Goal: Contribute content

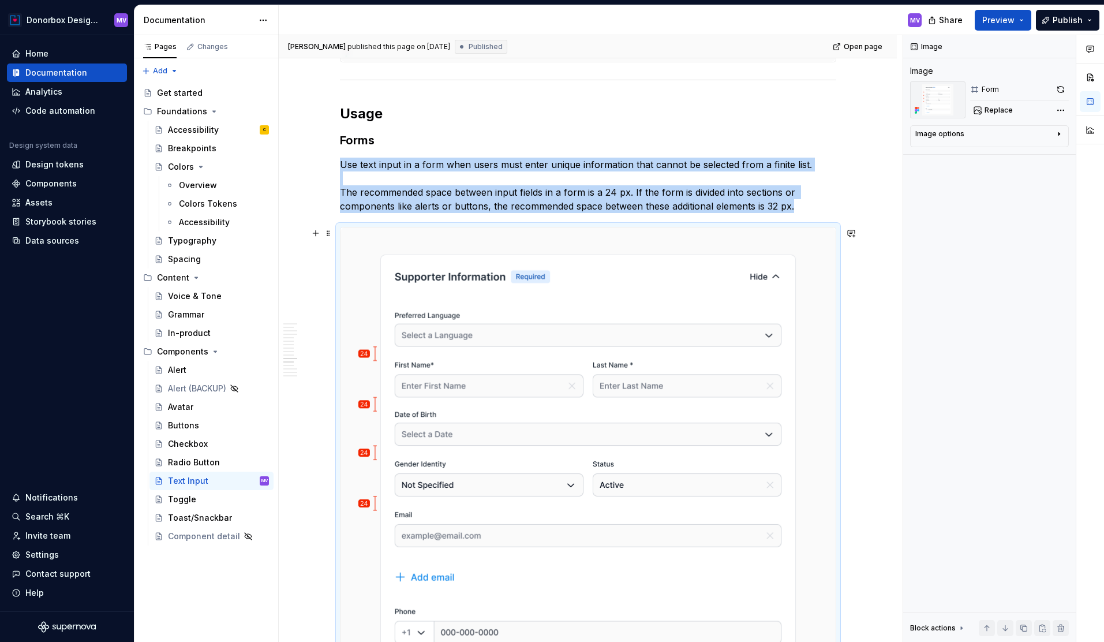
scroll to position [3036, 0]
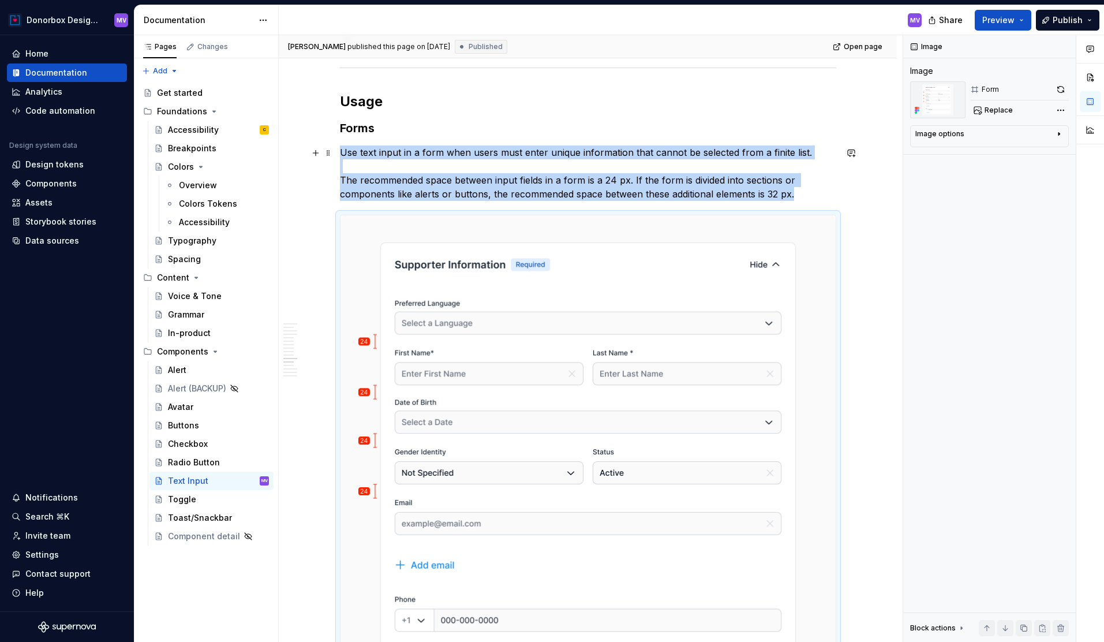
click at [800, 195] on p "Use text input in a form when users must enter unique information that cannot b…" at bounding box center [588, 172] width 497 height 55
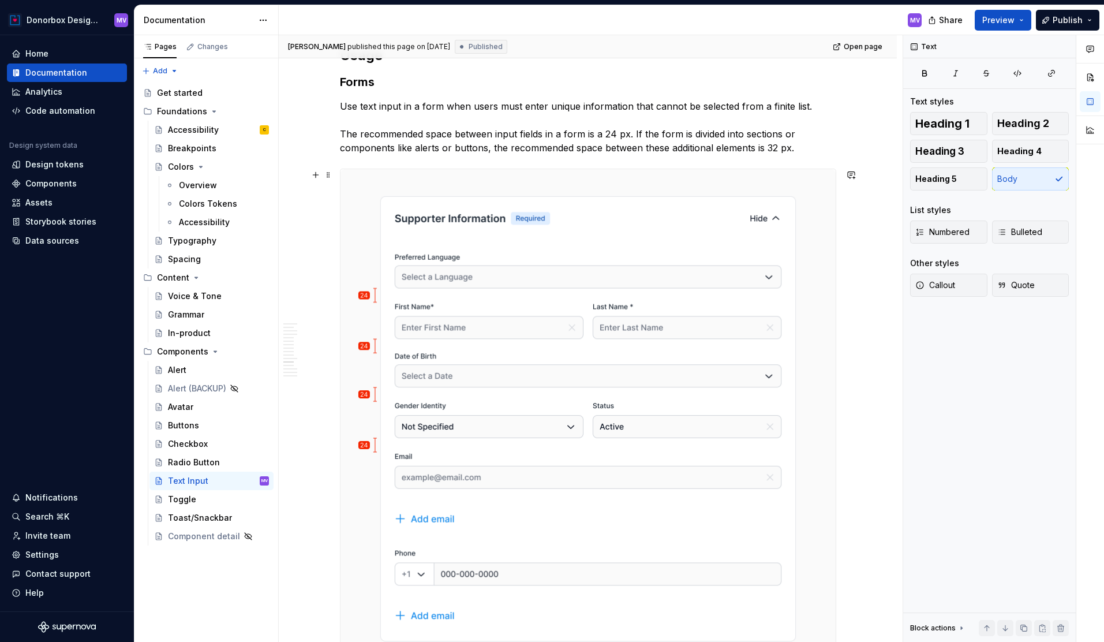
scroll to position [3120, 0]
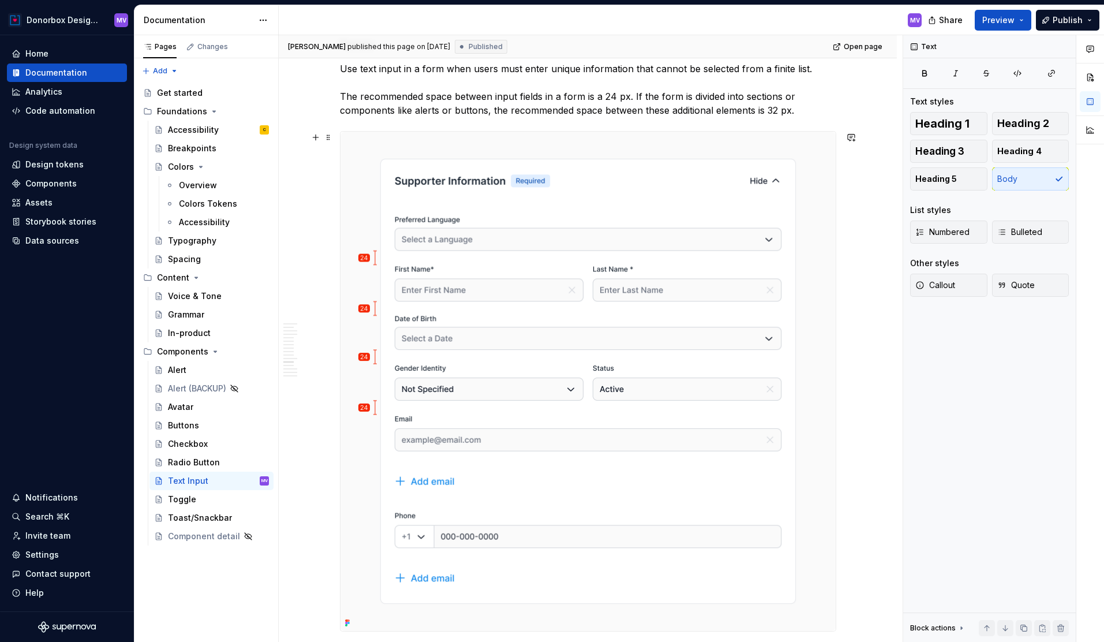
click at [700, 320] on img at bounding box center [588, 381] width 495 height 499
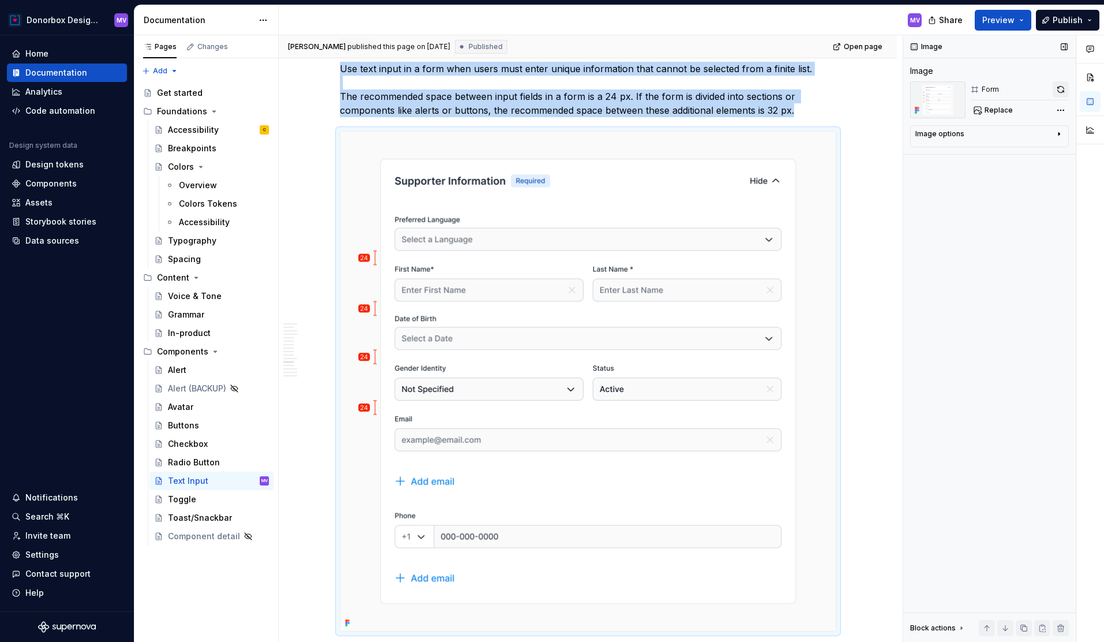
click at [1058, 87] on button "button" at bounding box center [1061, 89] width 16 height 16
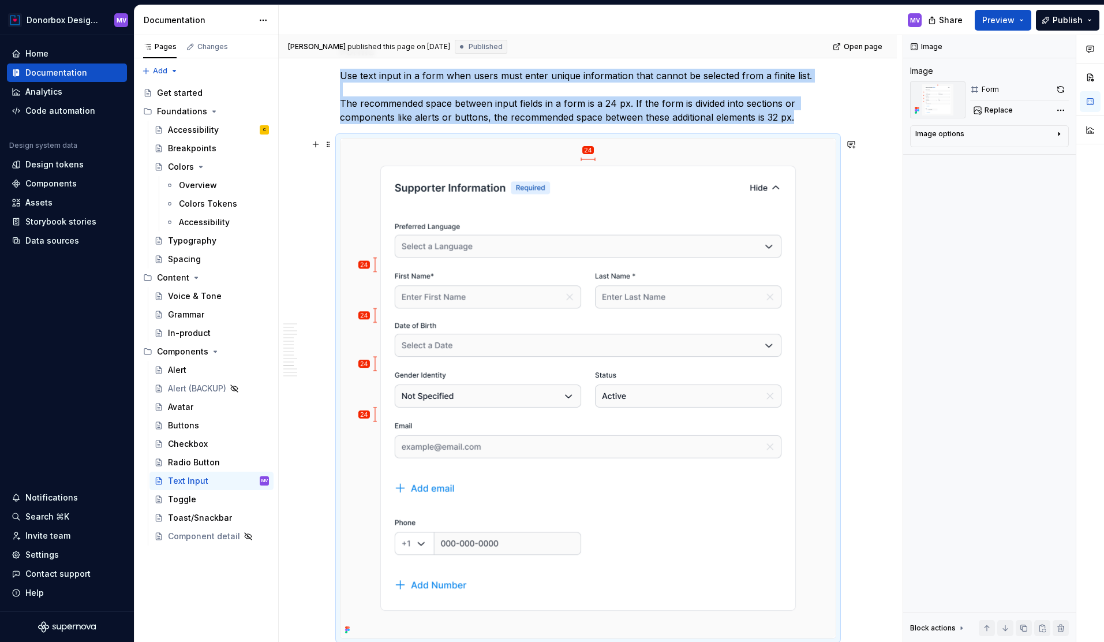
scroll to position [3212, 0]
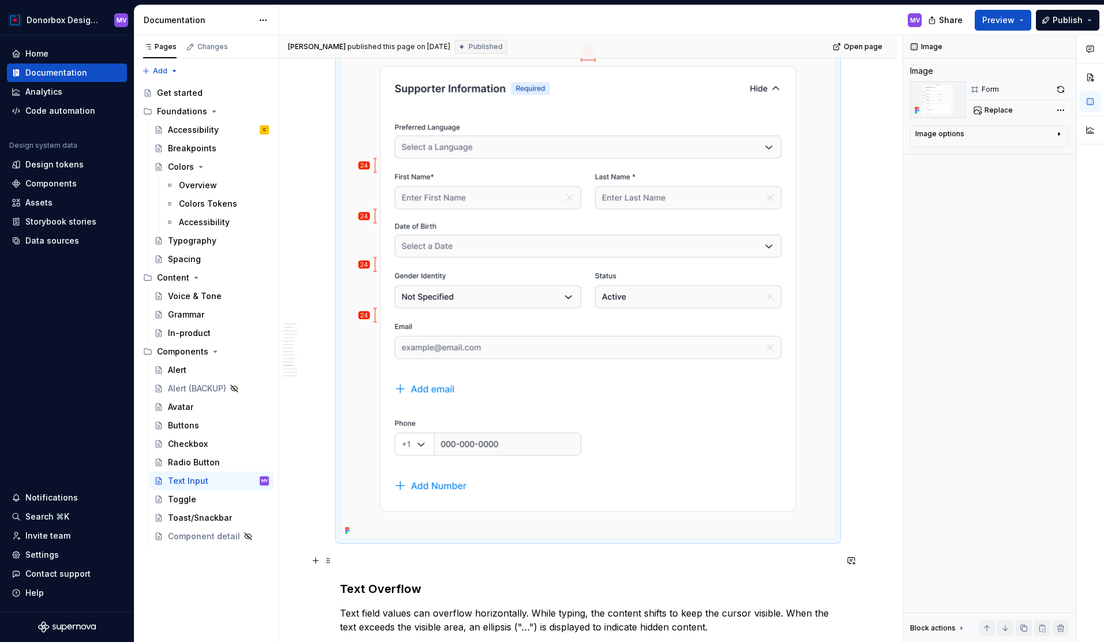
click at [362, 558] on p at bounding box center [588, 560] width 497 height 14
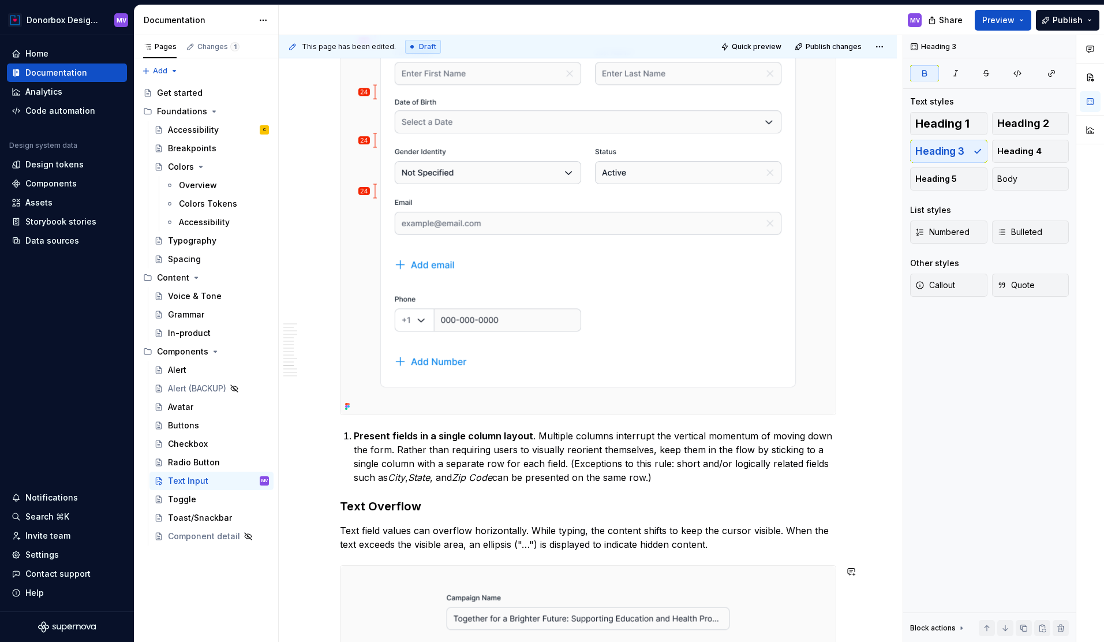
scroll to position [3330, 0]
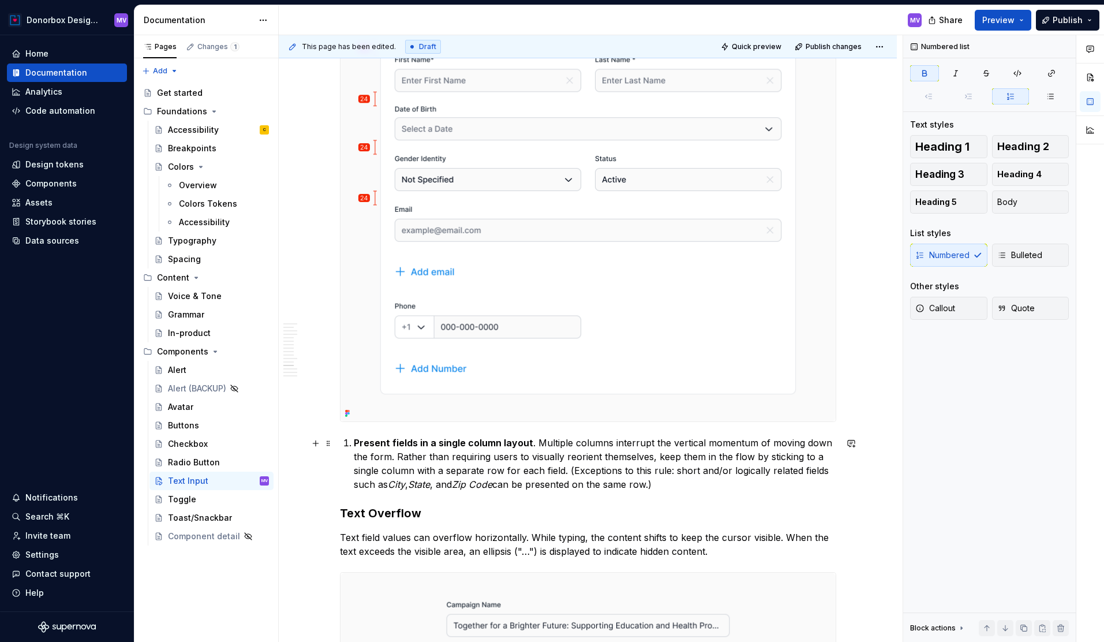
drag, startPoint x: 359, startPoint y: 442, endPoint x: 346, endPoint y: 442, distance: 13.3
click at [354, 442] on li "Present fields in a single column layout . Multiple columns interrupt the verti…" at bounding box center [595, 463] width 483 height 55
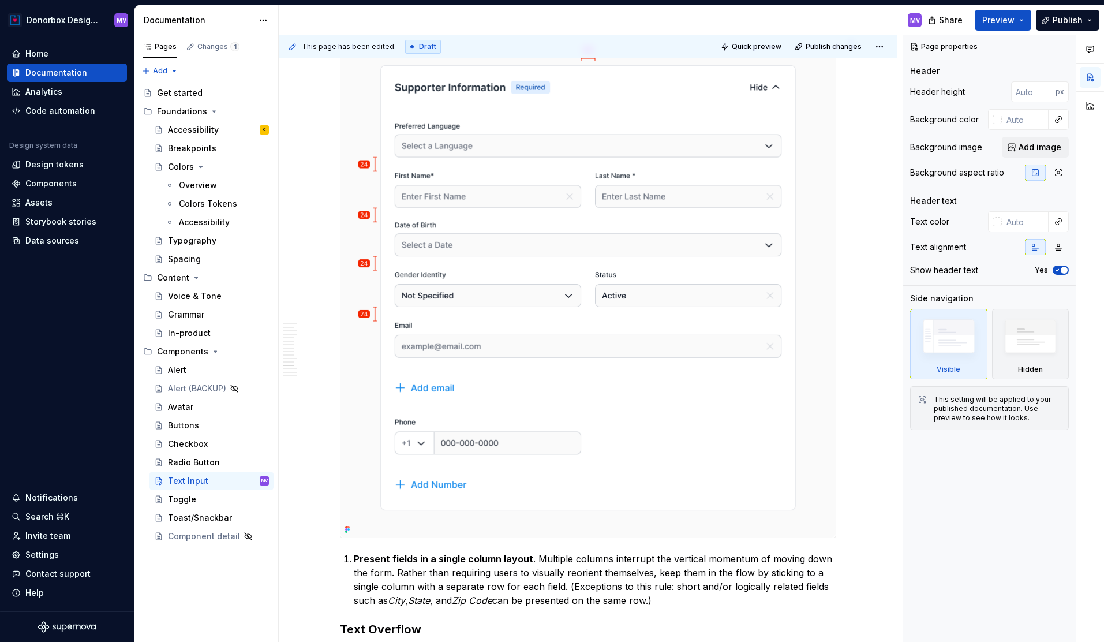
scroll to position [3277, 0]
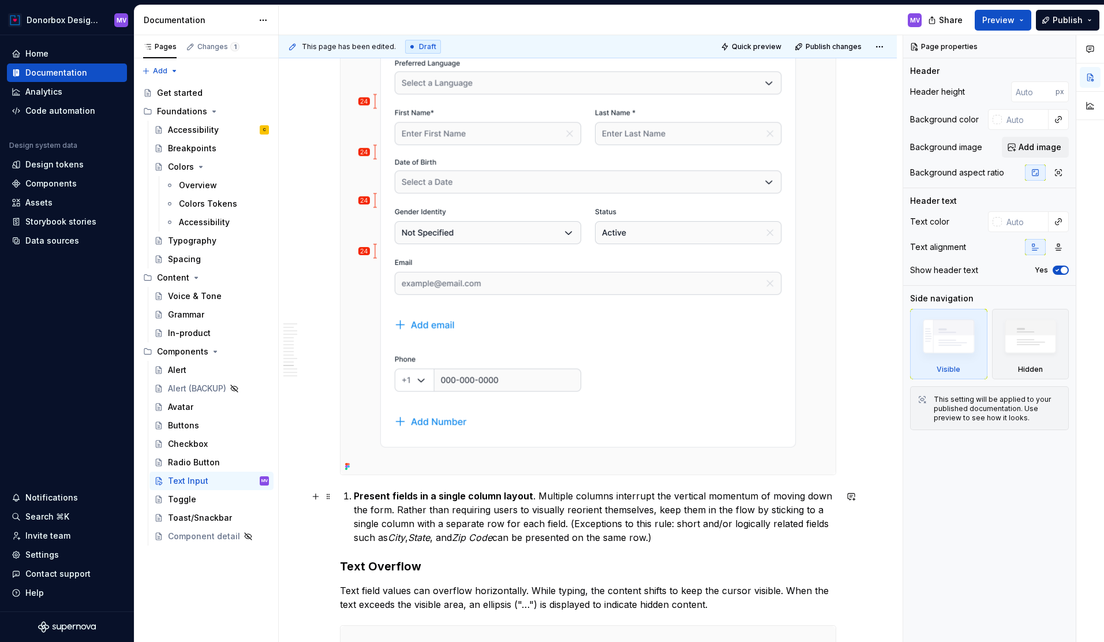
click at [358, 497] on strong "Present fields in a single column layout" at bounding box center [444, 496] width 180 height 12
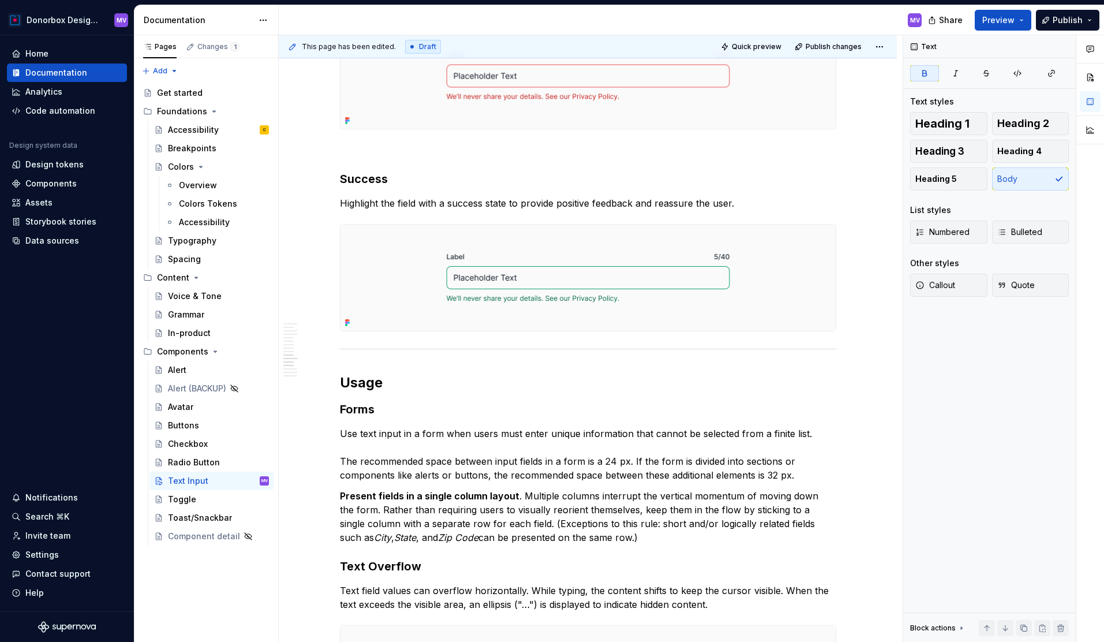
scroll to position [3214, 0]
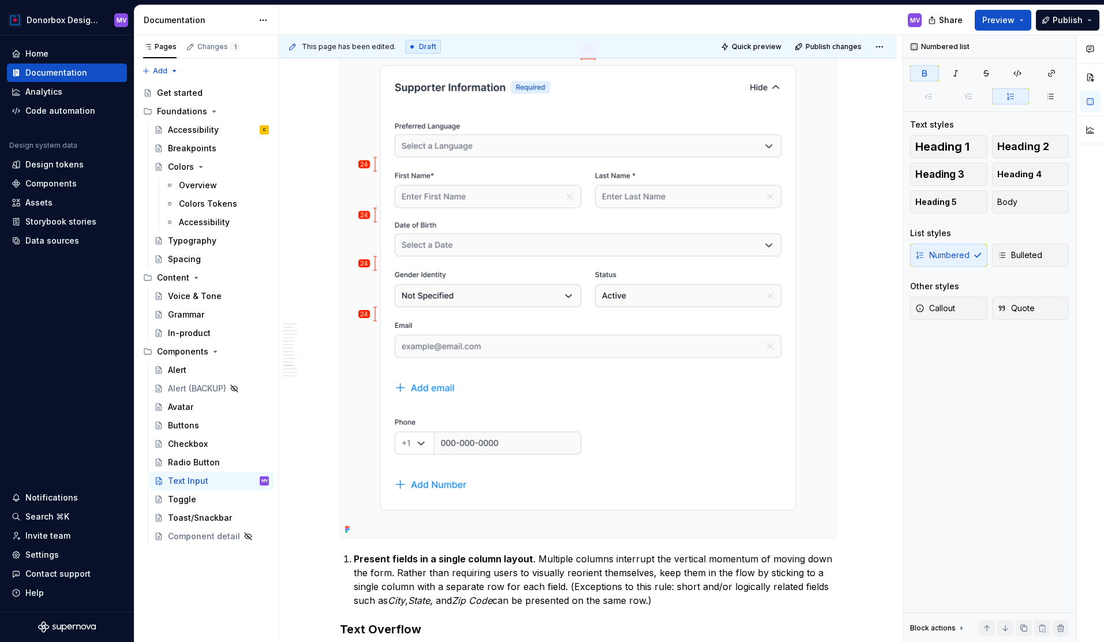
type textarea "*"
click at [836, 493] on img at bounding box center [588, 287] width 495 height 499
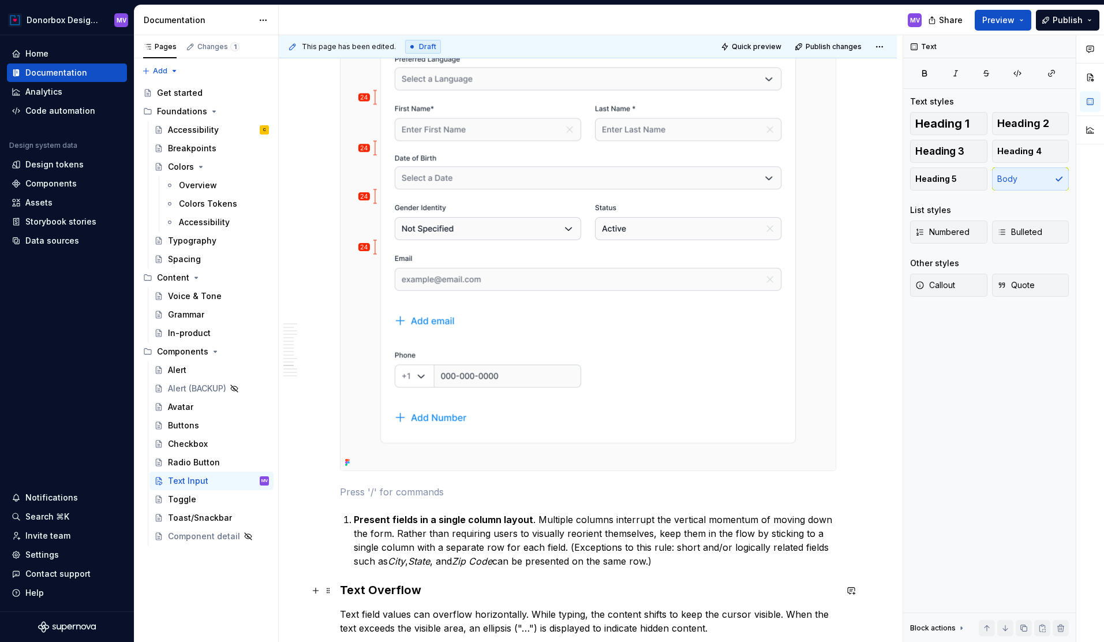
scroll to position [3327, 0]
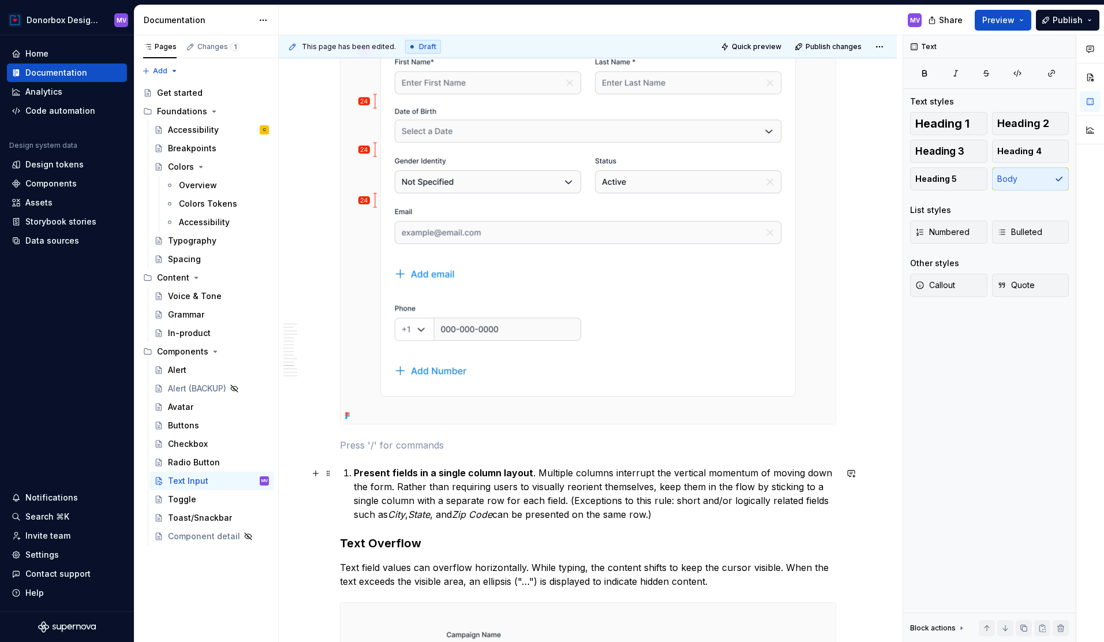
click at [357, 474] on strong "Present fields in a single column layout" at bounding box center [444, 473] width 180 height 12
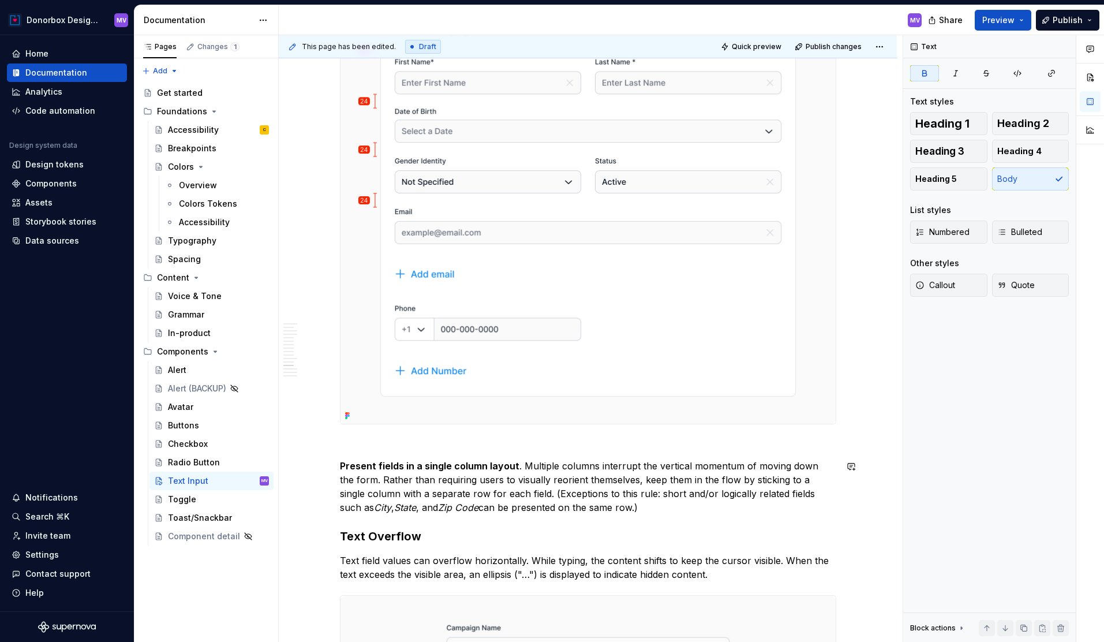
click at [371, 447] on p "[PERSON_NAME] Layout" at bounding box center [588, 445] width 497 height 14
click at [421, 448] on p "Collumns Layout" at bounding box center [588, 445] width 497 height 14
drag, startPoint x: 427, startPoint y: 442, endPoint x: 342, endPoint y: 444, distance: 84.9
click at [342, 444] on p "Columns Layout" at bounding box center [588, 445] width 497 height 14
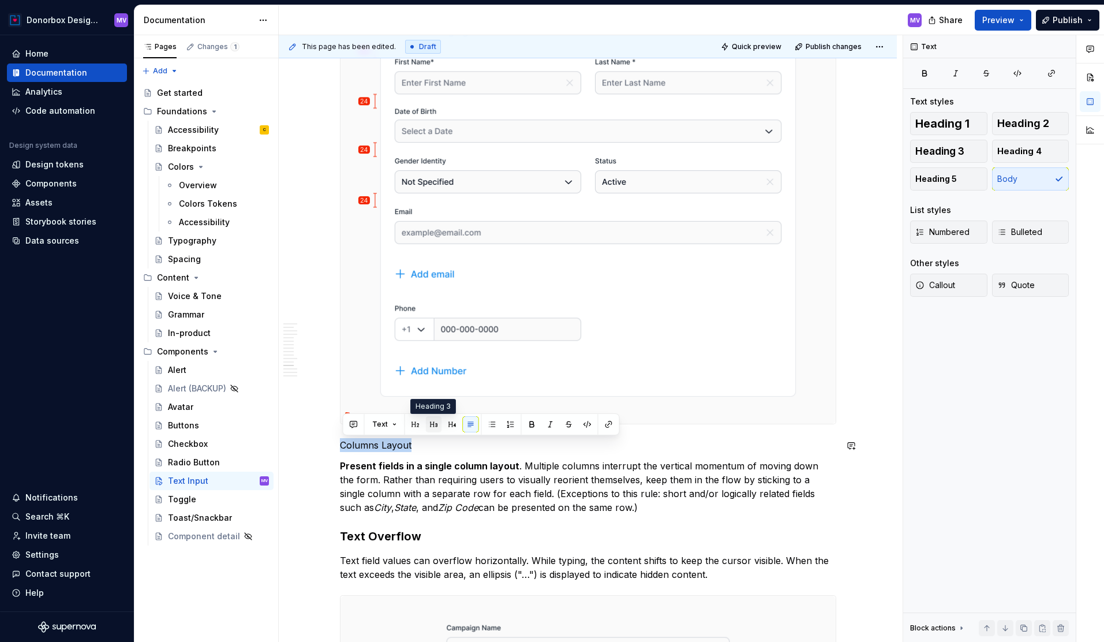
click at [431, 426] on button "button" at bounding box center [434, 424] width 16 height 16
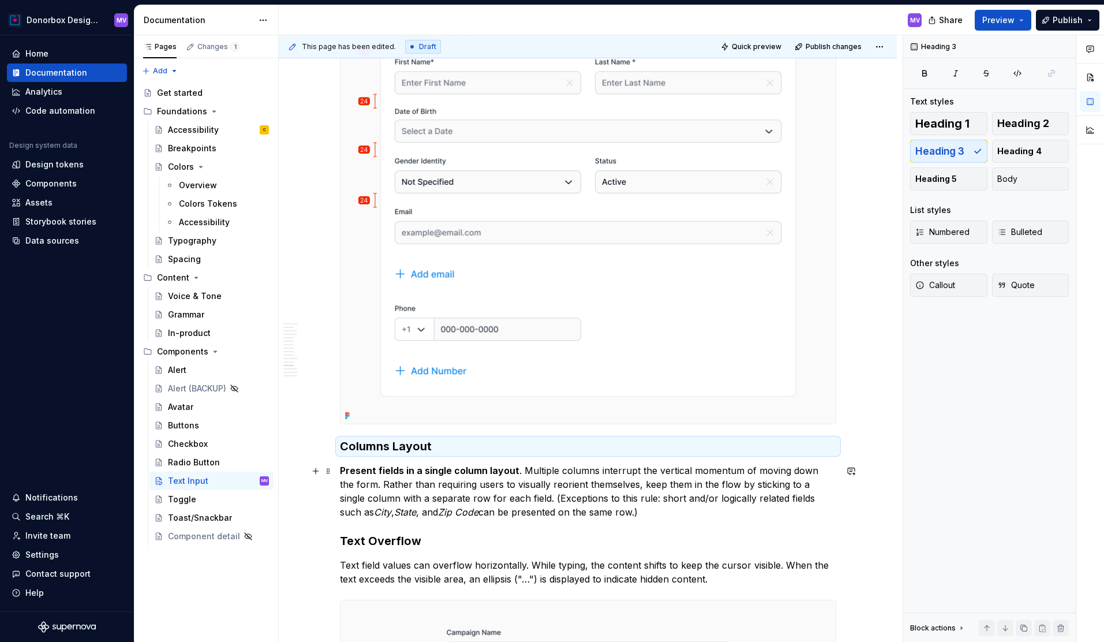
click at [468, 468] on strong "Present fields in a single column layout" at bounding box center [430, 471] width 180 height 12
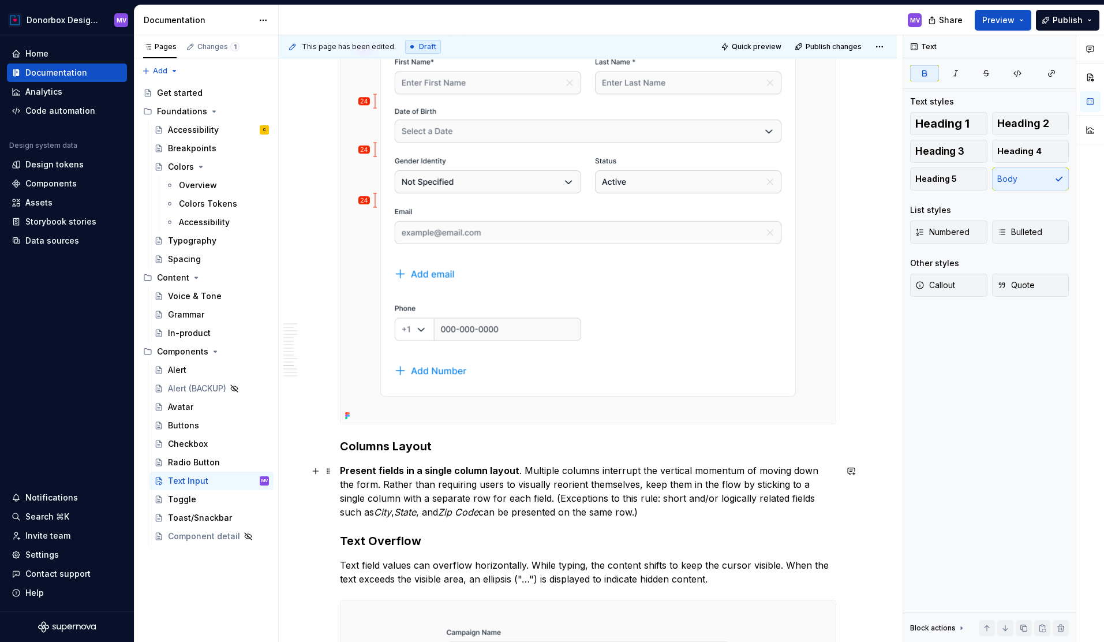
click at [343, 470] on strong "Present fields in a single column layout" at bounding box center [430, 471] width 180 height 12
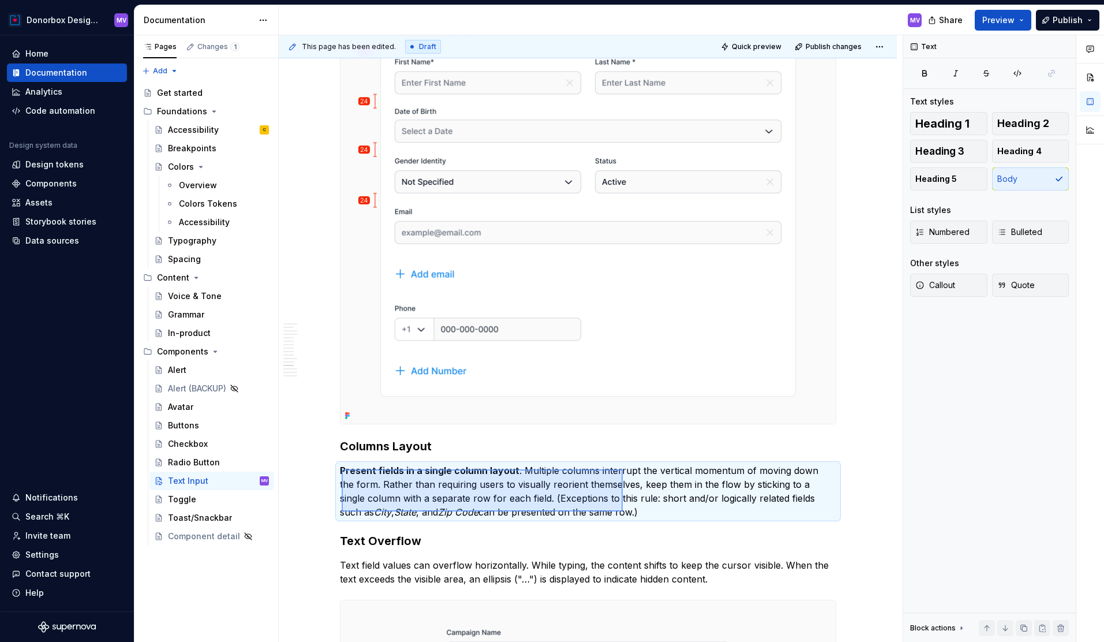
drag, startPoint x: 342, startPoint y: 469, endPoint x: 623, endPoint y: 512, distance: 284.3
click at [623, 512] on div "**********" at bounding box center [591, 338] width 624 height 607
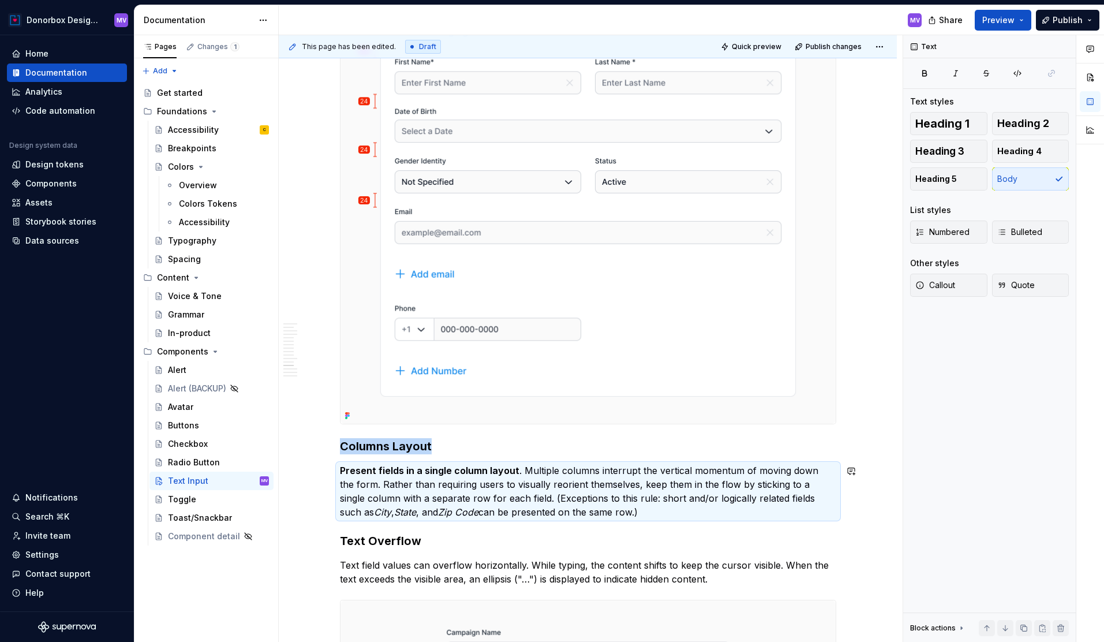
click at [623, 509] on p "Present fields in a single column layout . Multiple columns interrupt the verti…" at bounding box center [588, 491] width 497 height 55
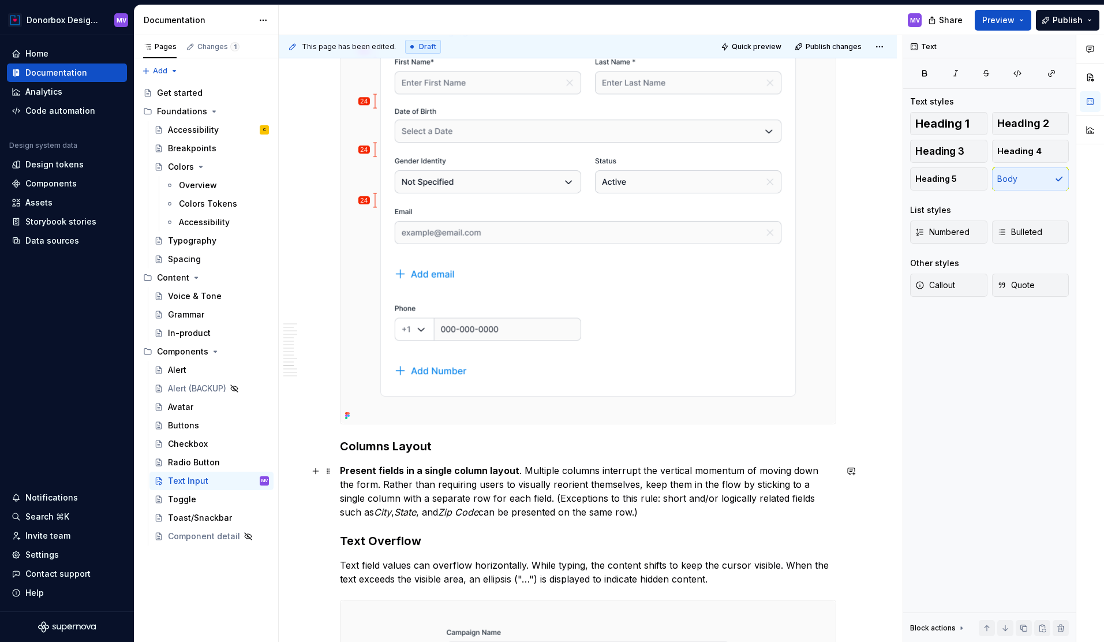
click at [614, 510] on p "Present fields in a single column layout . Multiple columns interrupt the verti…" at bounding box center [588, 491] width 497 height 55
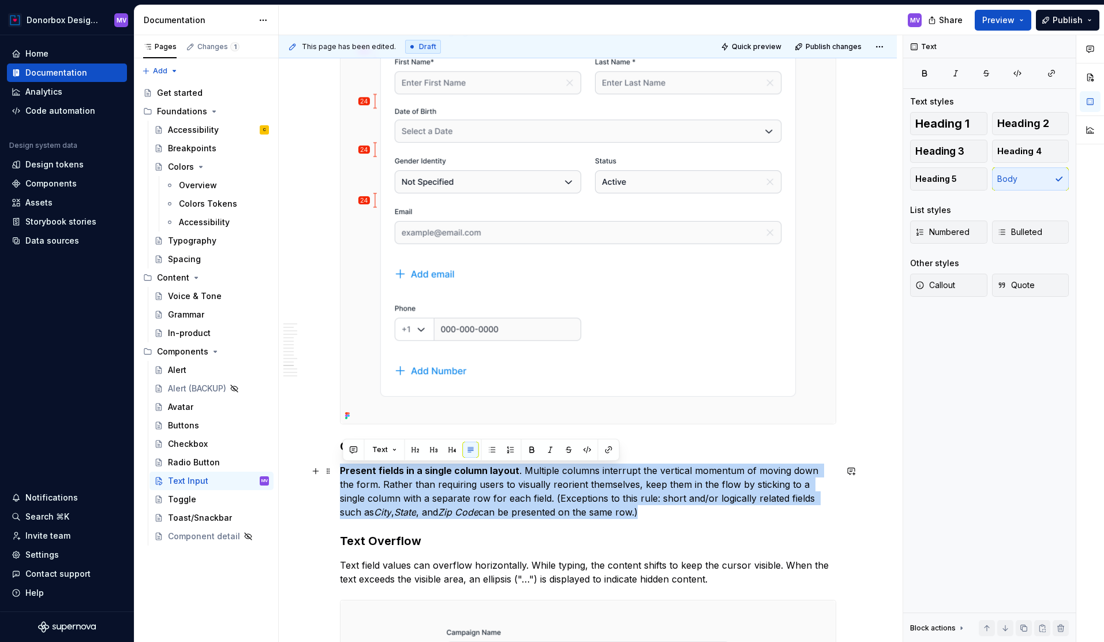
drag, startPoint x: 619, startPoint y: 514, endPoint x: 344, endPoint y: 467, distance: 279.5
click at [344, 467] on p "Present fields in a single column layout . Multiple columns interrupt the verti…" at bounding box center [588, 491] width 497 height 55
click at [395, 451] on button "Text" at bounding box center [384, 450] width 35 height 16
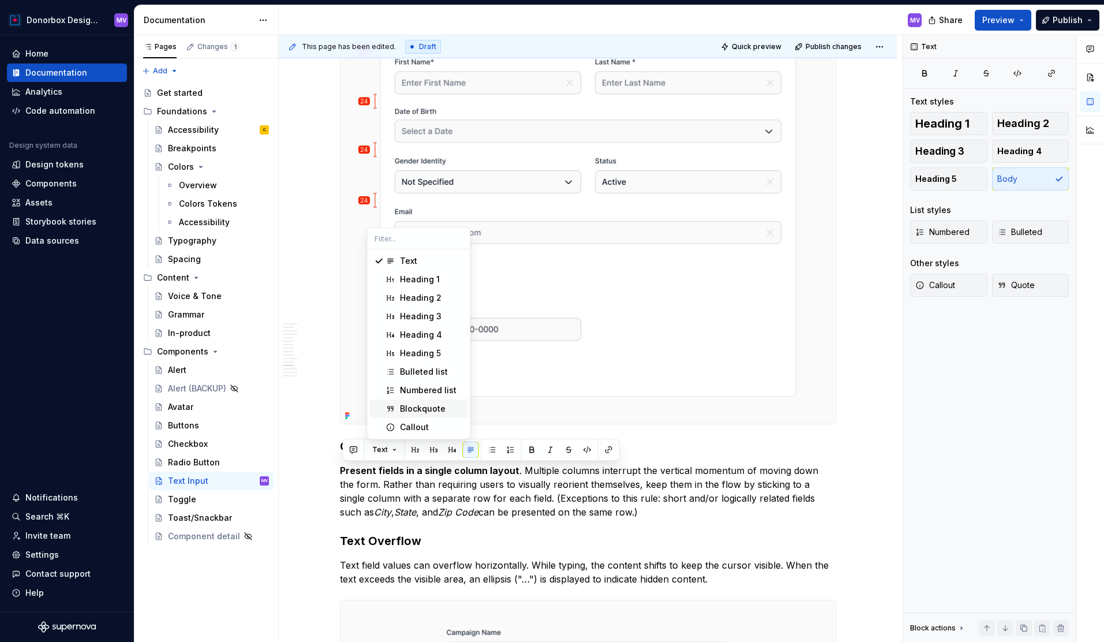
click at [415, 411] on div "Blockquote" at bounding box center [423, 409] width 46 height 12
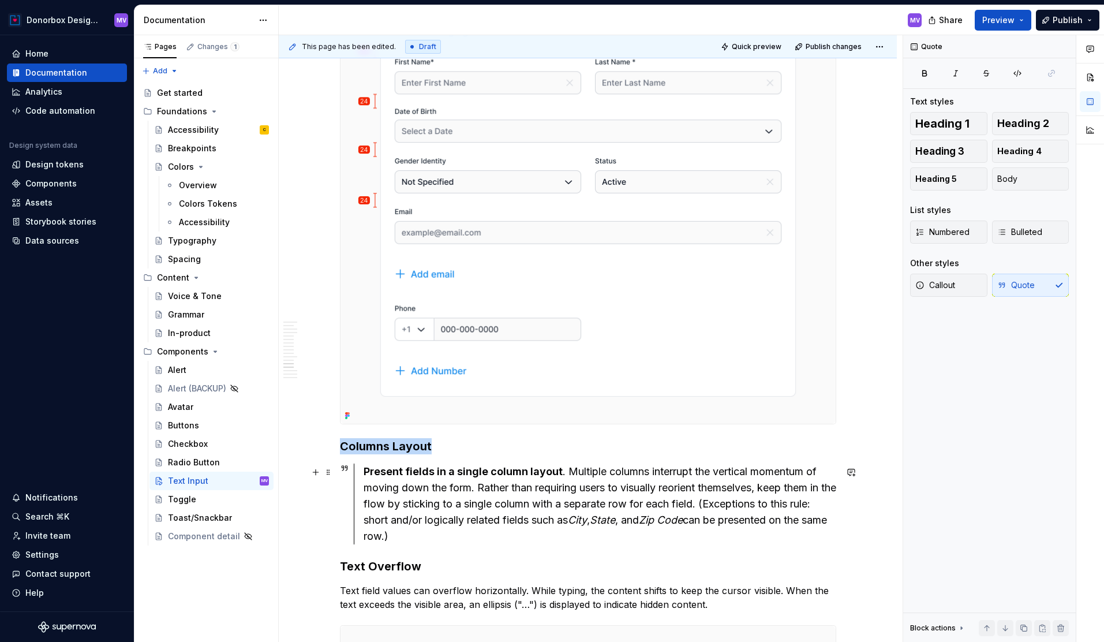
click at [447, 539] on div "Present fields in a single column layout . Multiple columns interrupt the verti…" at bounding box center [600, 504] width 473 height 81
click at [568, 501] on div "Present fields in a single column layout . Multiple columns interrupt the verti…" at bounding box center [600, 504] width 473 height 81
click at [442, 538] on div "Present fields in a single column layout . Multiple columns interrupt the verti…" at bounding box center [600, 504] width 473 height 81
click at [441, 538] on div "Present fields in a single column layout . Multiple columns interrupt the verti…" at bounding box center [600, 504] width 473 height 81
click at [439, 533] on div "Present fields in a single column layout . Multiple columns interrupt the verti…" at bounding box center [600, 504] width 473 height 81
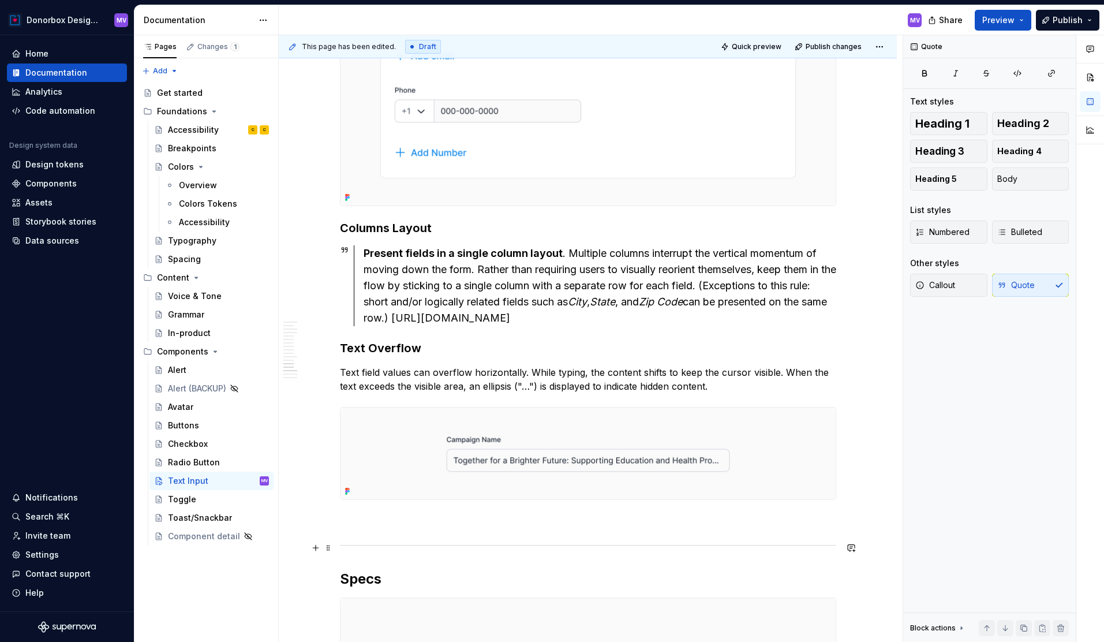
scroll to position [3548, 0]
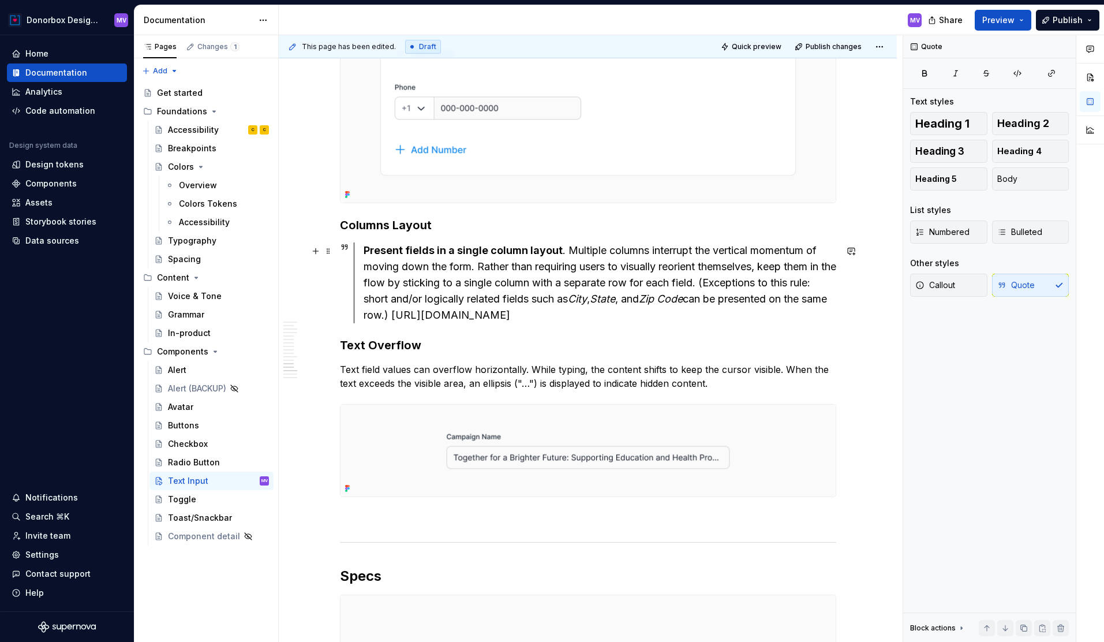
click at [705, 312] on div "Present fields in a single column layout . Multiple columns interrupt the verti…" at bounding box center [600, 282] width 473 height 81
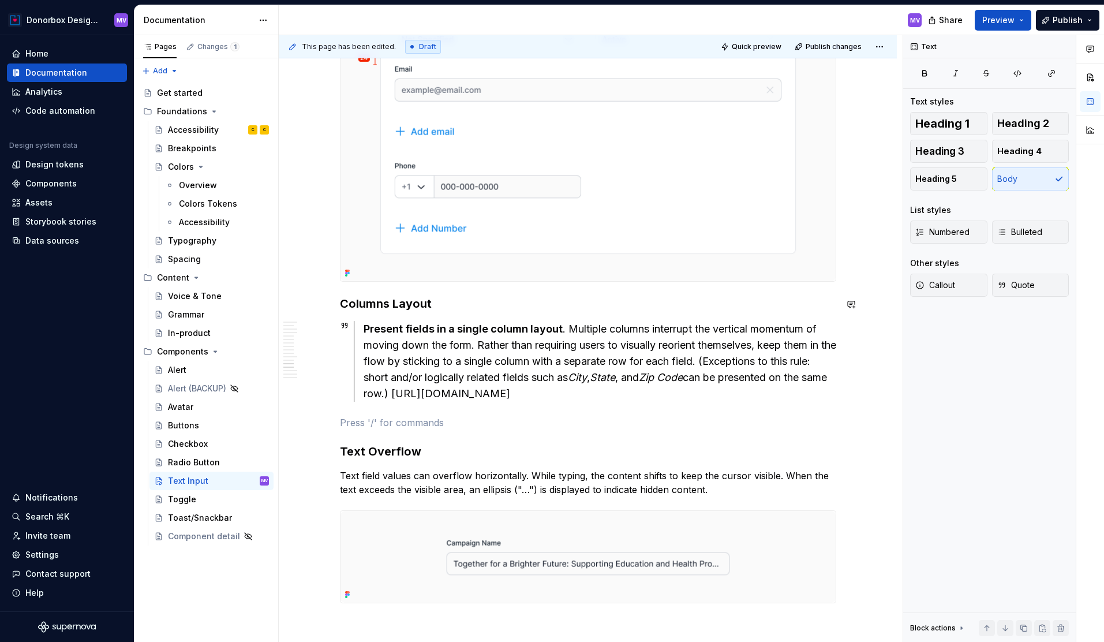
scroll to position [3462, 0]
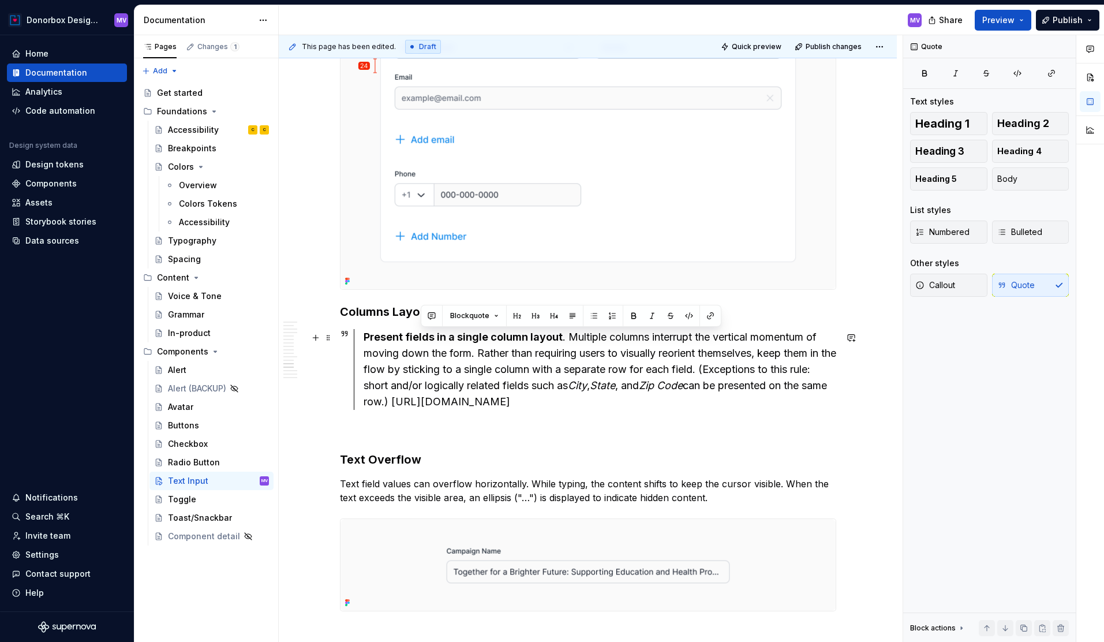
drag, startPoint x: 707, startPoint y: 402, endPoint x: 420, endPoint y: 344, distance: 292.7
click at [420, 344] on div "Present fields in a single column layout . Multiple columns interrupt the verti…" at bounding box center [600, 369] width 473 height 81
click at [384, 352] on div "Present fields in a single column layout . Multiple columns interrupt the verti…" at bounding box center [600, 369] width 473 height 81
click at [373, 342] on strong "Present fields in a single column layout" at bounding box center [463, 337] width 199 height 12
click at [367, 336] on strong "Present fields in a single column layout" at bounding box center [463, 337] width 199 height 12
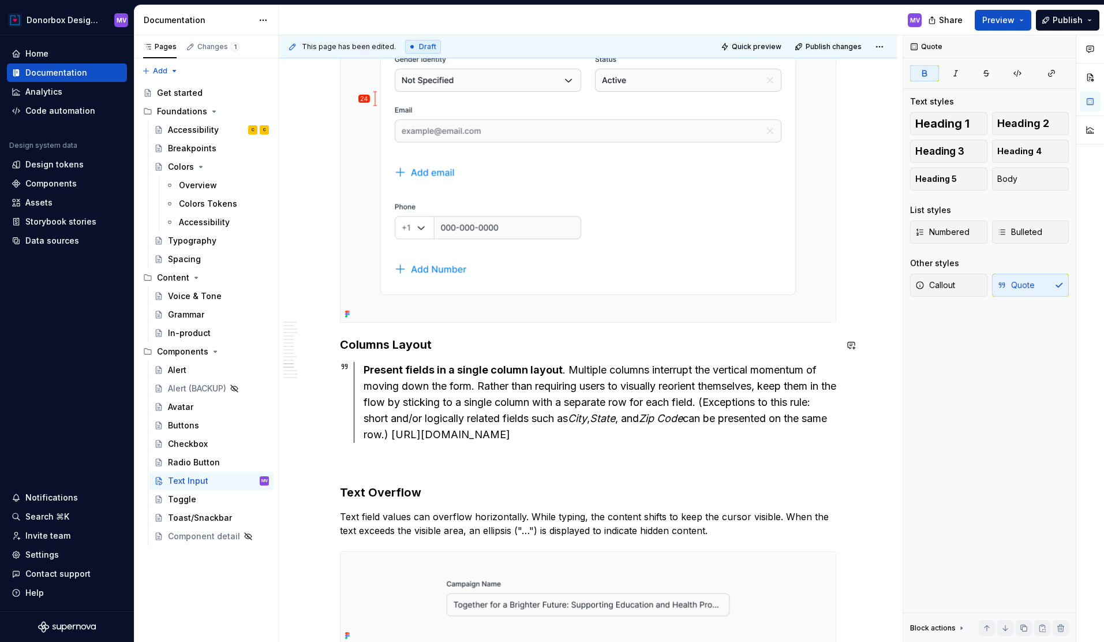
scroll to position [3463, 0]
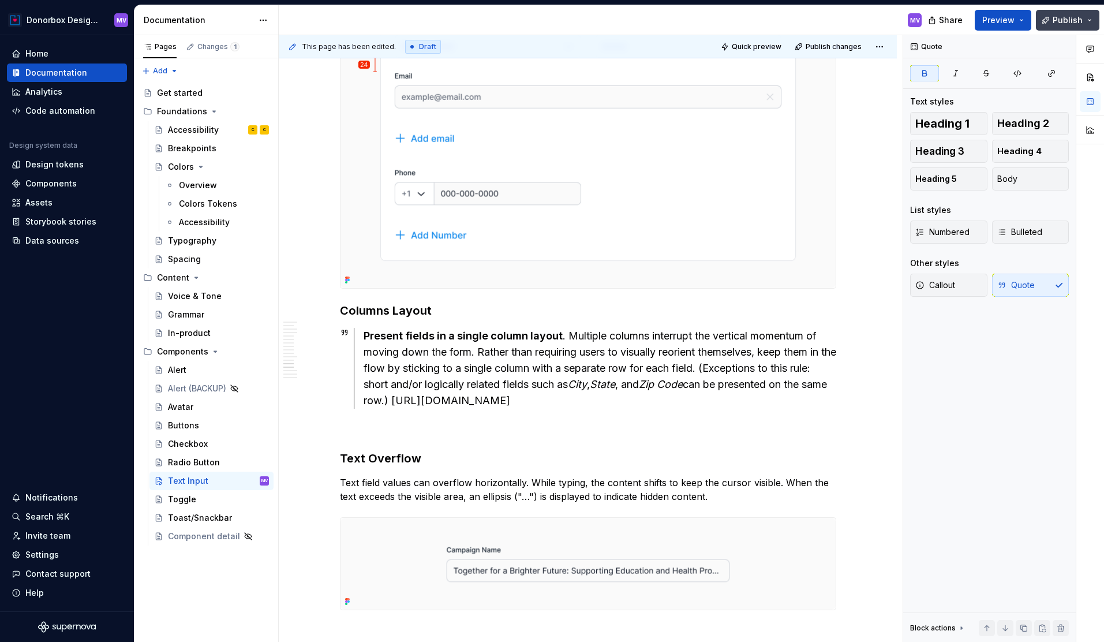
click at [1072, 21] on span "Publish" at bounding box center [1068, 20] width 30 height 12
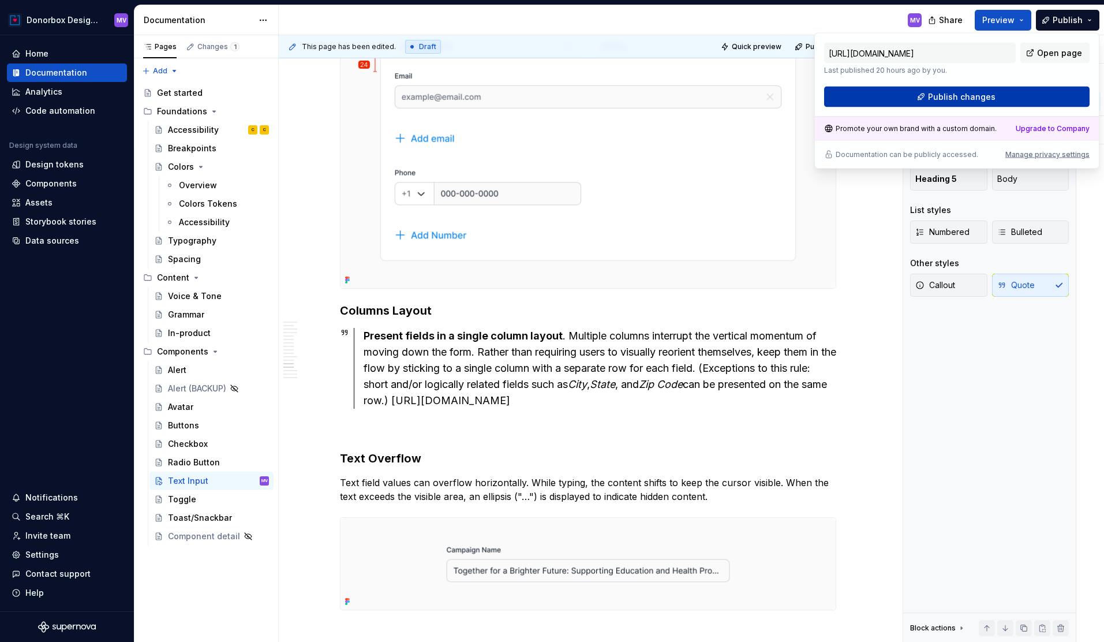
click at [983, 92] on span "Publish changes" at bounding box center [962, 97] width 68 height 12
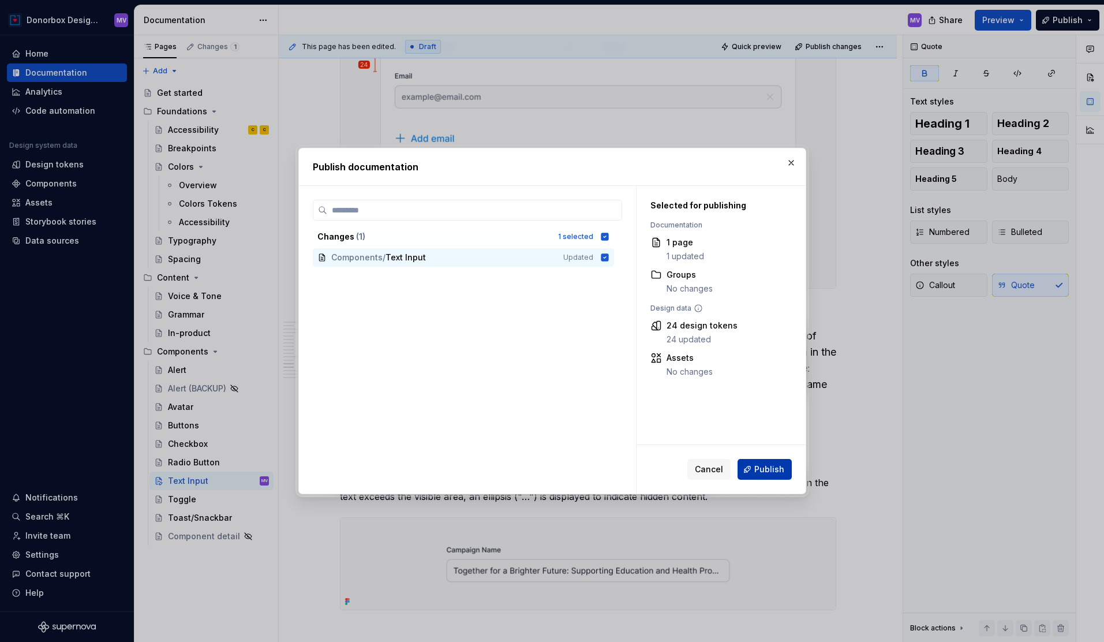
click at [763, 473] on span "Publish" at bounding box center [770, 470] width 30 height 12
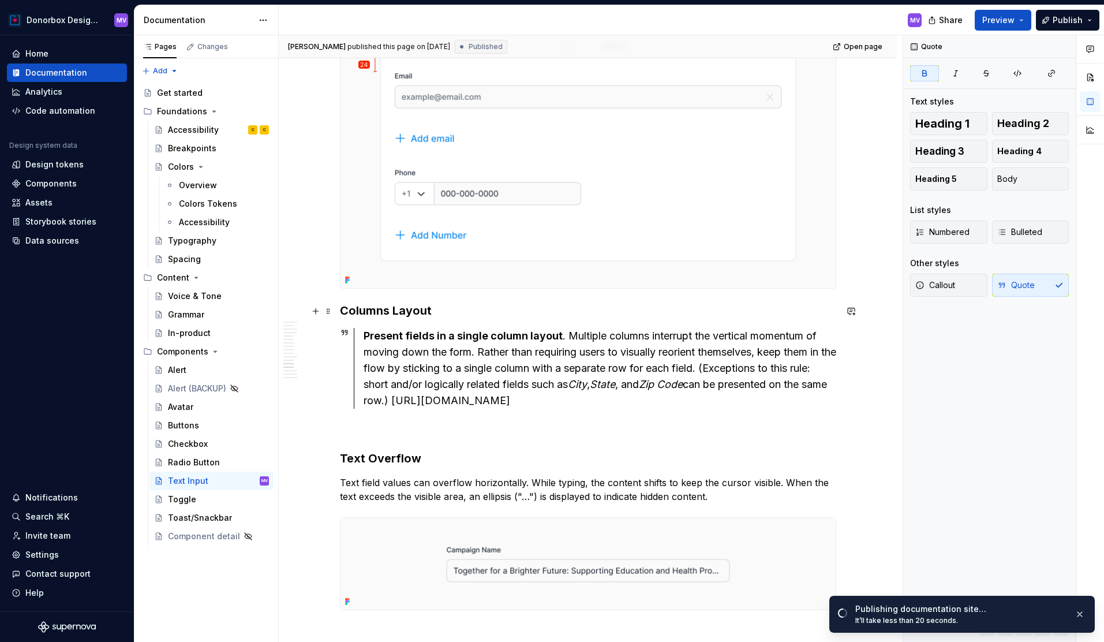
click at [469, 307] on h3 "Columns Layout" at bounding box center [588, 311] width 497 height 16
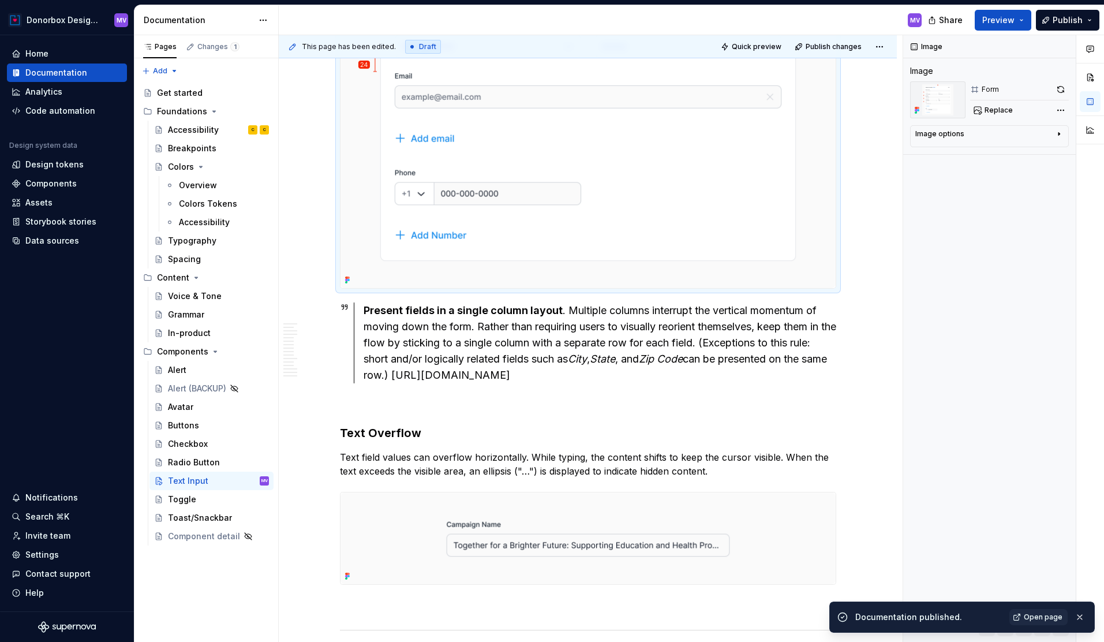
scroll to position [3216, 0]
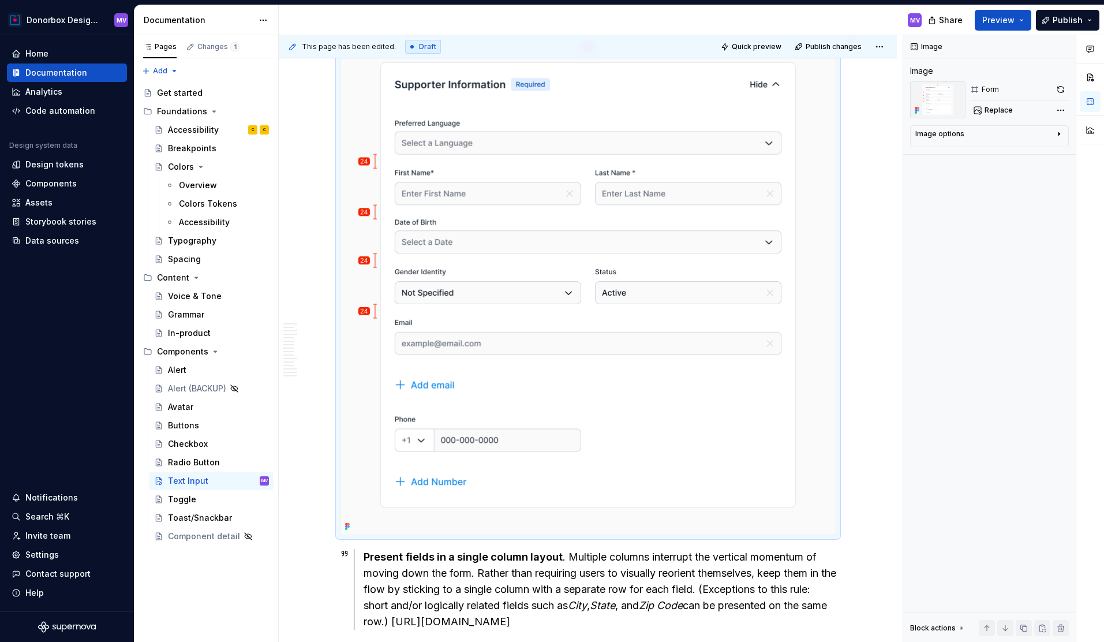
click at [837, 449] on div at bounding box center [588, 285] width 497 height 501
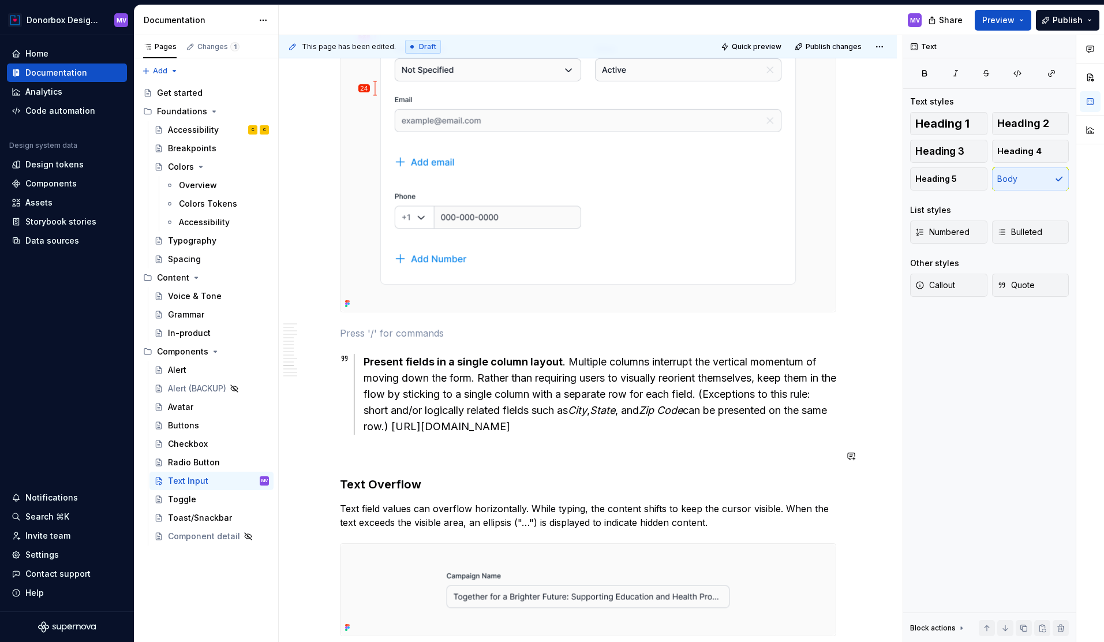
scroll to position [3443, 0]
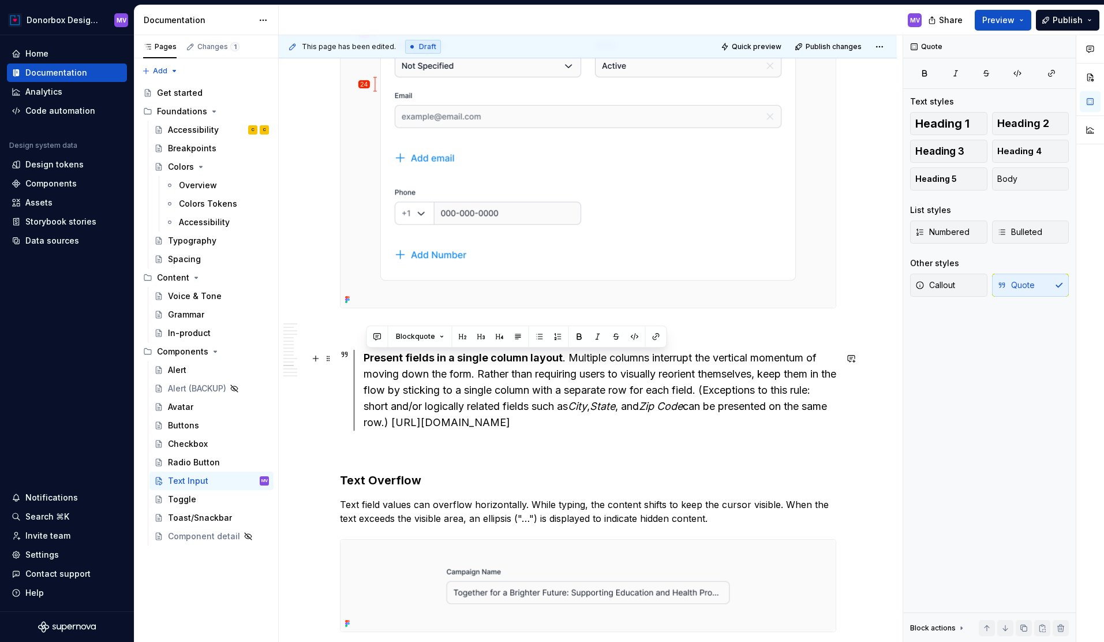
drag, startPoint x: 713, startPoint y: 427, endPoint x: 348, endPoint y: 353, distance: 372.2
click at [348, 353] on div "Present fields in a single column layout . Multiple columns interrupt the verti…" at bounding box center [588, 390] width 497 height 81
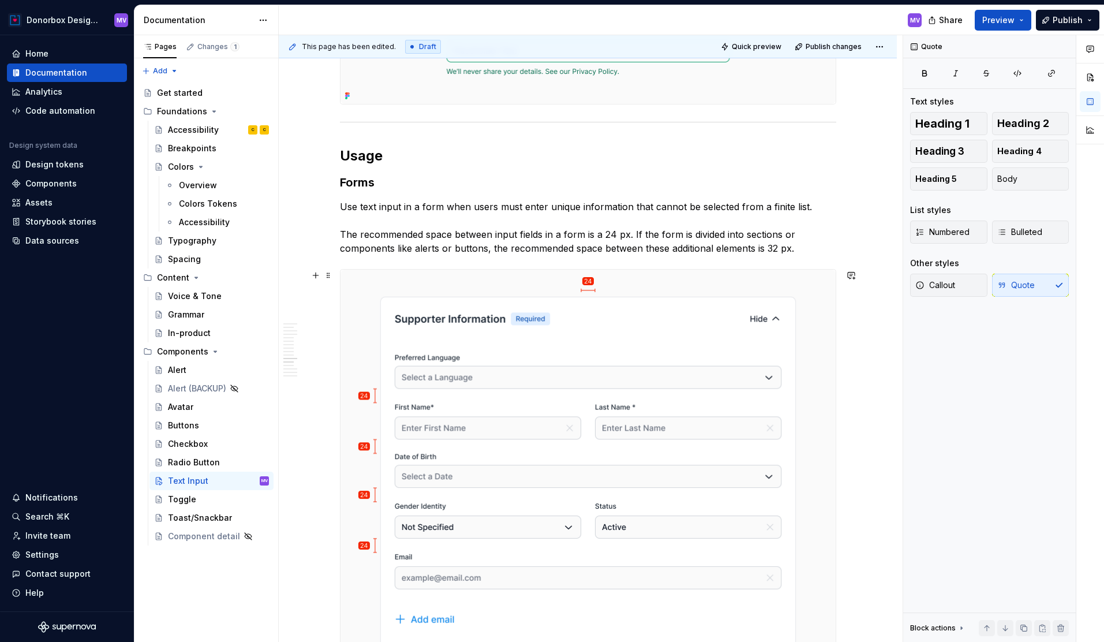
scroll to position [2981, 0]
click at [801, 252] on p "Use text input in a form when users must enter unique information that cannot b…" at bounding box center [588, 228] width 497 height 55
click at [809, 210] on p "Use text input in a form when users must enter unique information that cannot b…" at bounding box center [588, 228] width 497 height 55
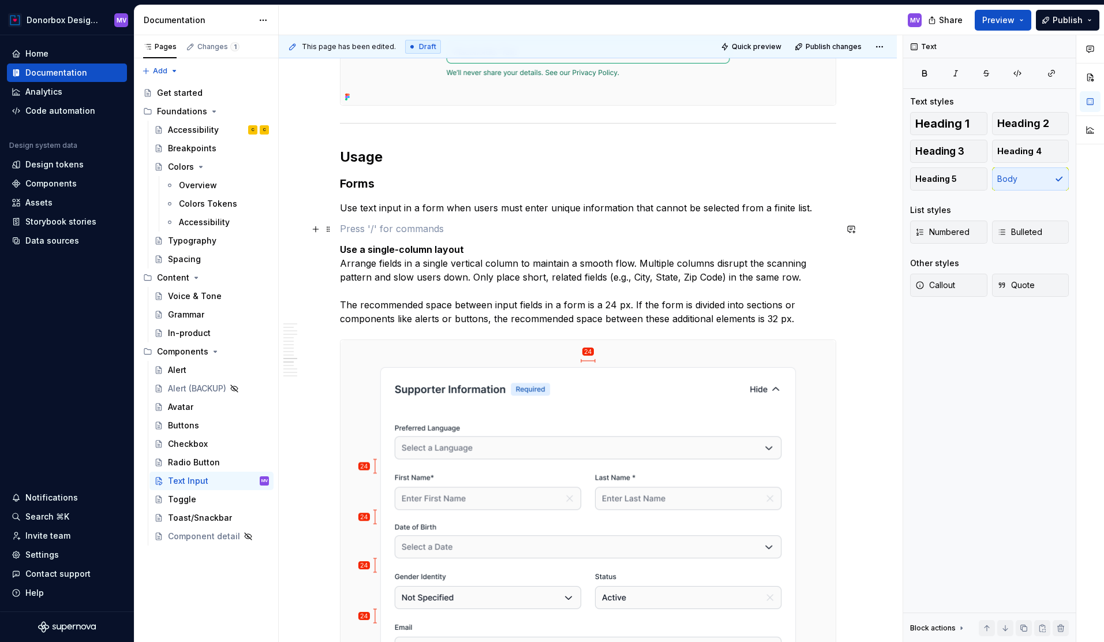
click at [367, 234] on p at bounding box center [588, 229] width 497 height 14
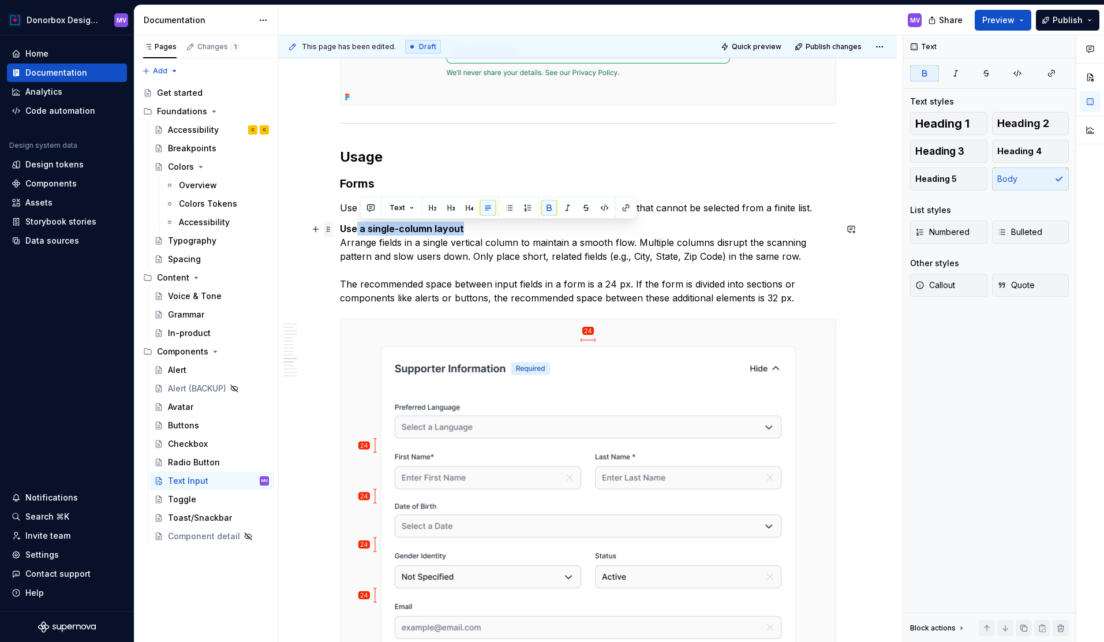
drag, startPoint x: 470, startPoint y: 229, endPoint x: 333, endPoint y: 228, distance: 137.4
click at [350, 230] on strong "Use a single-column layout" at bounding box center [402, 229] width 124 height 12
click at [476, 229] on p "Use a single-column layout Arrange fields in a single vertical column to mainta…" at bounding box center [588, 263] width 497 height 83
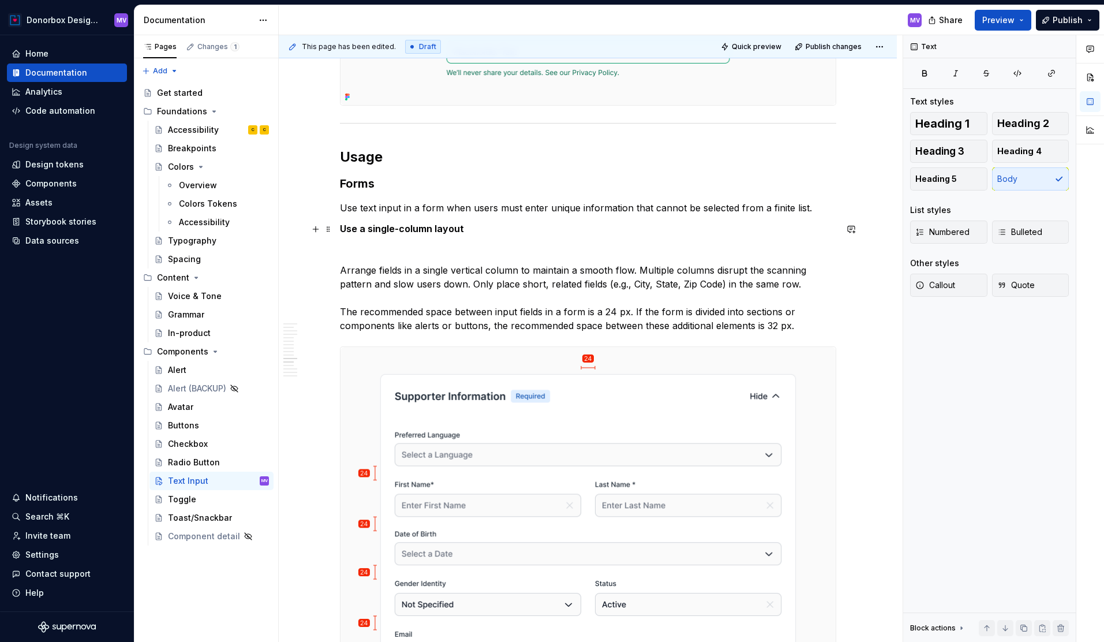
click at [484, 233] on p "Use a single-column layout" at bounding box center [588, 229] width 497 height 14
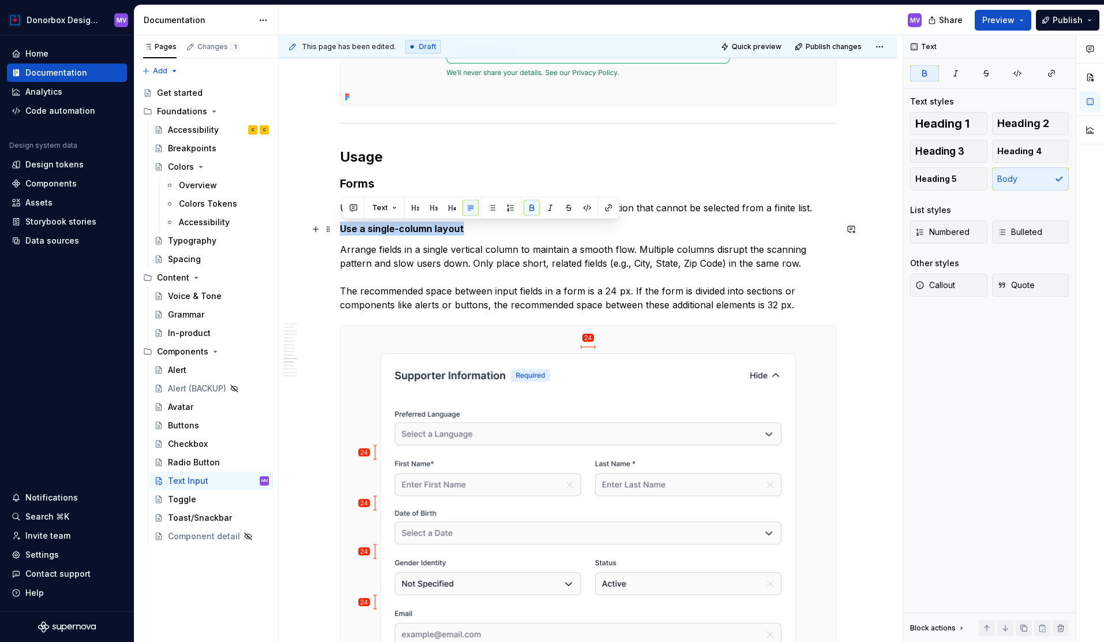
drag, startPoint x: 491, startPoint y: 227, endPoint x: 344, endPoint y: 222, distance: 146.7
click at [344, 222] on p "Use a single-column layout" at bounding box center [588, 229] width 497 height 14
click at [450, 208] on button "button" at bounding box center [453, 208] width 16 height 16
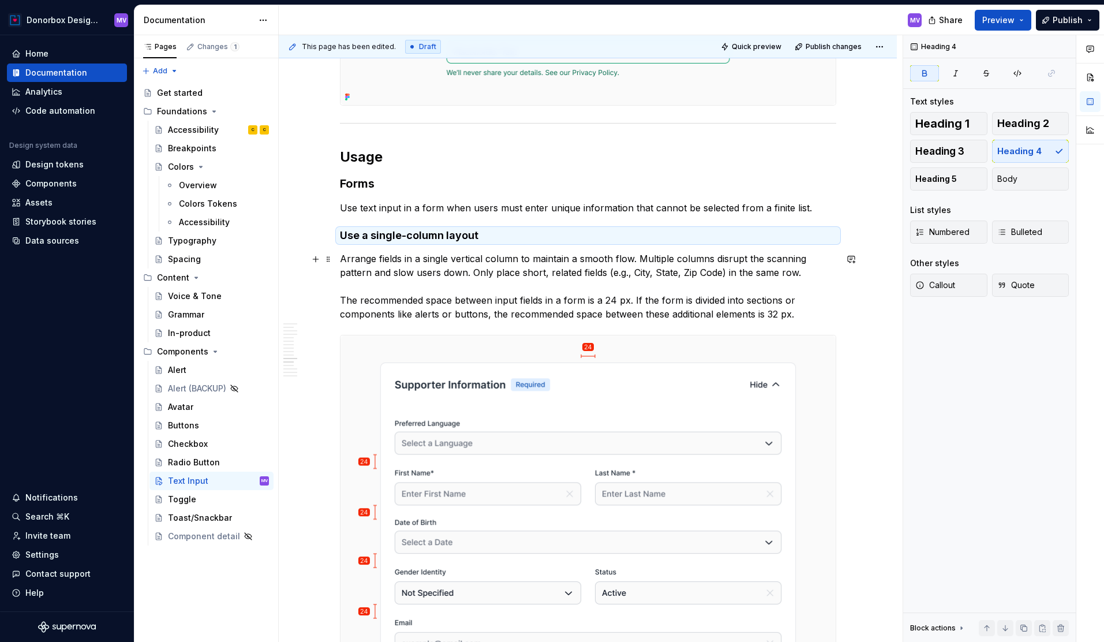
click at [803, 271] on p "Arrange fields in a single vertical column to maintain a smooth flow. Multiple …" at bounding box center [588, 286] width 497 height 69
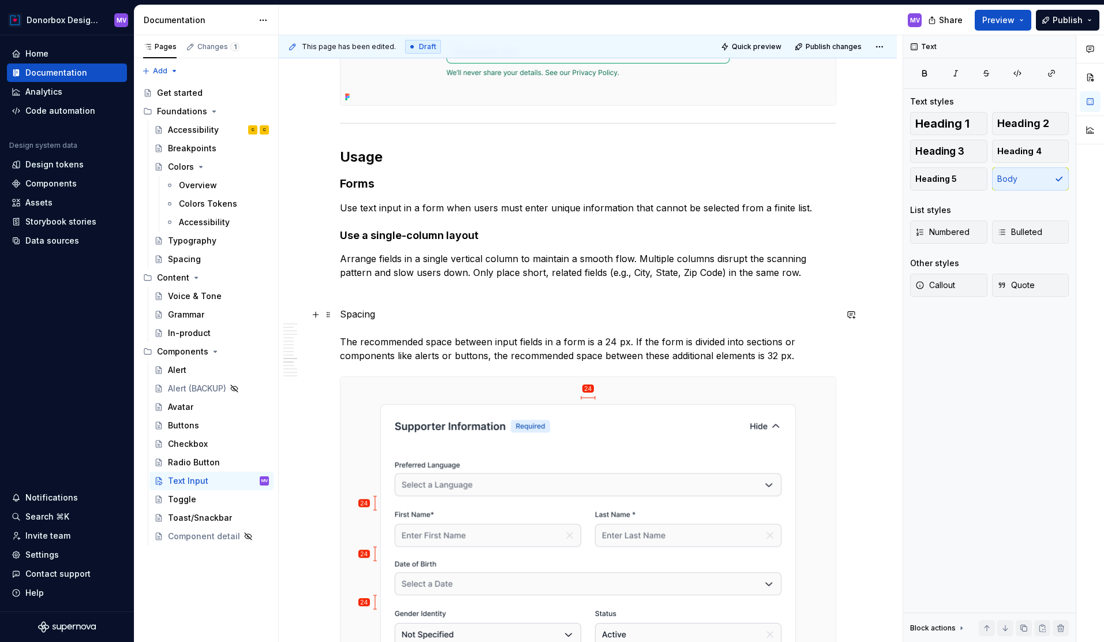
click at [363, 315] on p "Spacing The recommended space between input fields in a form is a 24 px. If the…" at bounding box center [588, 334] width 497 height 55
click at [452, 298] on button "button" at bounding box center [453, 293] width 16 height 16
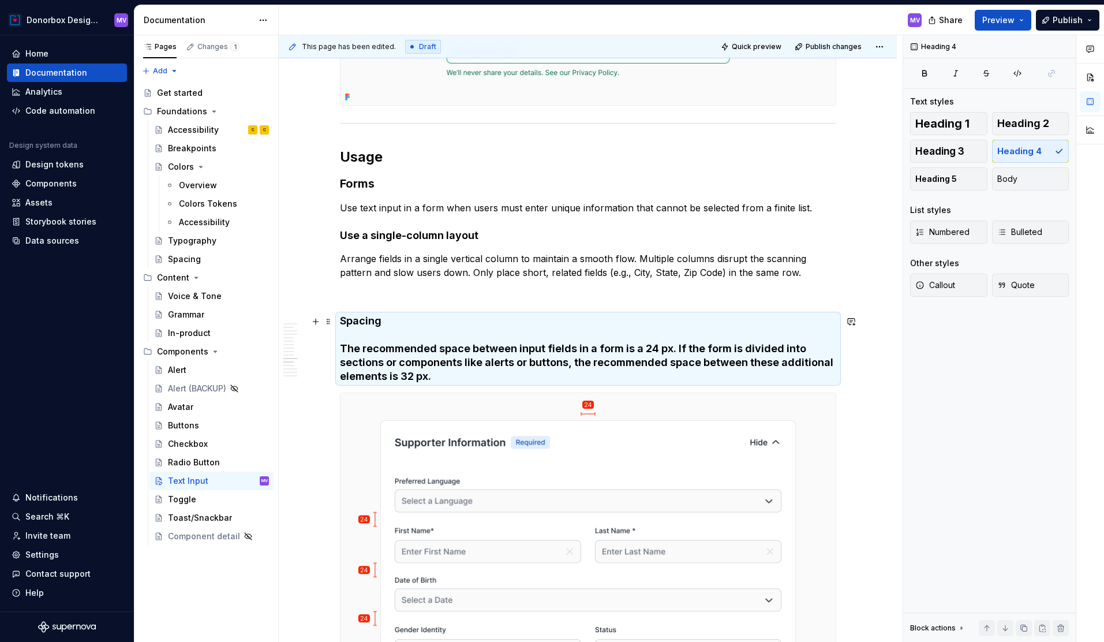
click at [395, 327] on h4 "Spacing The recommended space between input fields in a form is a 24 px. If the…" at bounding box center [588, 348] width 497 height 69
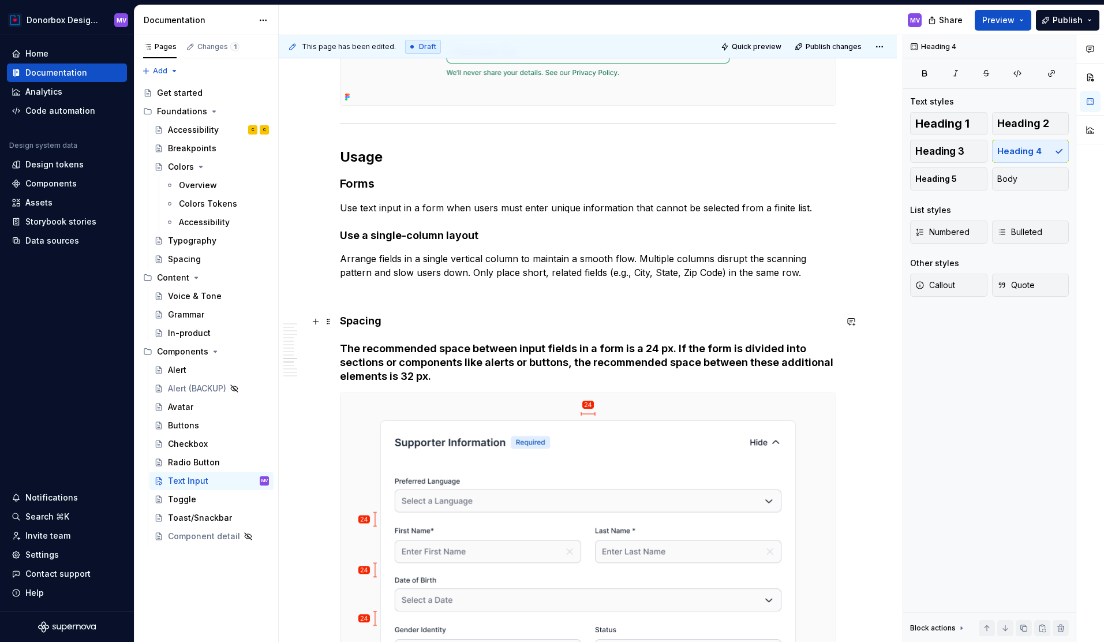
click at [393, 321] on h4 "Spacing The recommended space between input fields in a form is a 24 px. If the…" at bounding box center [588, 348] width 497 height 69
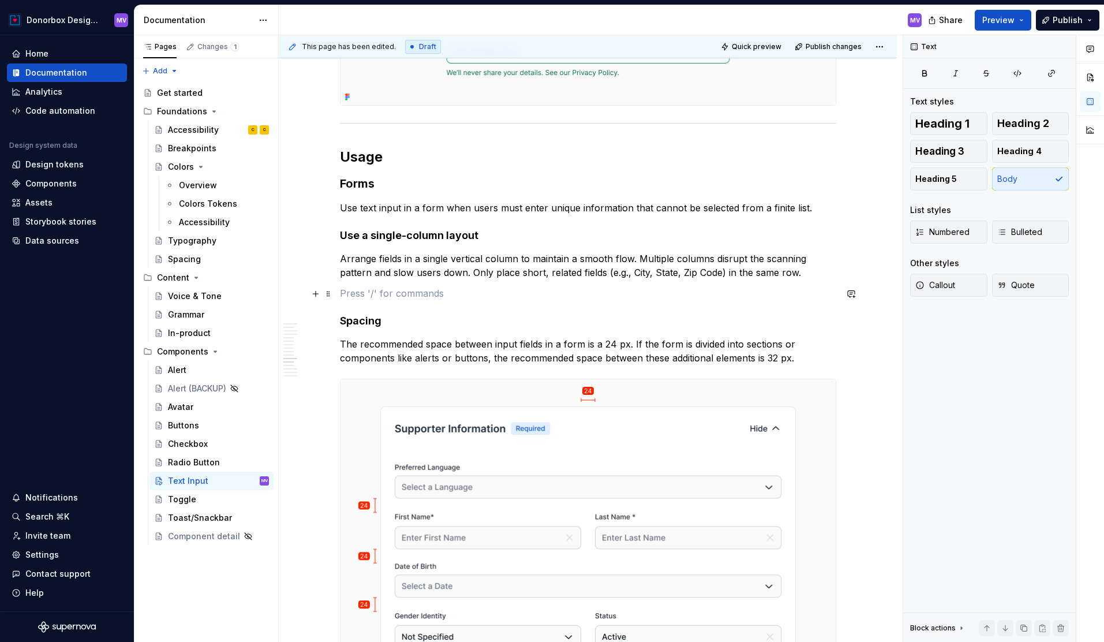
click at [395, 296] on p at bounding box center [588, 293] width 497 height 14
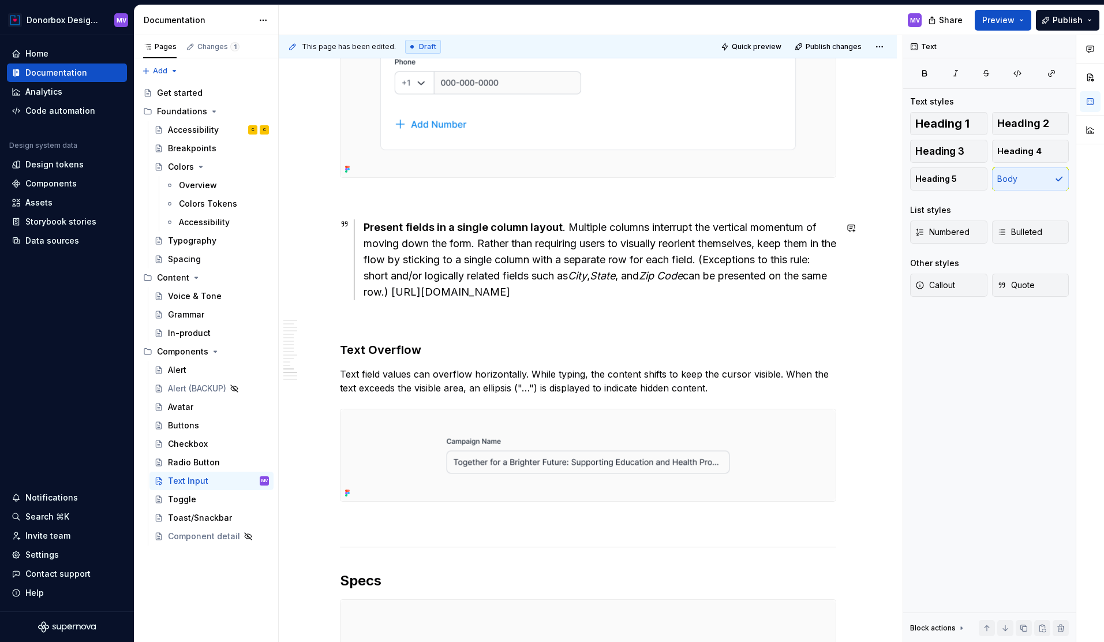
scroll to position [3666, 0]
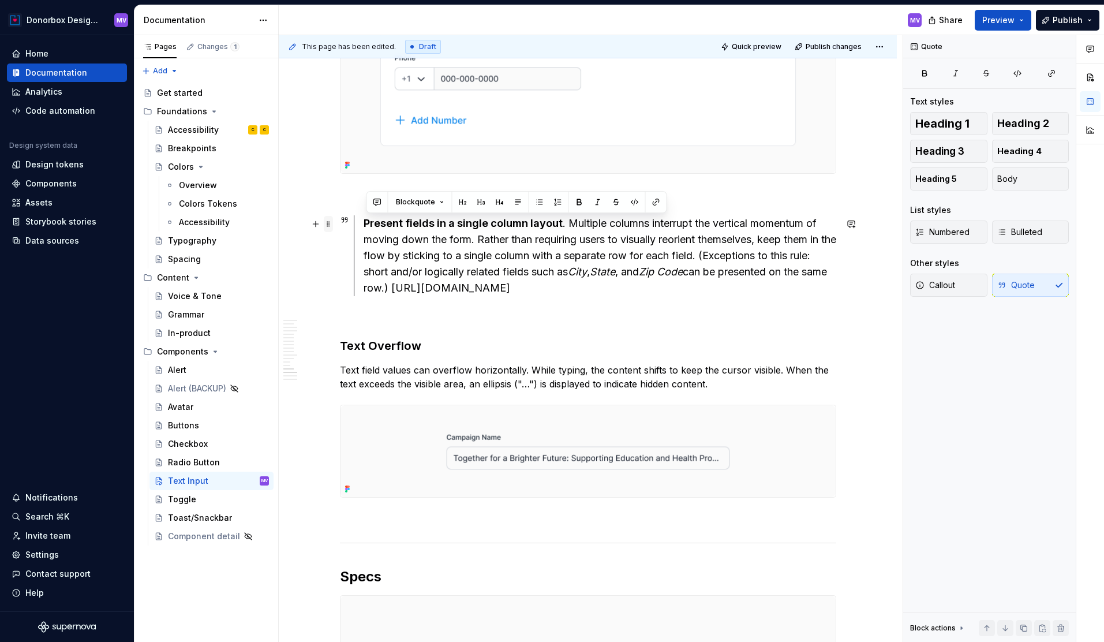
drag, startPoint x: 738, startPoint y: 287, endPoint x: 327, endPoint y: 223, distance: 416.0
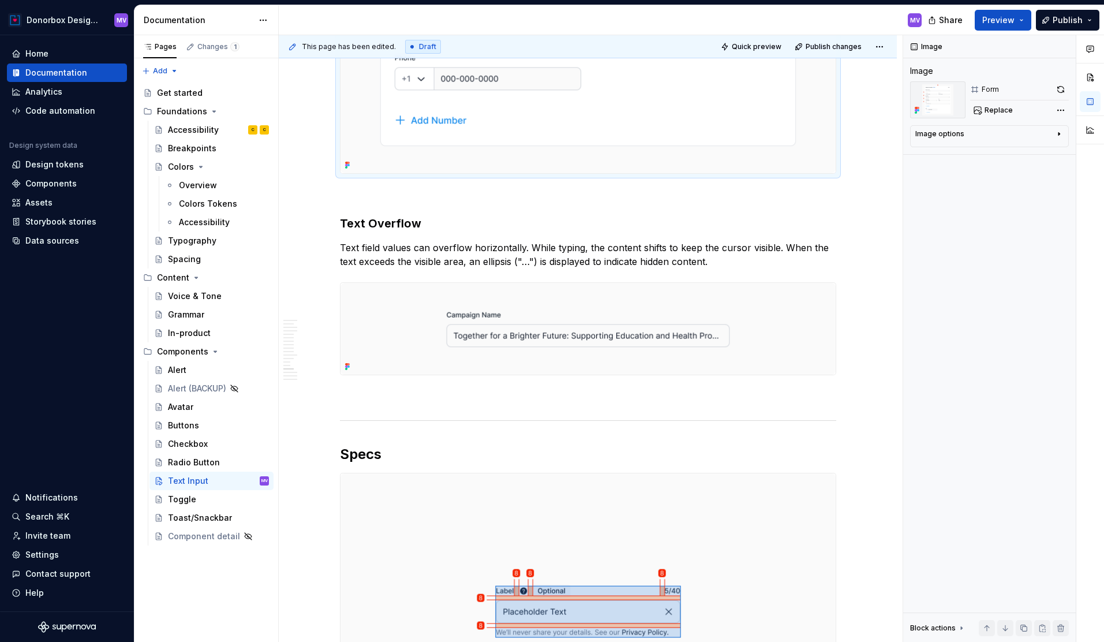
scroll to position [3304, 0]
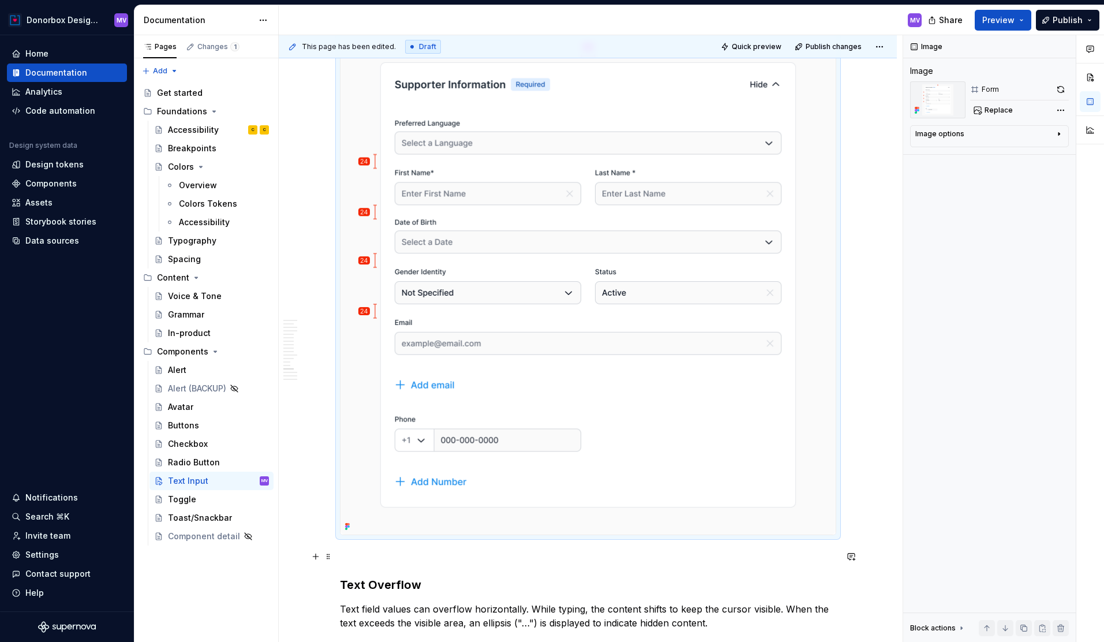
click at [372, 553] on p at bounding box center [588, 556] width 497 height 14
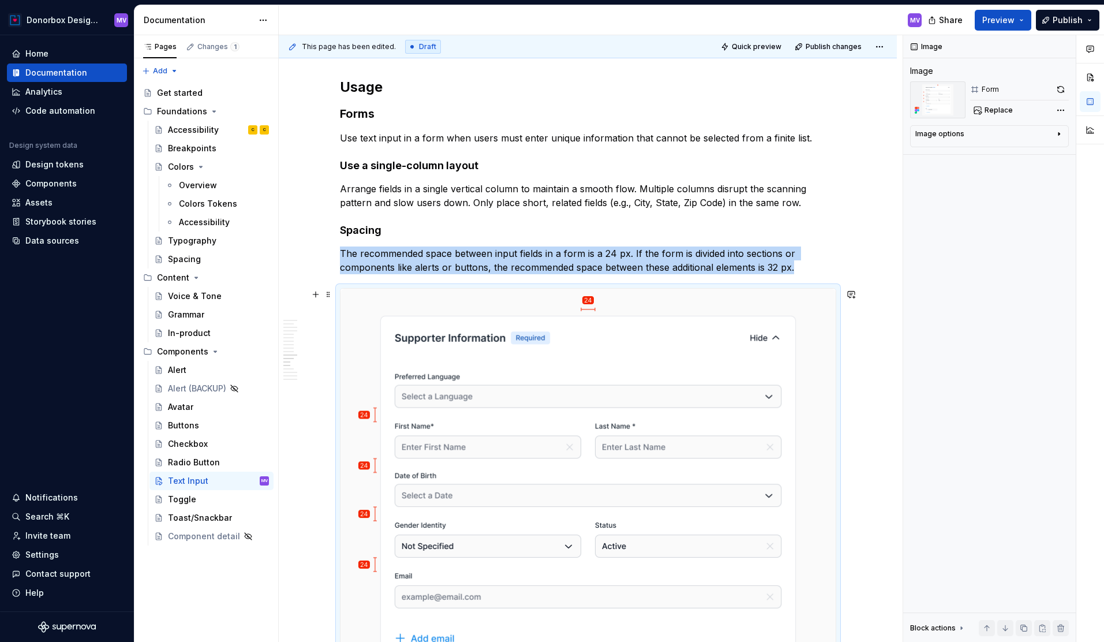
scroll to position [3006, 0]
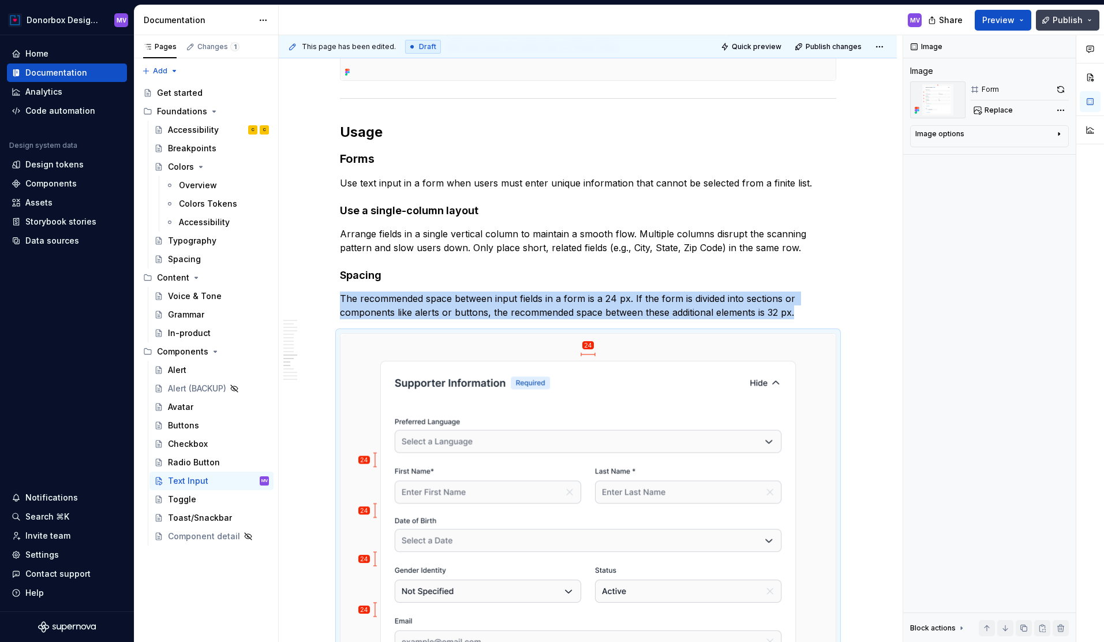
click at [1063, 20] on span "Publish" at bounding box center [1068, 20] width 30 height 12
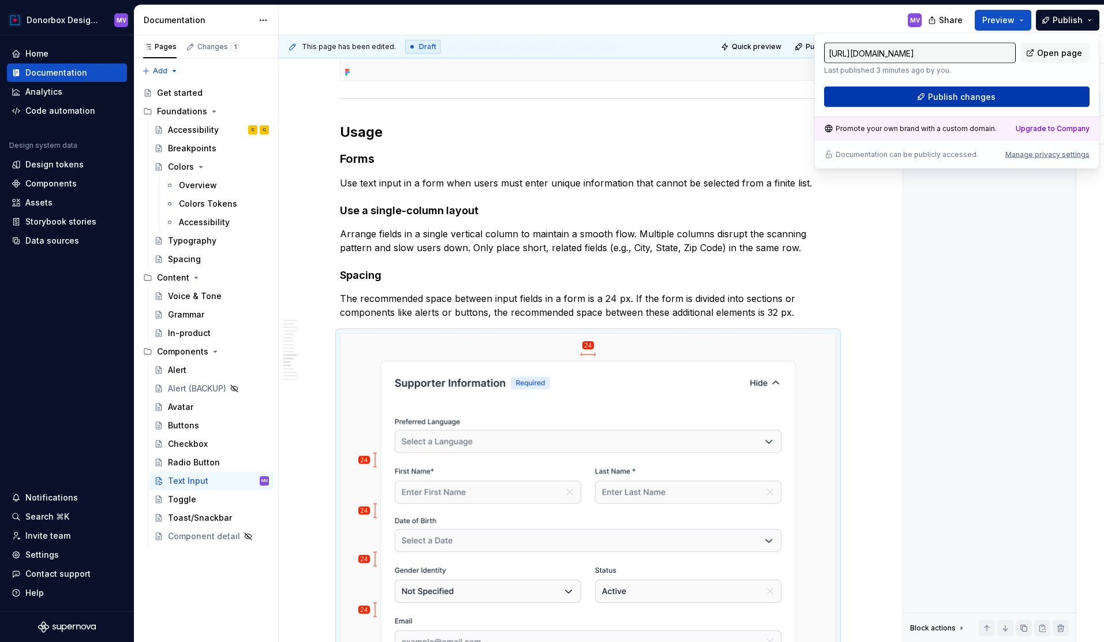
click at [997, 95] on button "Publish changes" at bounding box center [957, 97] width 266 height 21
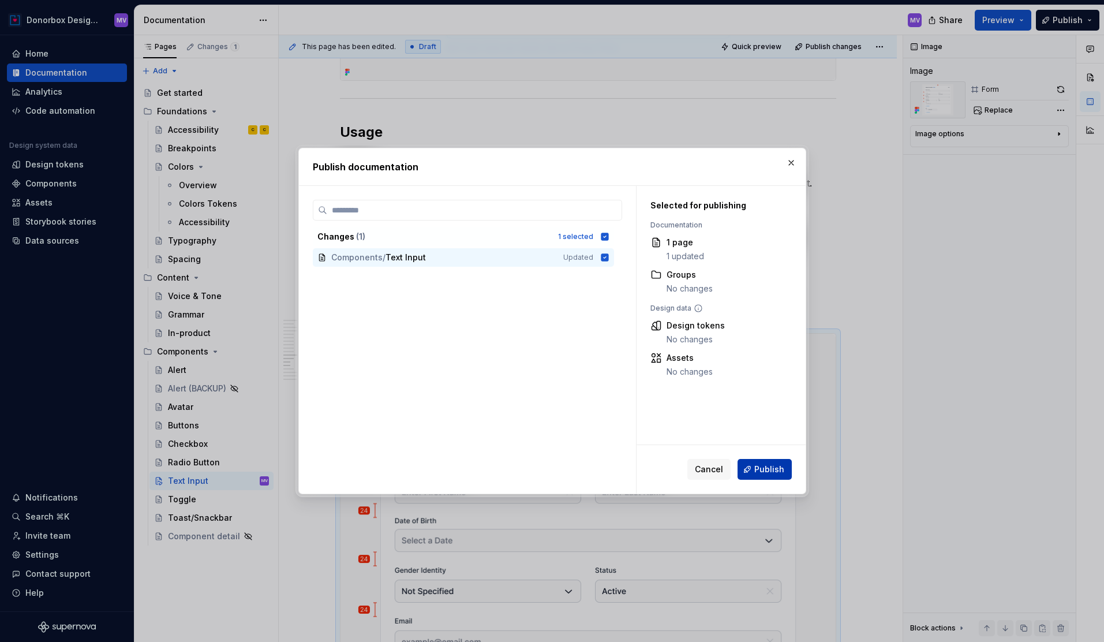
click at [772, 461] on button "Publish" at bounding box center [765, 469] width 54 height 21
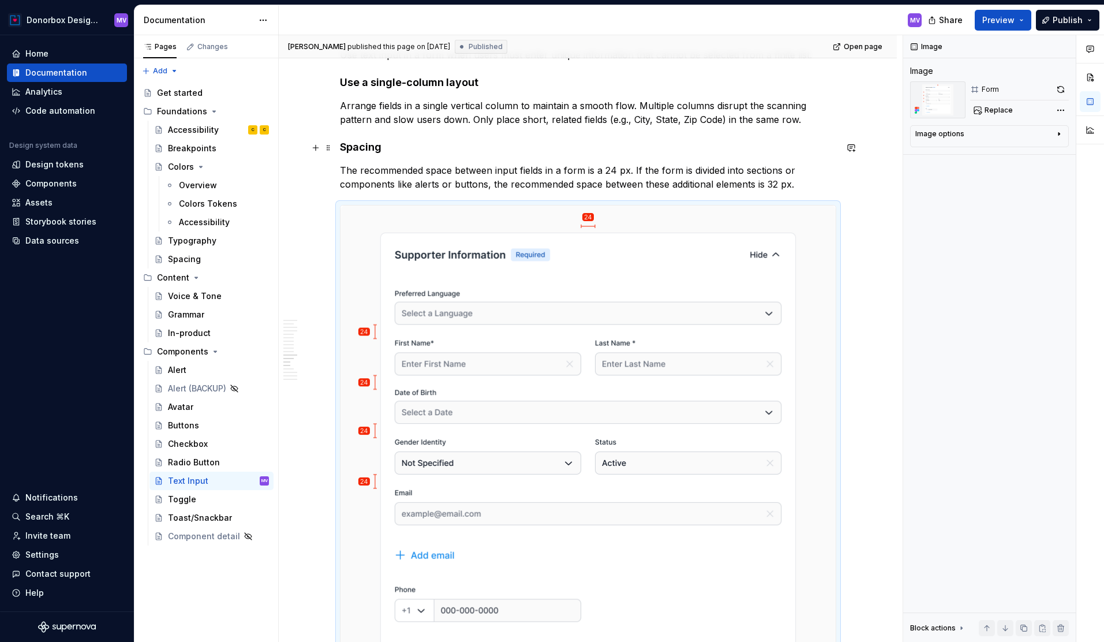
scroll to position [3076, 0]
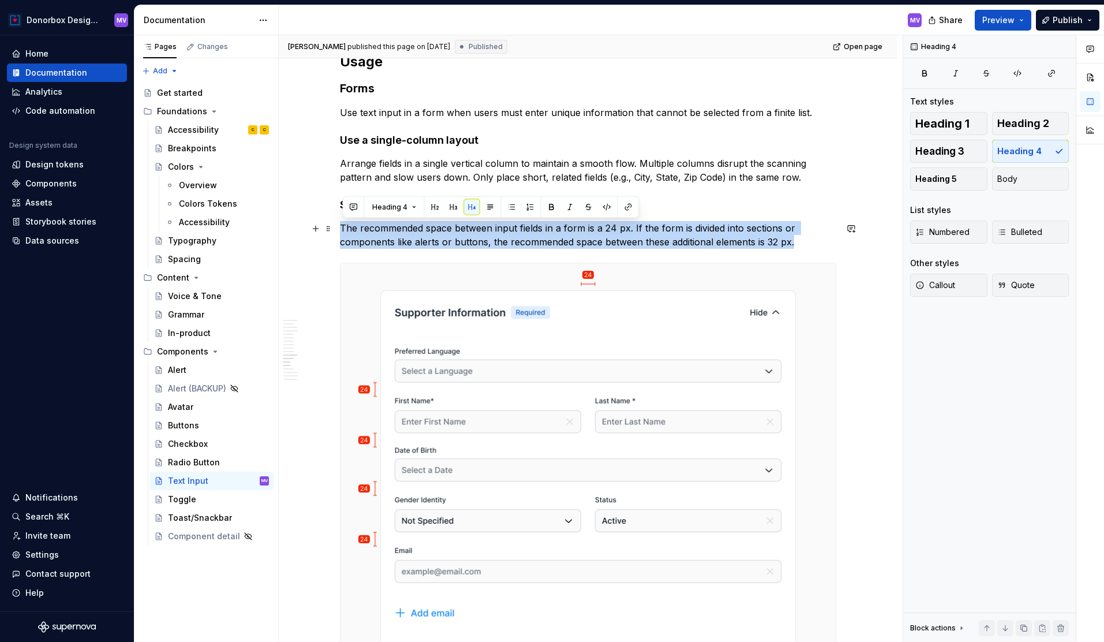
drag, startPoint x: 800, startPoint y: 240, endPoint x: 341, endPoint y: 227, distance: 459.2
click at [491, 204] on button "button" at bounding box center [491, 207] width 16 height 16
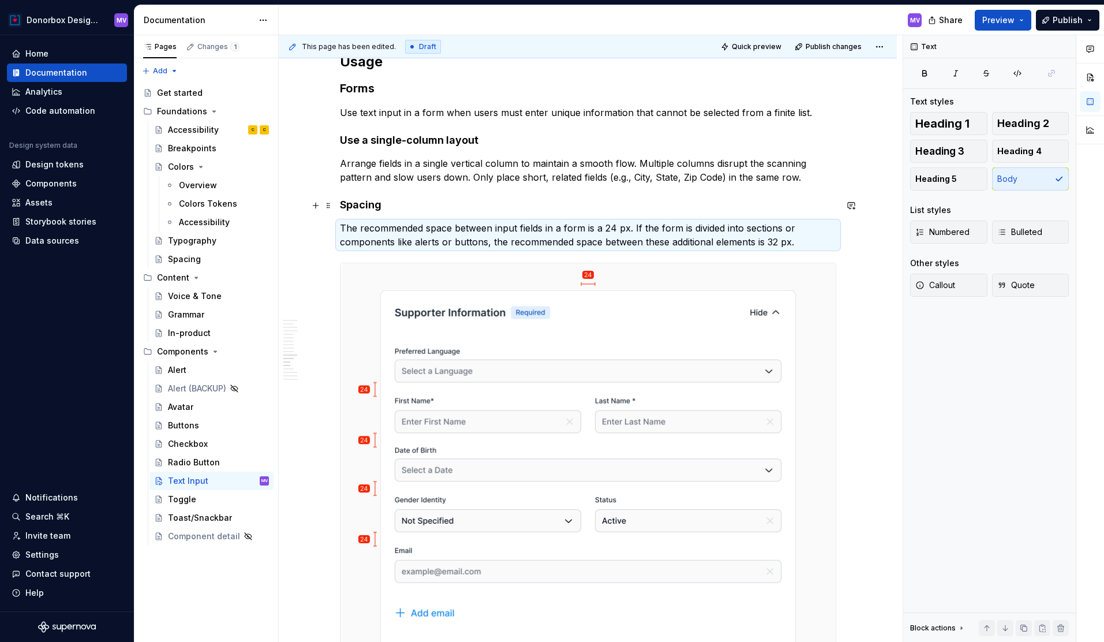
click at [465, 211] on h4 "Spacing" at bounding box center [588, 205] width 497 height 14
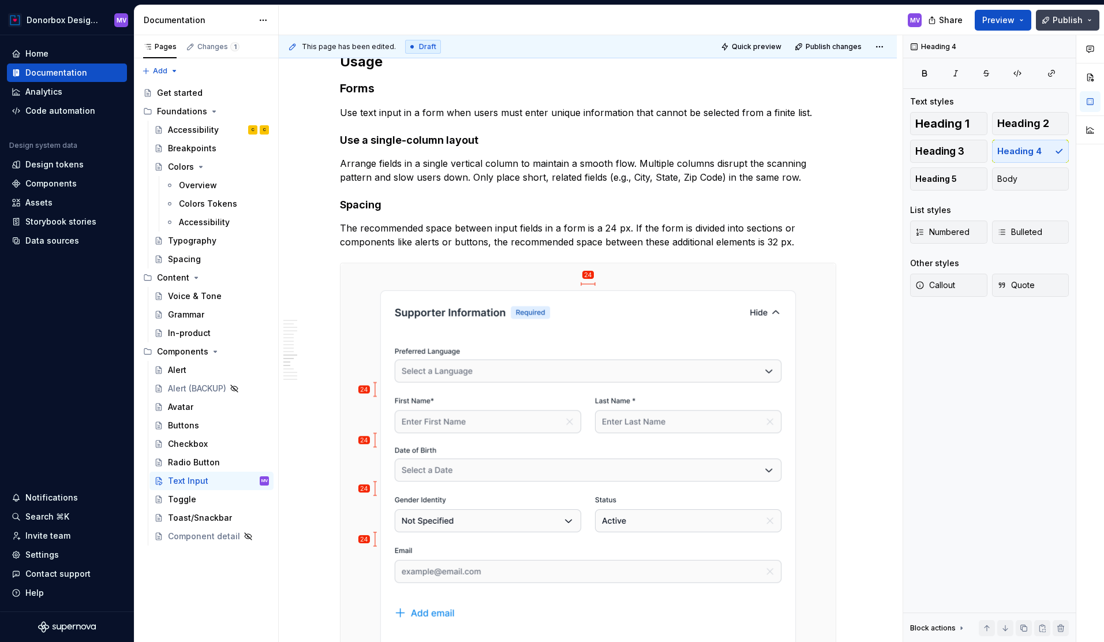
click at [1068, 20] on span "Publish" at bounding box center [1068, 20] width 30 height 12
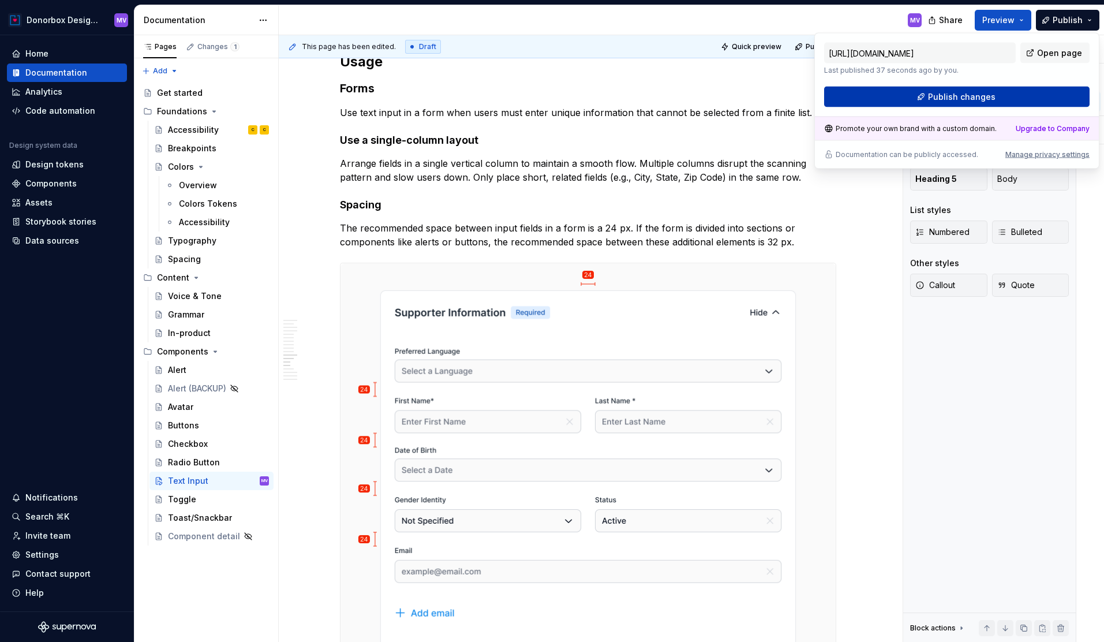
click at [973, 92] on span "Publish changes" at bounding box center [962, 97] width 68 height 12
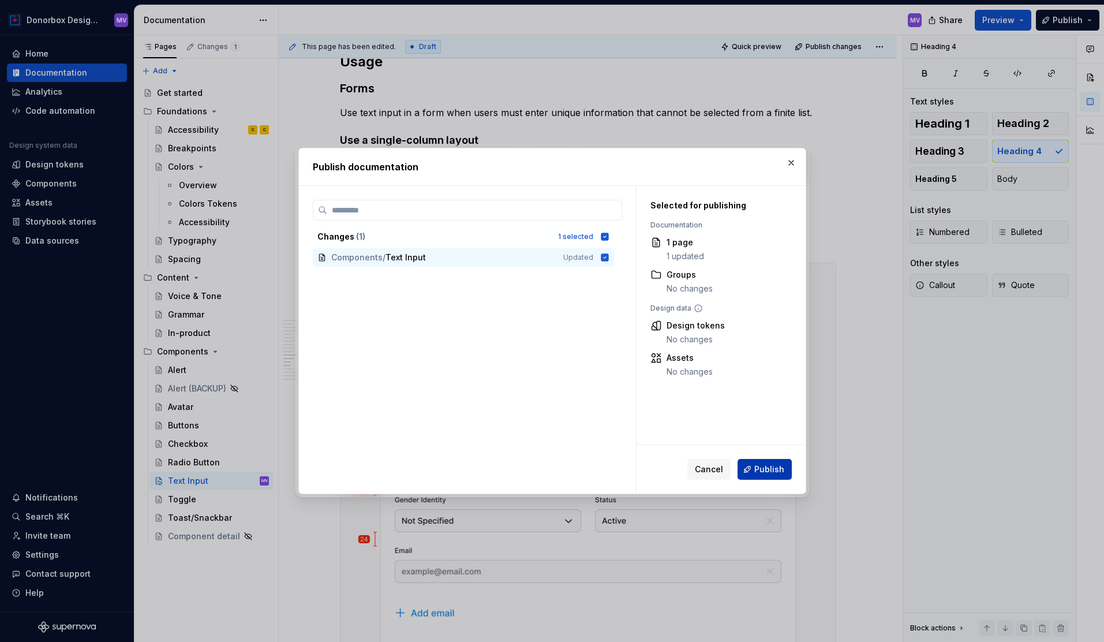
click at [757, 461] on button "Publish" at bounding box center [765, 469] width 54 height 21
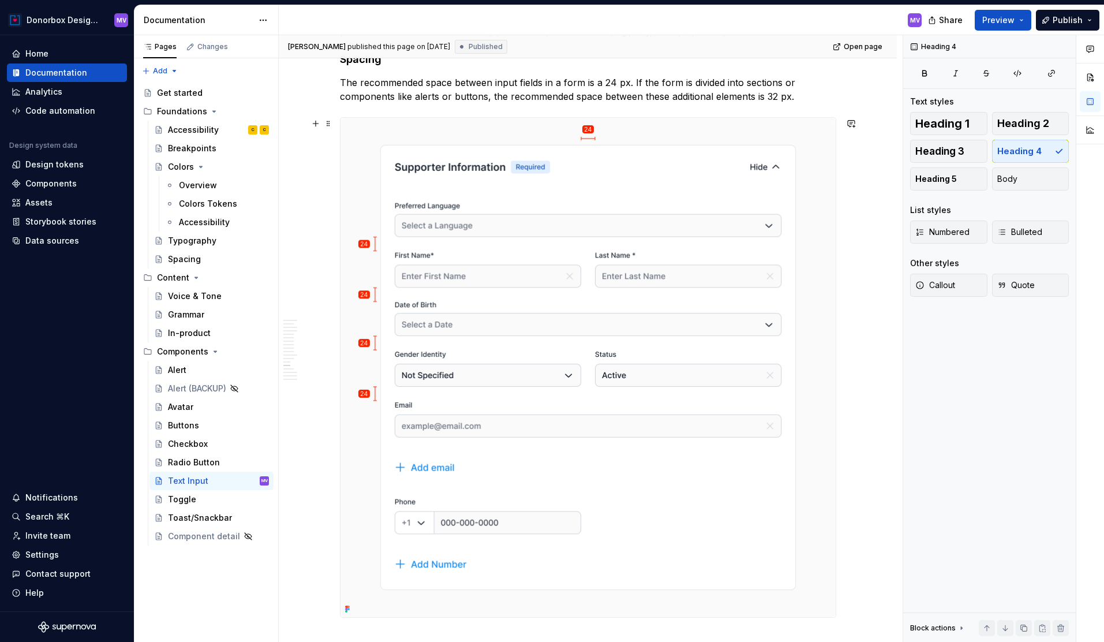
scroll to position [3221, 0]
click at [617, 216] on img at bounding box center [588, 367] width 495 height 499
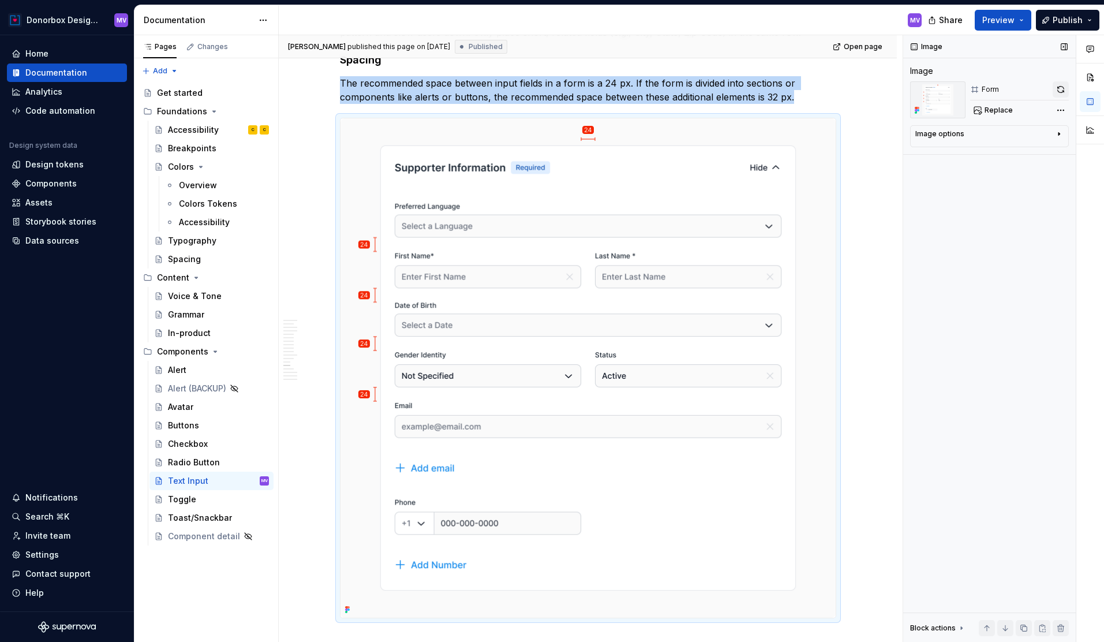
click at [1062, 90] on button "button" at bounding box center [1061, 89] width 16 height 16
click at [1061, 92] on button "button" at bounding box center [1061, 89] width 16 height 16
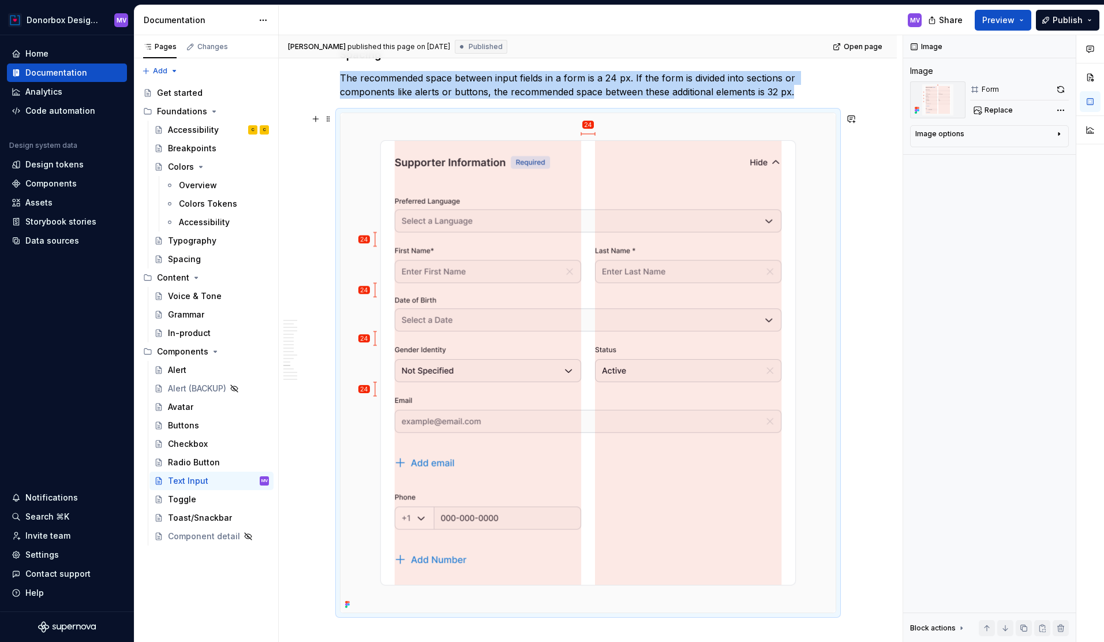
scroll to position [3229, 0]
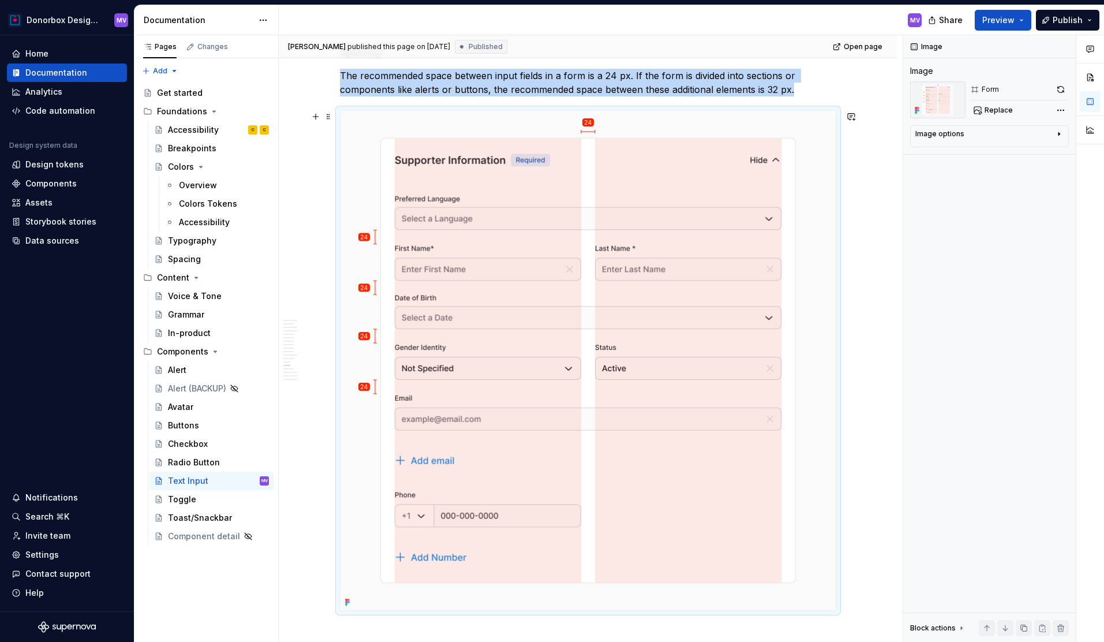
click at [647, 275] on img at bounding box center [588, 360] width 495 height 499
click at [1065, 92] on button "button" at bounding box center [1061, 89] width 16 height 16
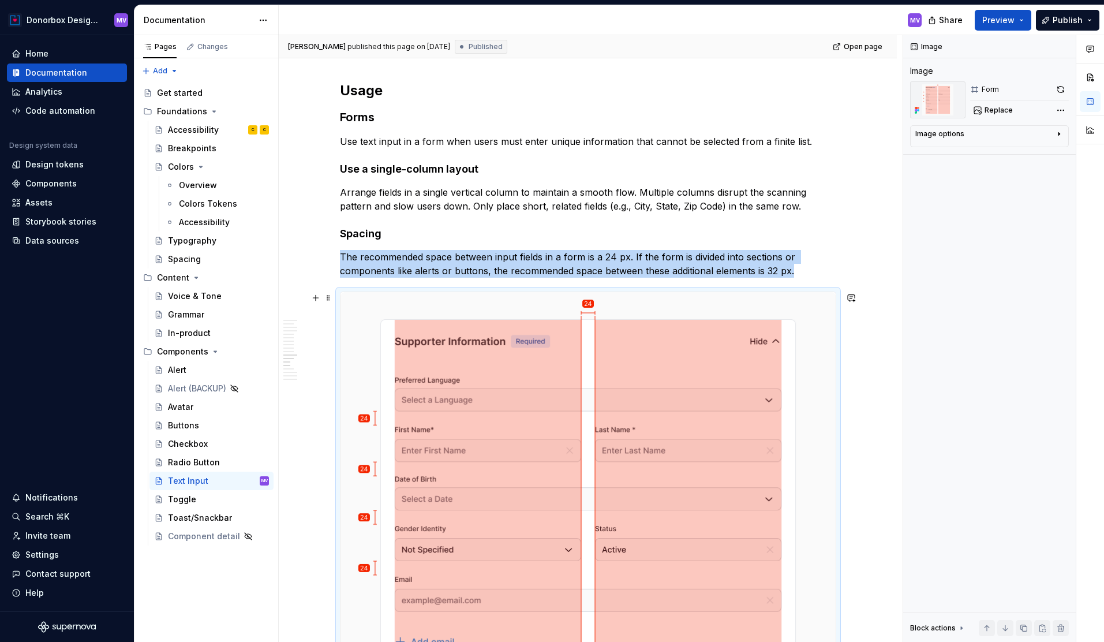
scroll to position [3044, 0]
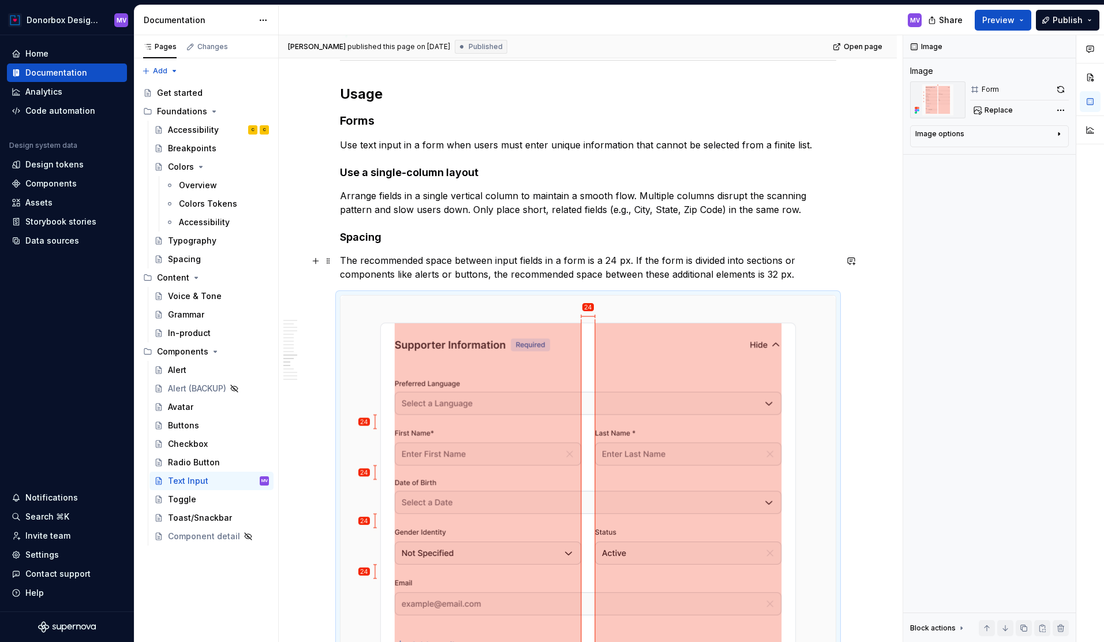
click at [446, 277] on p "The recommended space between input fields in a form is a 24 px. If the form is…" at bounding box center [588, 267] width 497 height 28
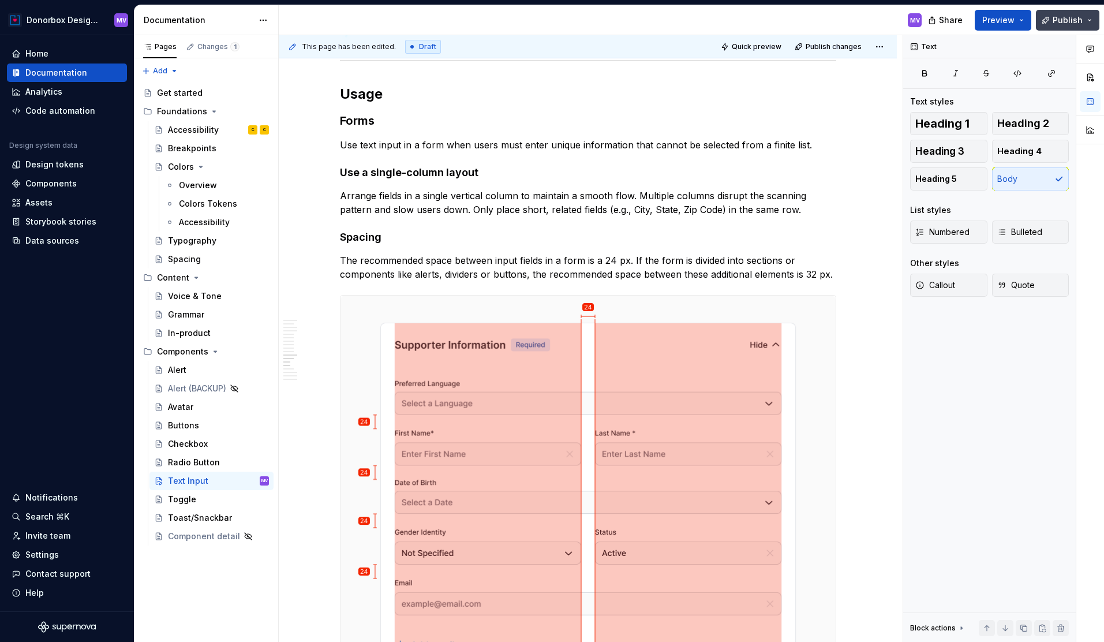
click at [1064, 17] on span "Publish" at bounding box center [1068, 20] width 30 height 12
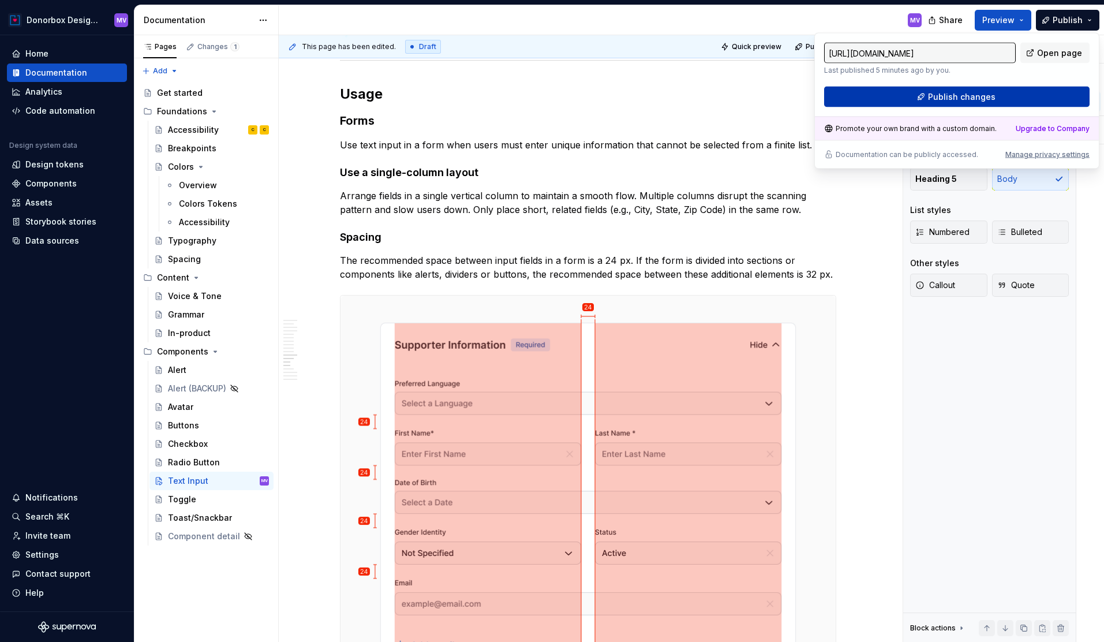
click at [964, 92] on span "Publish changes" at bounding box center [962, 97] width 68 height 12
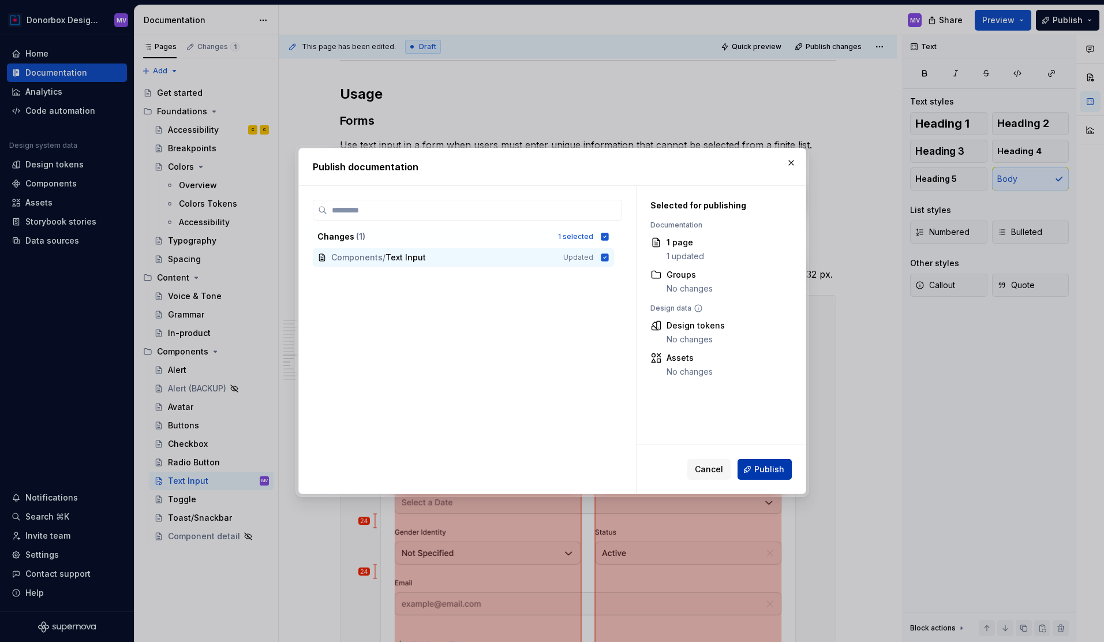
click at [774, 472] on span "Publish" at bounding box center [770, 470] width 30 height 12
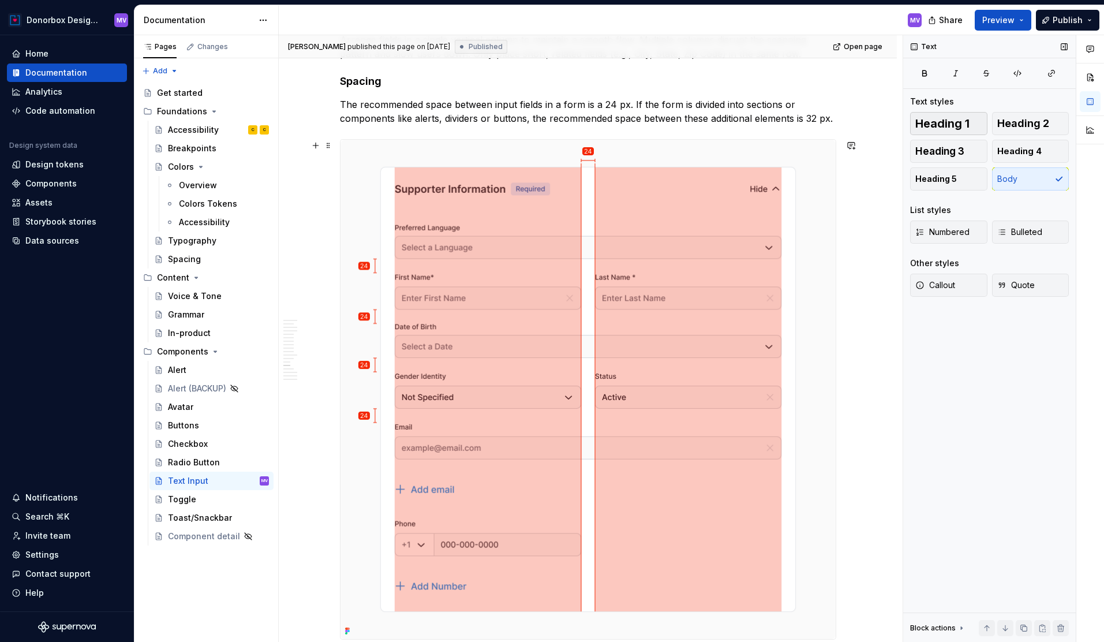
scroll to position [3208, 0]
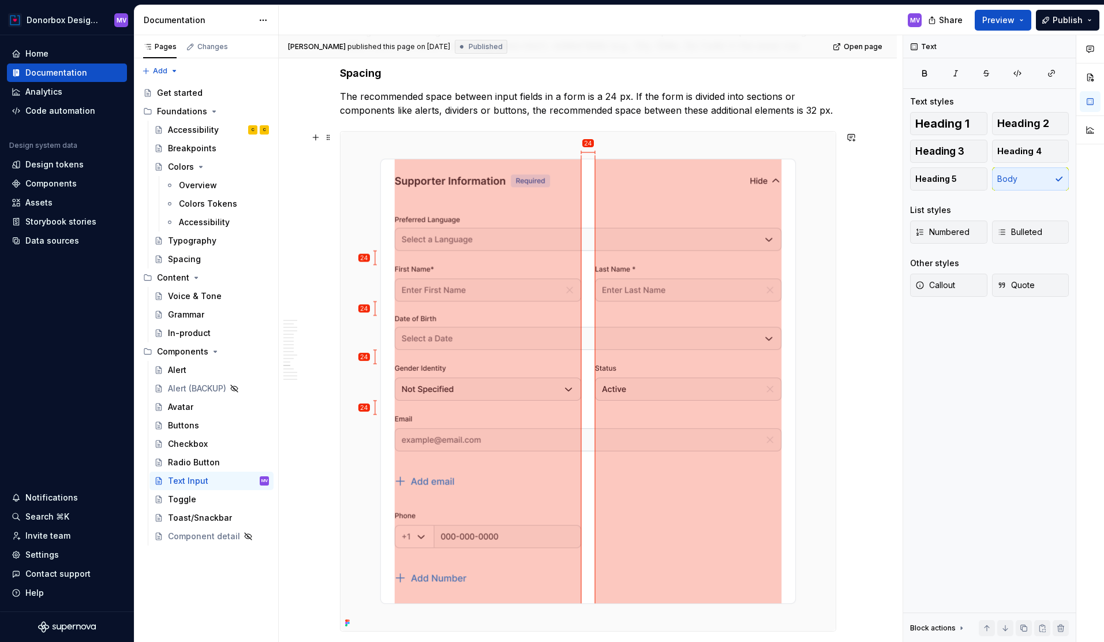
click at [654, 286] on img at bounding box center [588, 381] width 495 height 499
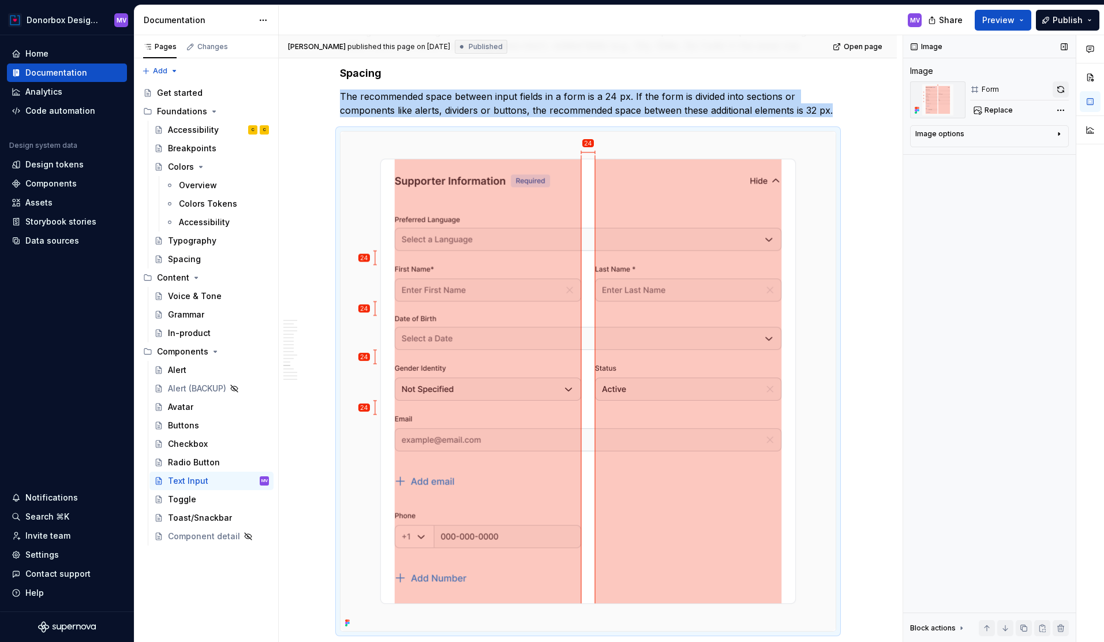
click at [1059, 89] on button "button" at bounding box center [1061, 89] width 16 height 16
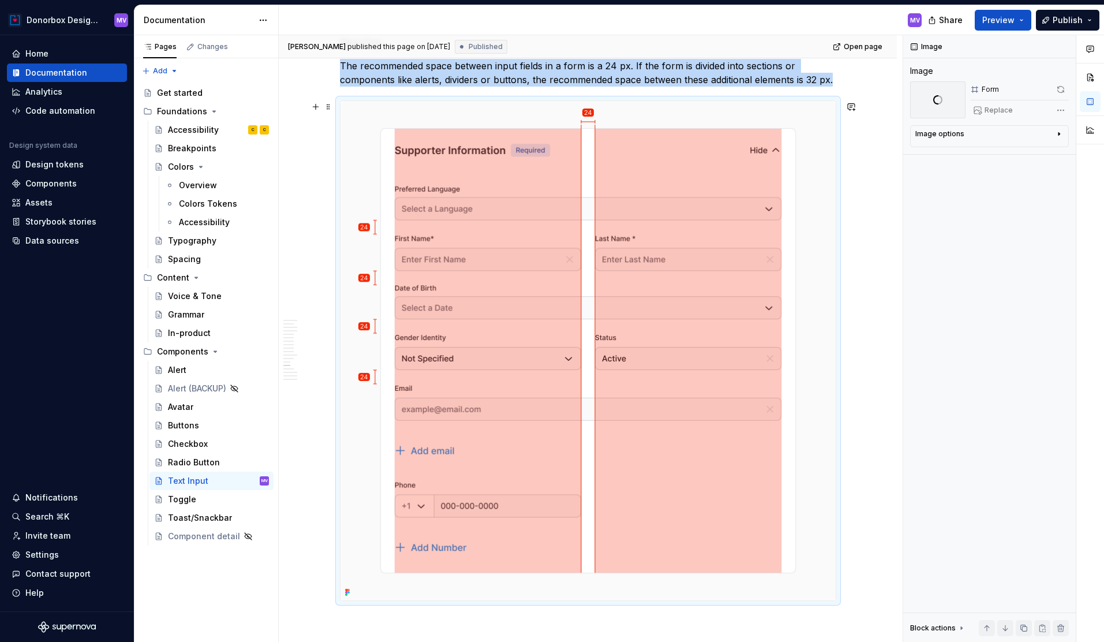
scroll to position [3240, 0]
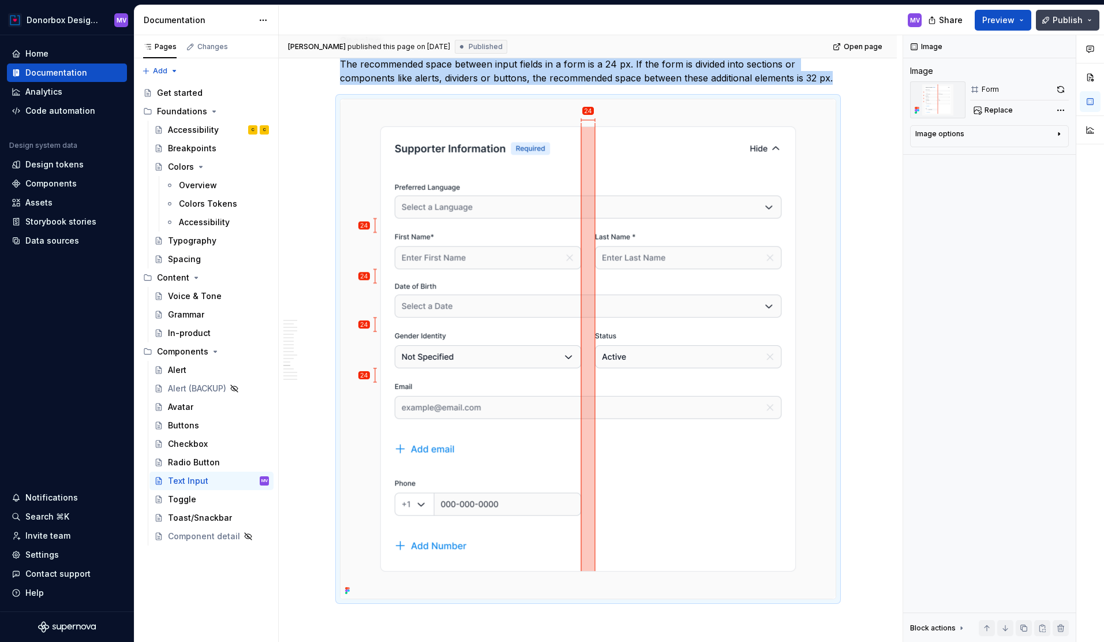
click at [1068, 16] on span "Publish" at bounding box center [1068, 20] width 30 height 12
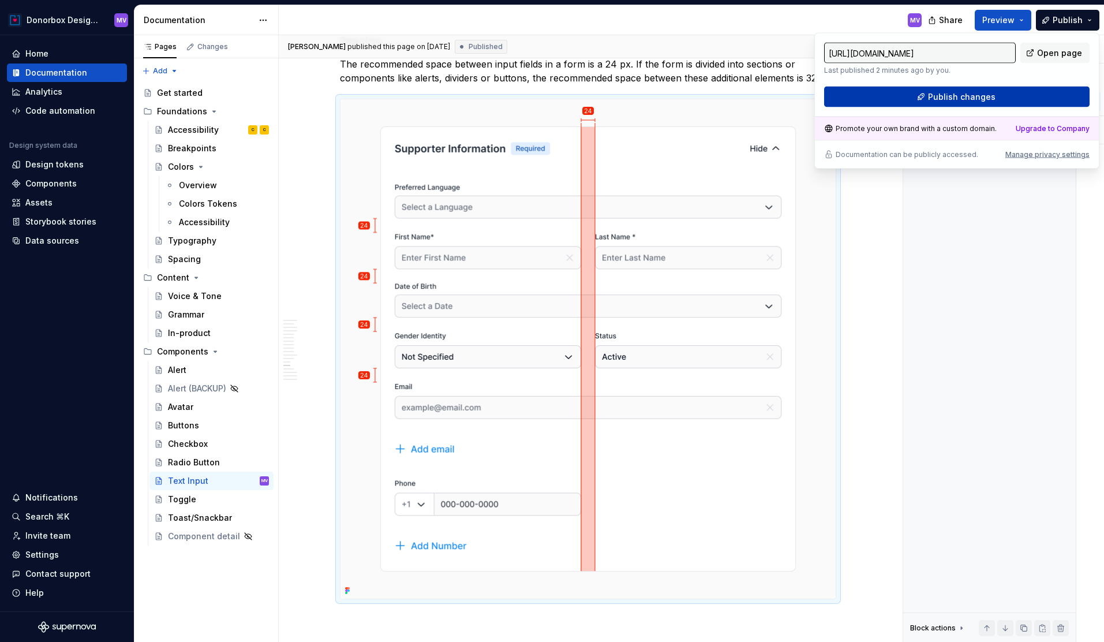
click at [1009, 96] on button "Publish changes" at bounding box center [957, 97] width 266 height 21
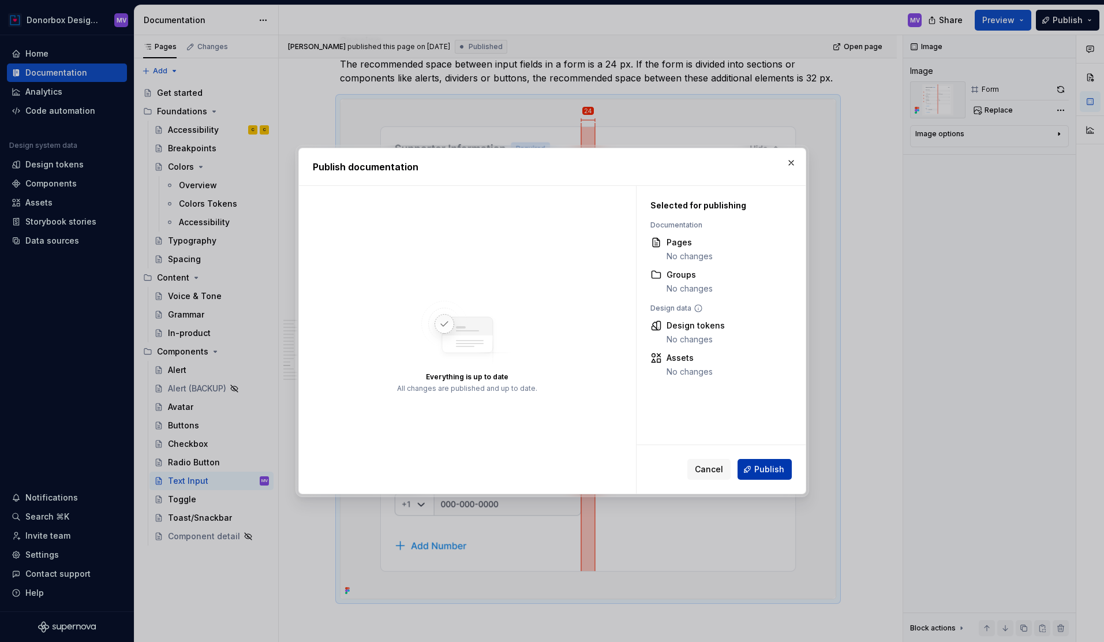
click at [771, 467] on span "Publish" at bounding box center [770, 470] width 30 height 12
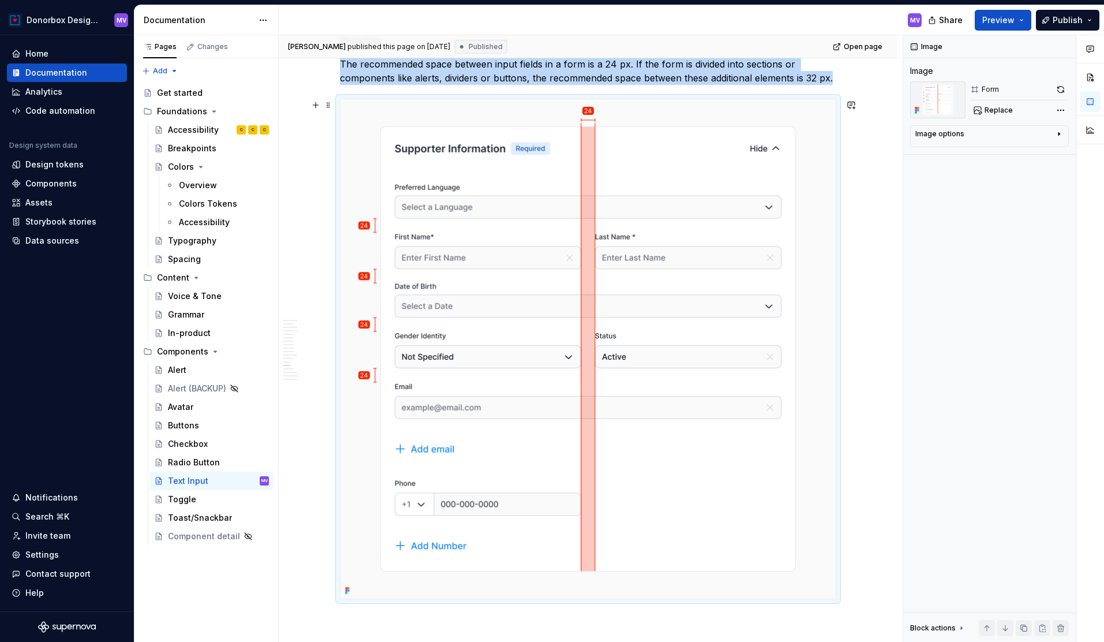
click at [636, 192] on img at bounding box center [588, 348] width 495 height 499
click at [1058, 88] on button "button" at bounding box center [1061, 89] width 16 height 16
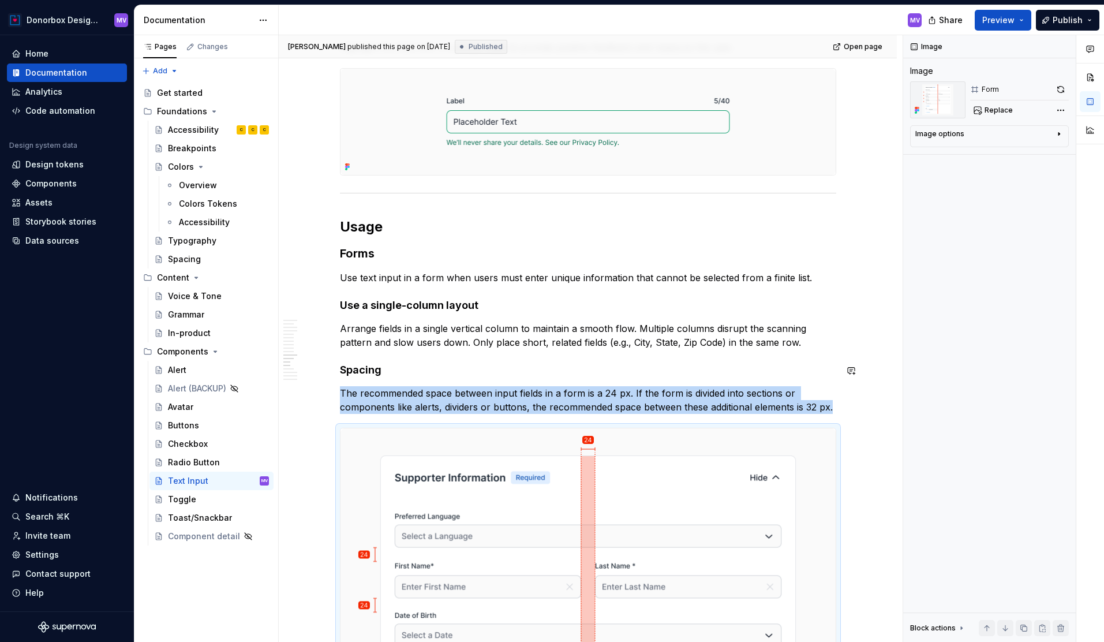
scroll to position [2913, 0]
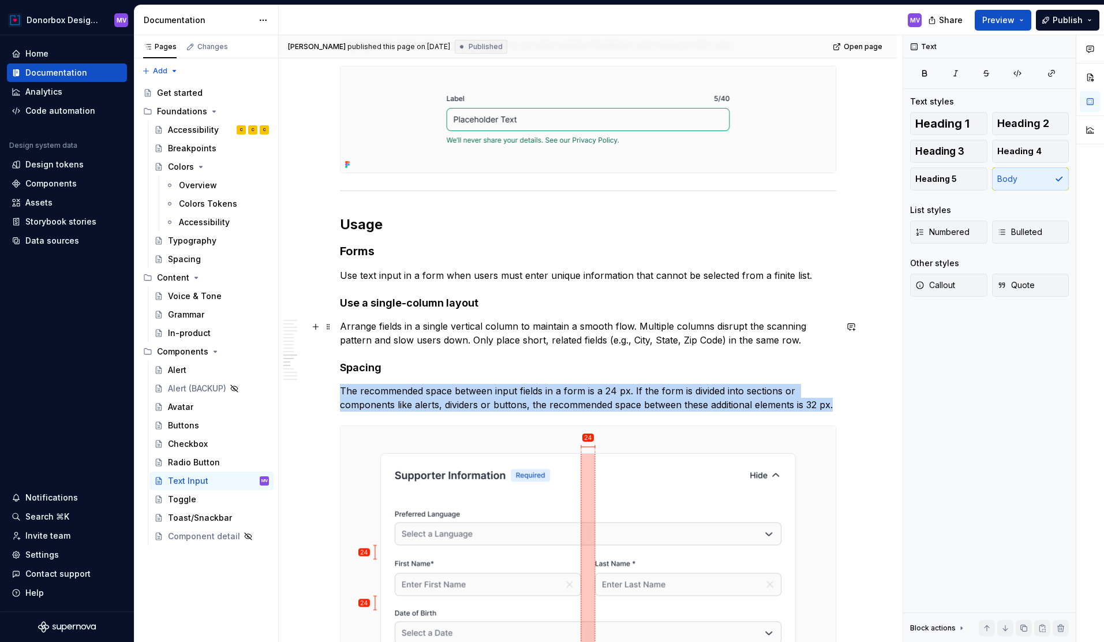
click at [808, 338] on p "Arrange fields in a single vertical column to maintain a smooth flow. Multiple …" at bounding box center [588, 333] width 497 height 28
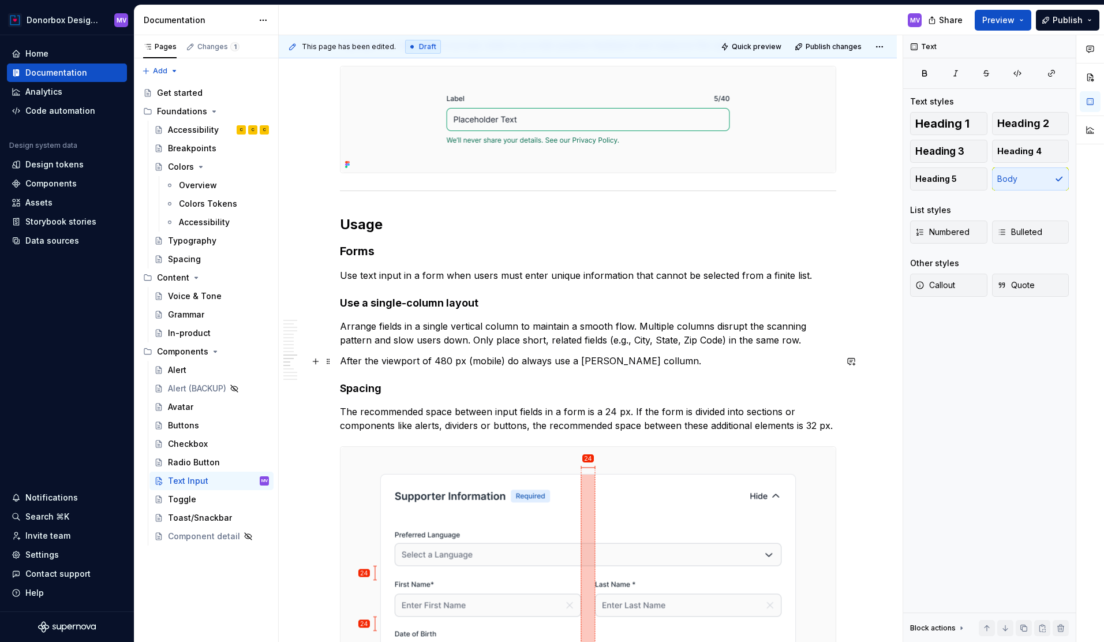
click at [591, 361] on p "After the viewport of 480 px (mobile) do always use a [PERSON_NAME] collumn." at bounding box center [588, 361] width 497 height 14
drag, startPoint x: 646, startPoint y: 360, endPoint x: 580, endPoint y: 359, distance: 66.4
click at [580, 359] on p "After the viewport of 480 px (mobile) do always use a [PERSON_NAME] collumn." at bounding box center [588, 361] width 497 height 14
click at [604, 362] on p "After the viewport of 480 px (mobile) do always use a [PERSON_NAME] collumn." at bounding box center [588, 361] width 497 height 14
click at [664, 362] on p "After the viewport of 480 px (mobile) do always use a single-collumn." at bounding box center [588, 361] width 497 height 14
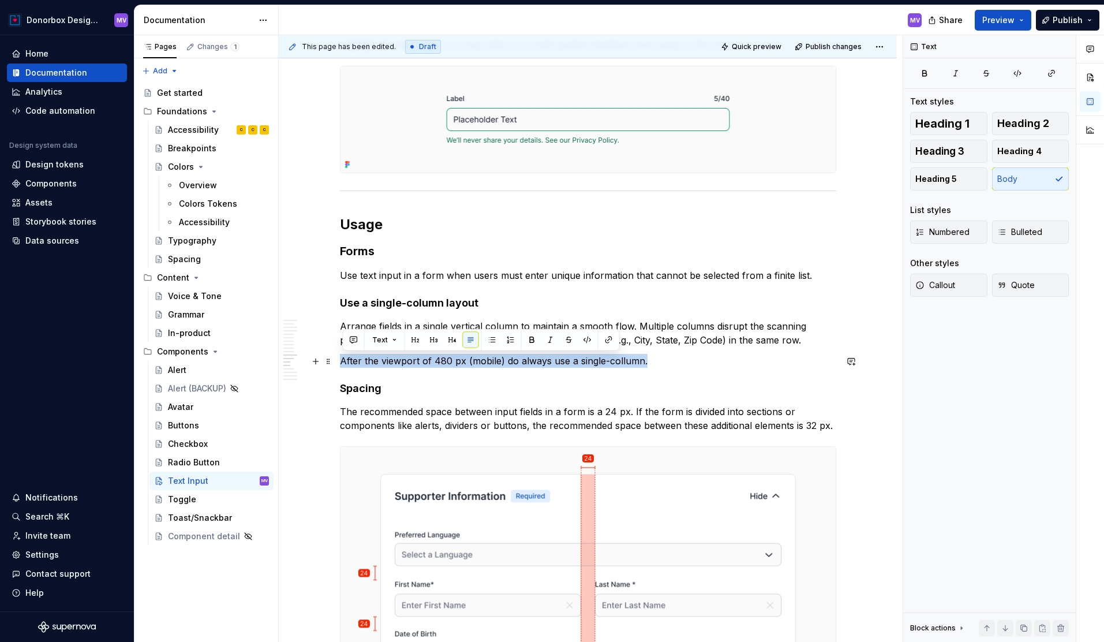
drag, startPoint x: 670, startPoint y: 358, endPoint x: 343, endPoint y: 362, distance: 327.4
click at [343, 362] on p "After the viewport of 480 px (mobile) do always use a single-collumn." at bounding box center [588, 361] width 497 height 14
copy p "After the viewport of 480 px (mobile) do always use a single-collumn."
click at [659, 367] on p "After the viewport of 480 px (mobile) do always use a single-collumn." at bounding box center [588, 361] width 497 height 14
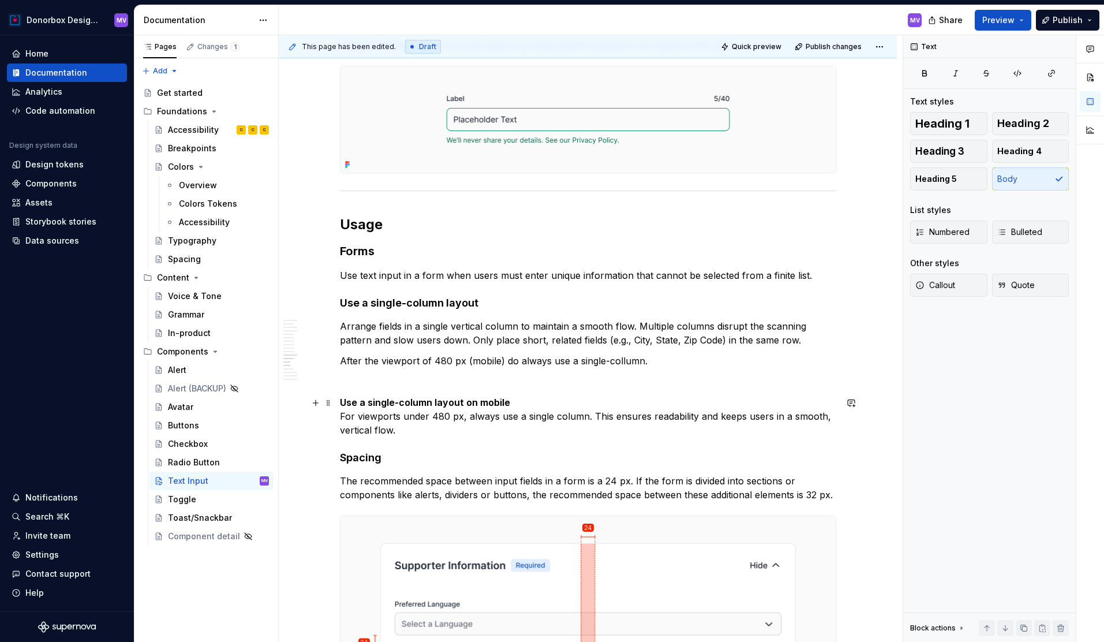
click at [343, 398] on strong "Use a single-column layout on mobile" at bounding box center [425, 403] width 170 height 12
drag, startPoint x: 341, startPoint y: 413, endPoint x: 339, endPoint y: 397, distance: 16.8
click at [339, 397] on div "**********" at bounding box center [591, 338] width 624 height 607
click at [409, 382] on p at bounding box center [588, 382] width 497 height 14
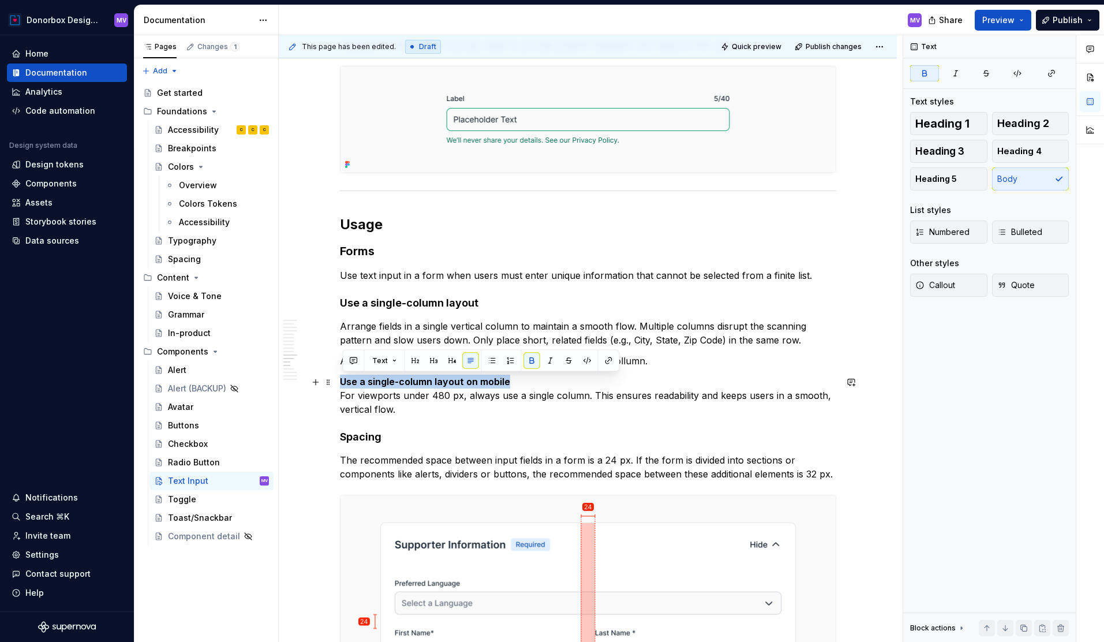
drag, startPoint x: 526, startPoint y: 386, endPoint x: 339, endPoint y: 385, distance: 186.5
click at [339, 385] on div "**********" at bounding box center [588, 15] width 618 height 5462
click at [419, 402] on p "Use a single-column layout on mobile For viewports under 480 px, always use a s…" at bounding box center [588, 396] width 497 height 42
drag, startPoint x: 520, startPoint y: 380, endPoint x: 338, endPoint y: 379, distance: 181.9
click at [338, 379] on div "**********" at bounding box center [588, 15] width 618 height 5462
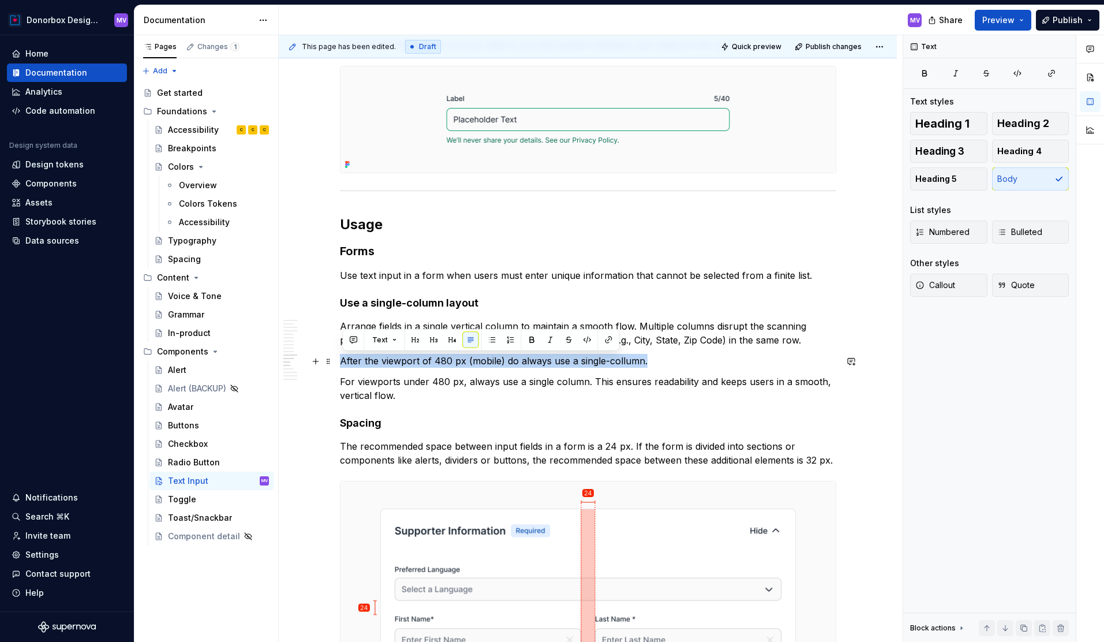
drag, startPoint x: 653, startPoint y: 361, endPoint x: 343, endPoint y: 364, distance: 310.1
click at [343, 364] on p "After the viewport of 480 px (mobile) do always use a single-collumn." at bounding box center [588, 361] width 497 height 14
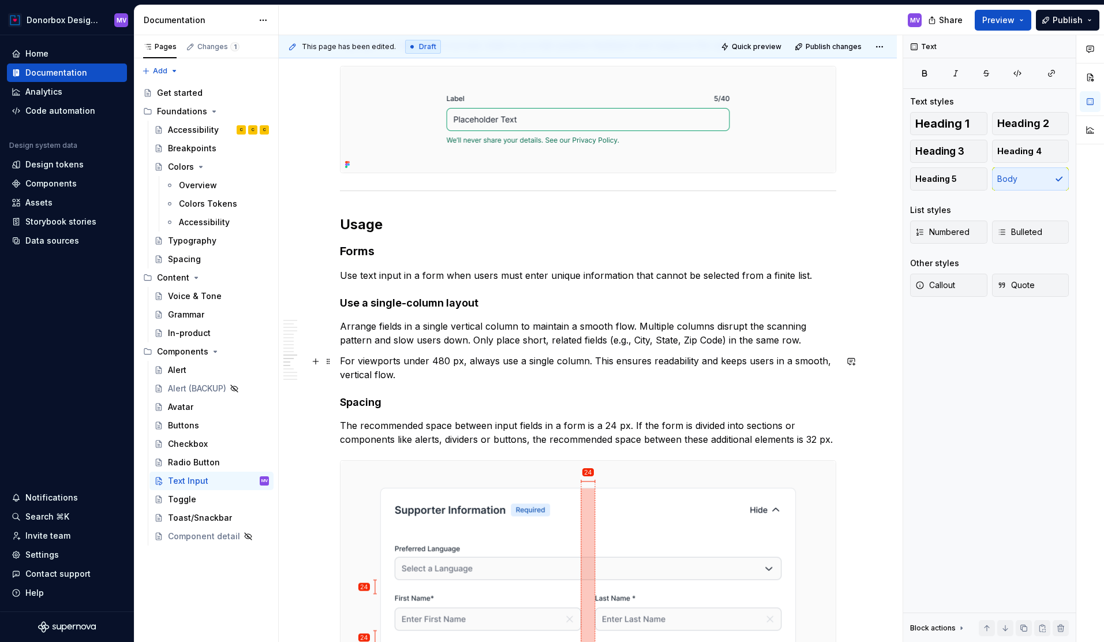
click at [463, 375] on p "For viewports under 480 px, always use a single column. This ensures readabilit…" at bounding box center [588, 368] width 497 height 28
drag, startPoint x: 406, startPoint y: 363, endPoint x: 461, endPoint y: 364, distance: 54.9
click at [461, 364] on p "For viewports under 480 px, always use a single column. This ensures readabilit…" at bounding box center [588, 368] width 497 height 28
click at [461, 374] on p "For viewports under 480 px , always use a single column. This ensures readabili…" at bounding box center [588, 368] width 497 height 28
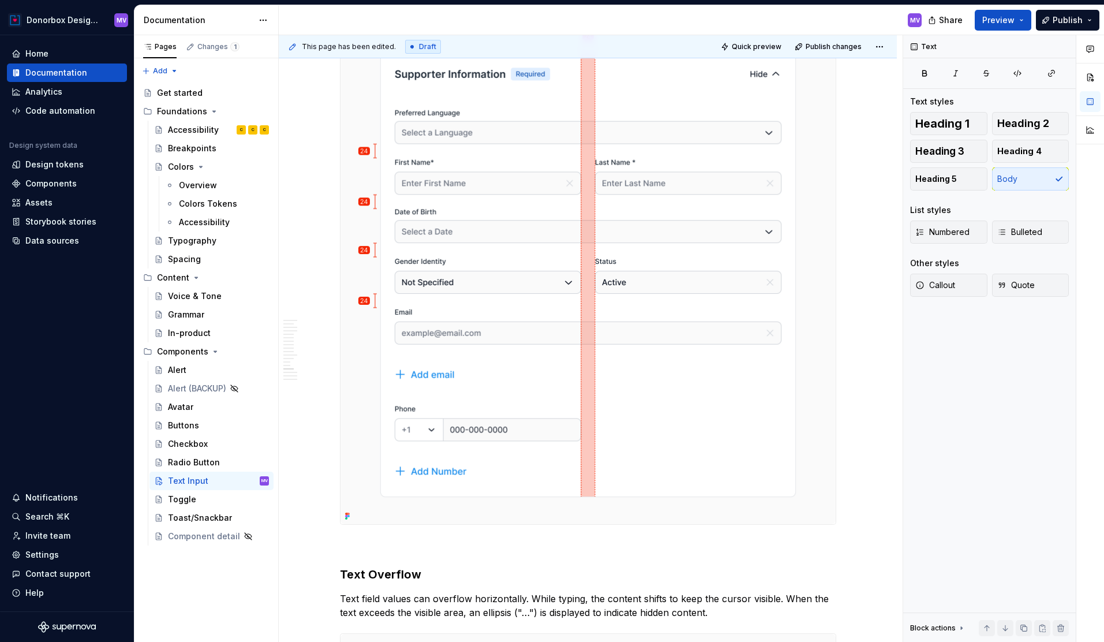
scroll to position [3355, 0]
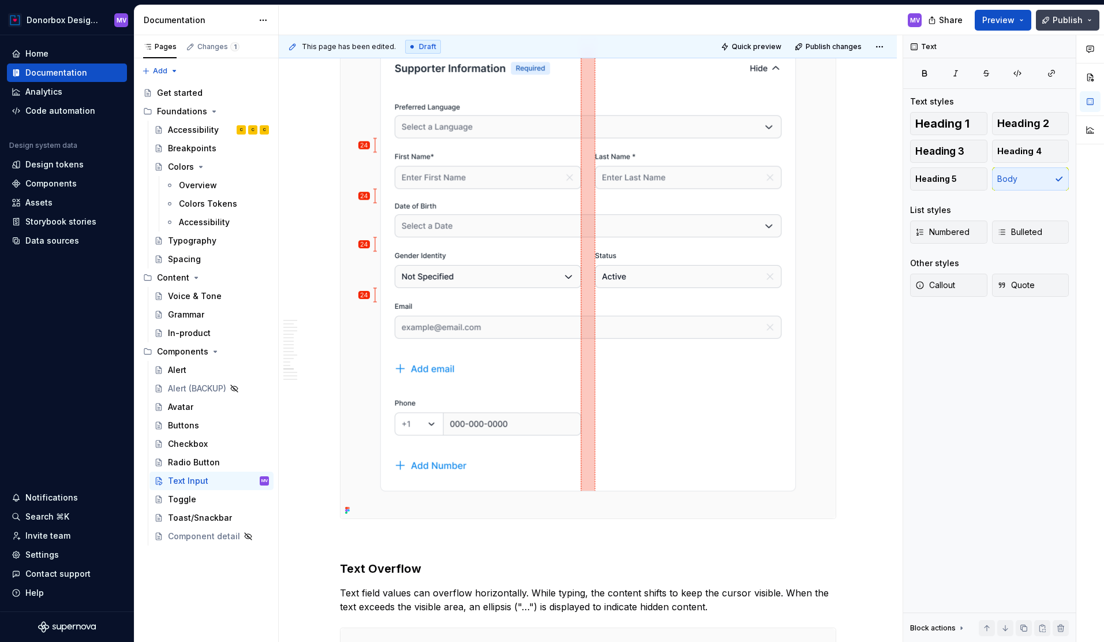
click at [1068, 25] on span "Publish" at bounding box center [1068, 20] width 30 height 12
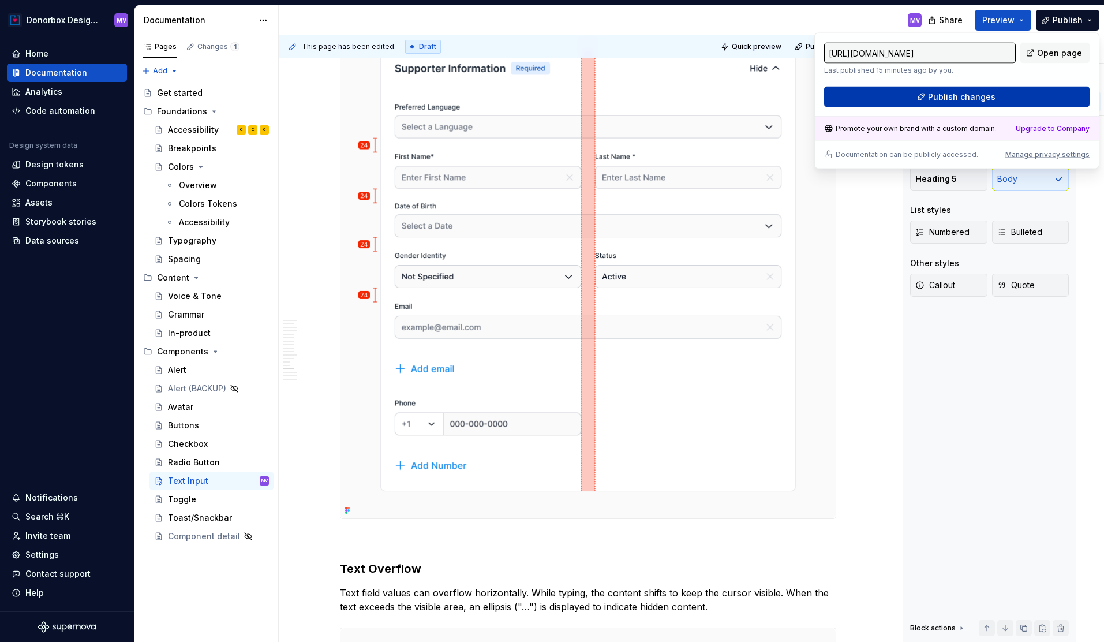
click at [1021, 96] on button "Publish changes" at bounding box center [957, 97] width 266 height 21
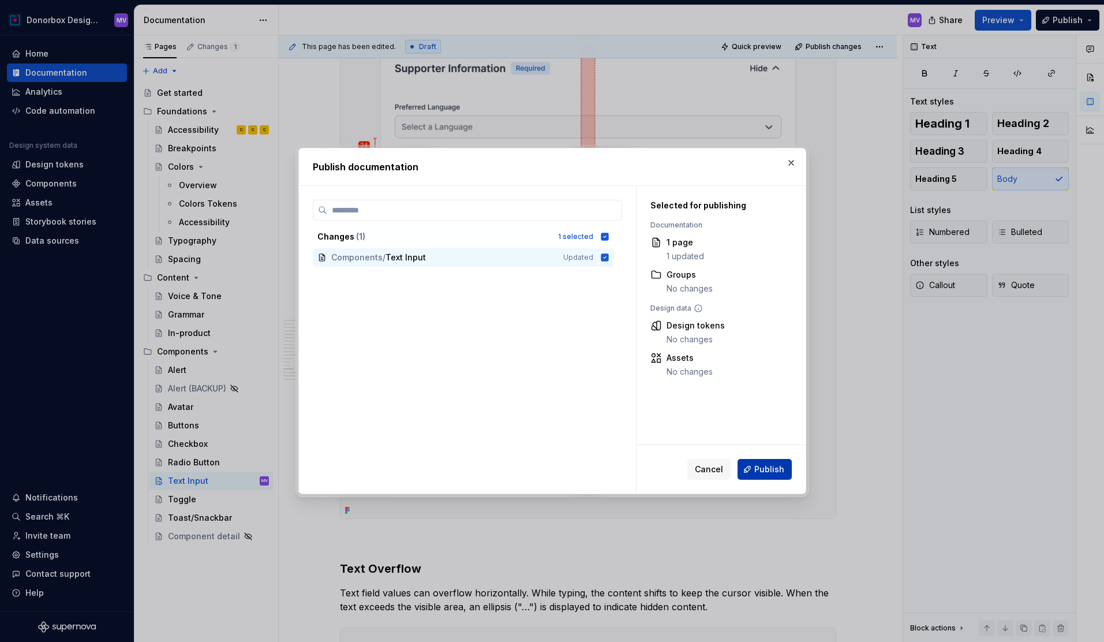
click at [760, 469] on span "Publish" at bounding box center [770, 470] width 30 height 12
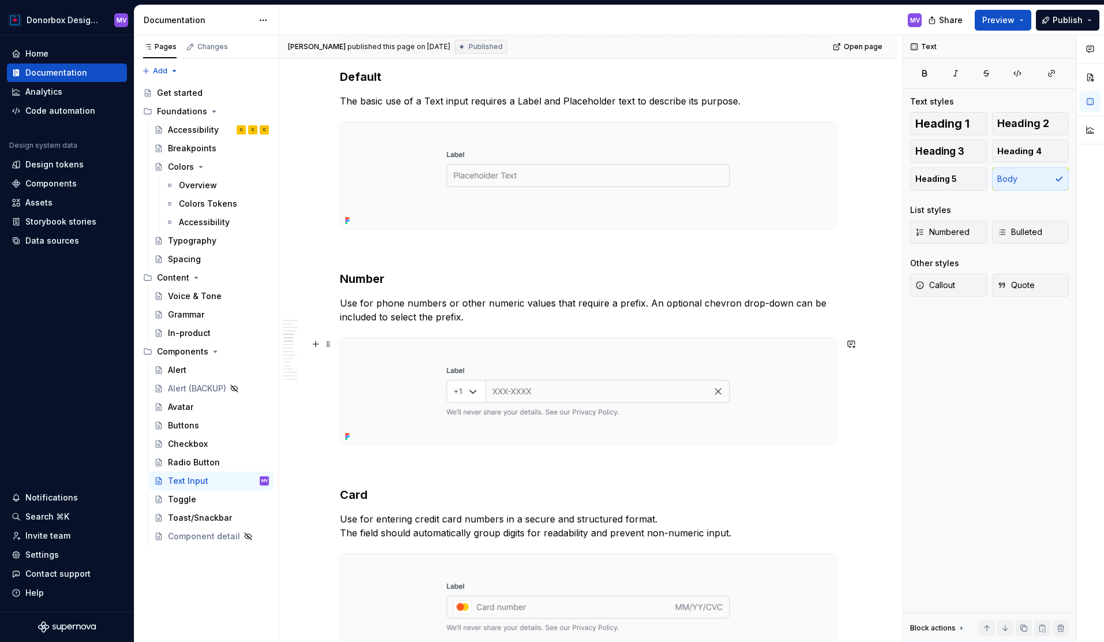
scroll to position [1838, 0]
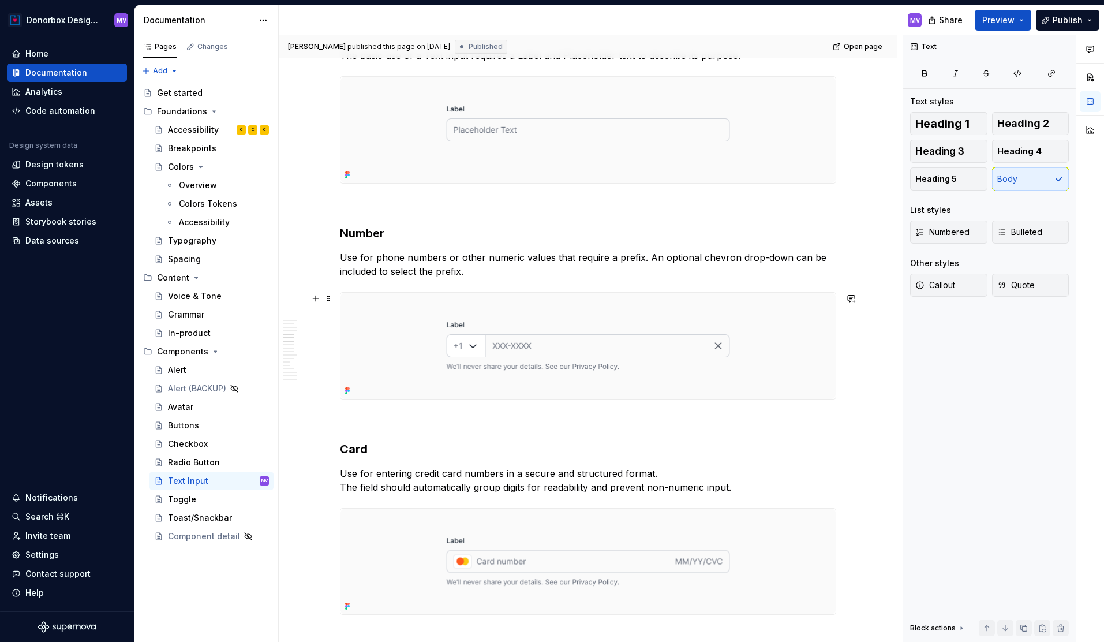
click at [609, 351] on img at bounding box center [588, 346] width 495 height 106
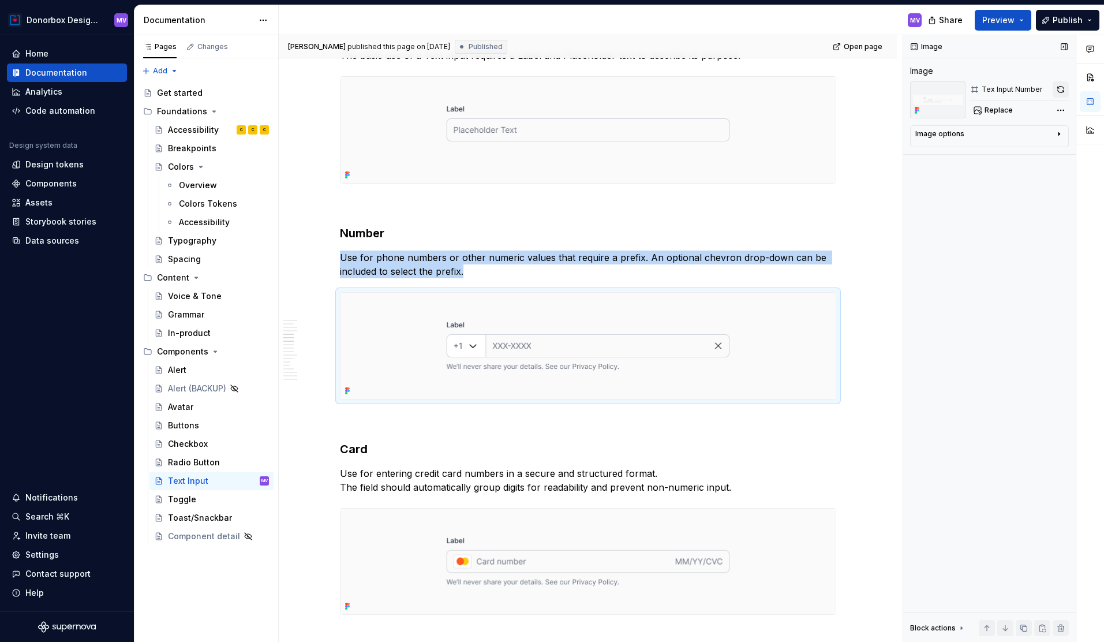
click at [1064, 88] on button "button" at bounding box center [1061, 89] width 16 height 16
click at [726, 362] on img at bounding box center [588, 346] width 495 height 106
click at [1063, 89] on button "button" at bounding box center [1061, 89] width 16 height 16
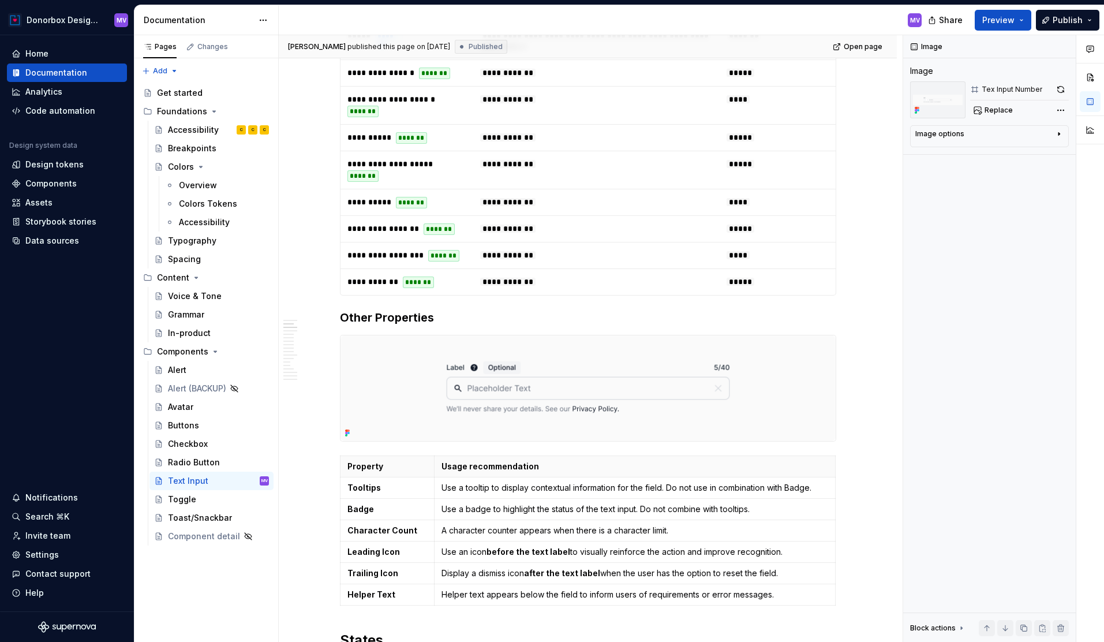
scroll to position [571, 0]
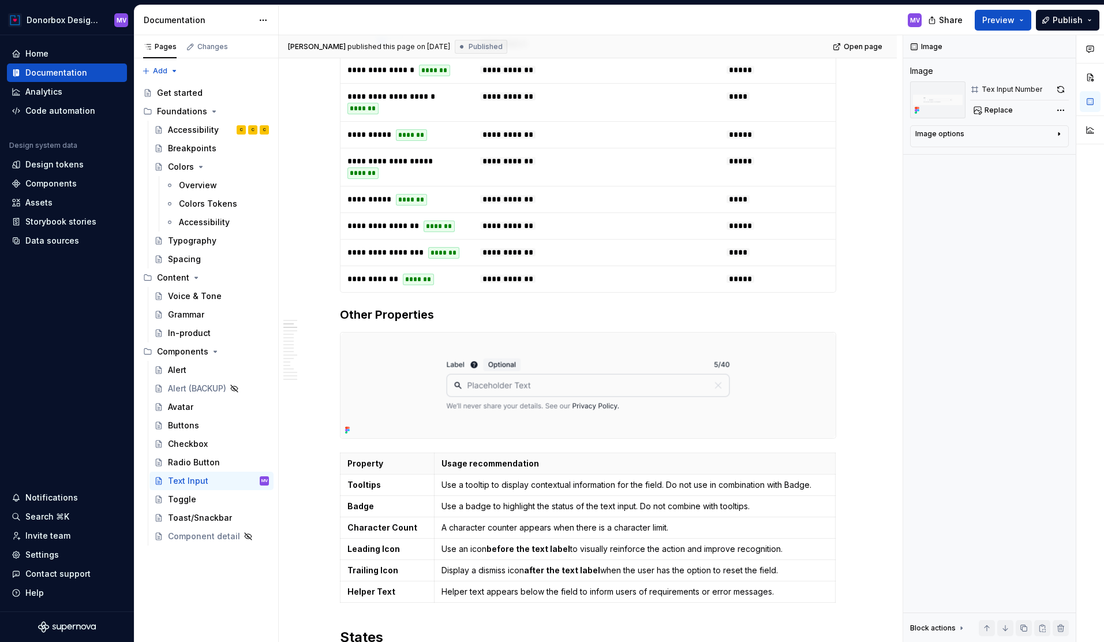
click at [380, 482] on strong "Tooltips" at bounding box center [364, 485] width 33 height 10
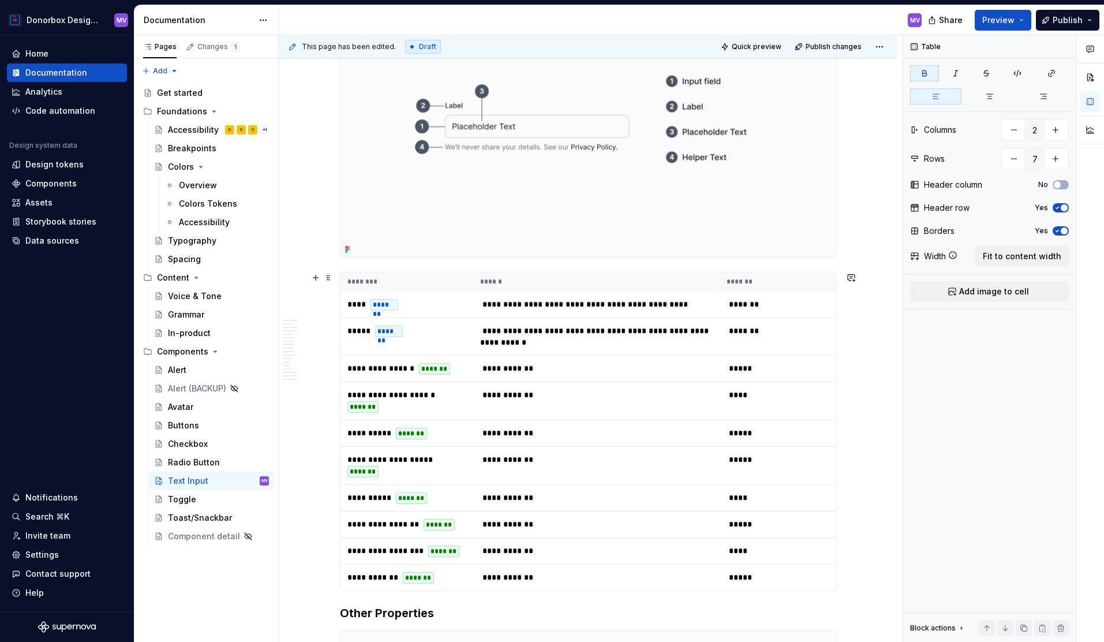
scroll to position [0, 0]
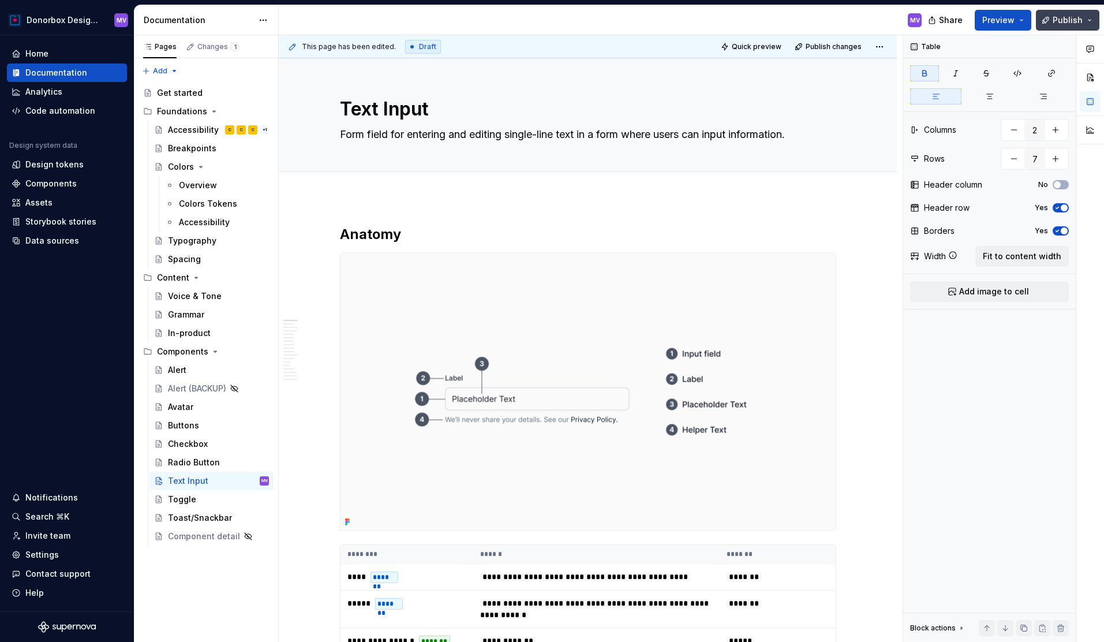
click at [1068, 26] on button "Publish" at bounding box center [1068, 20] width 64 height 21
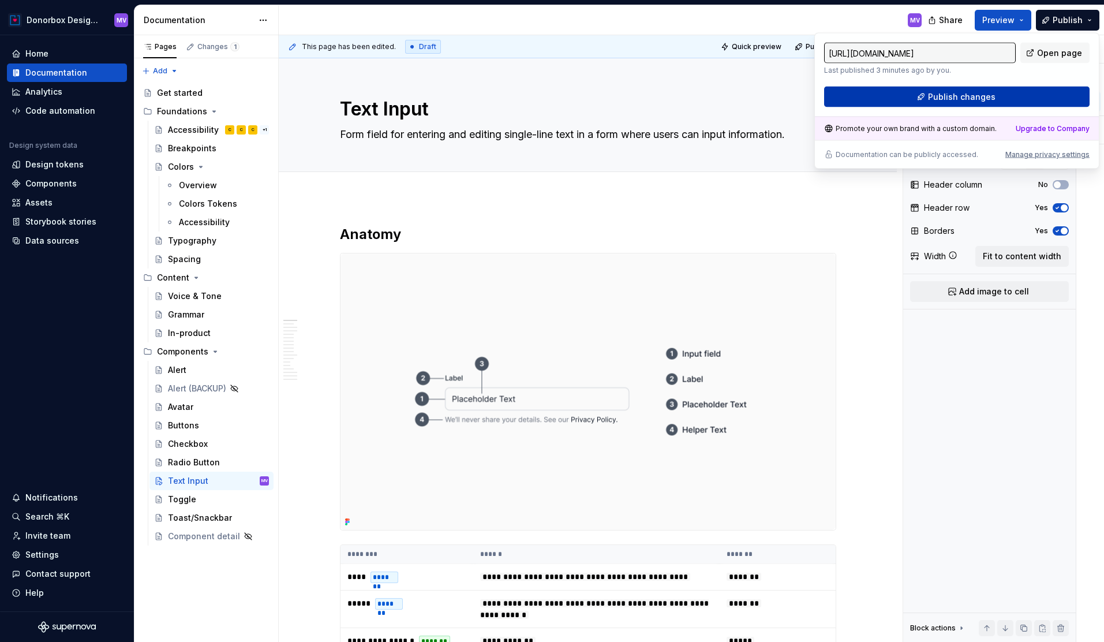
click at [999, 102] on button "Publish changes" at bounding box center [957, 97] width 266 height 21
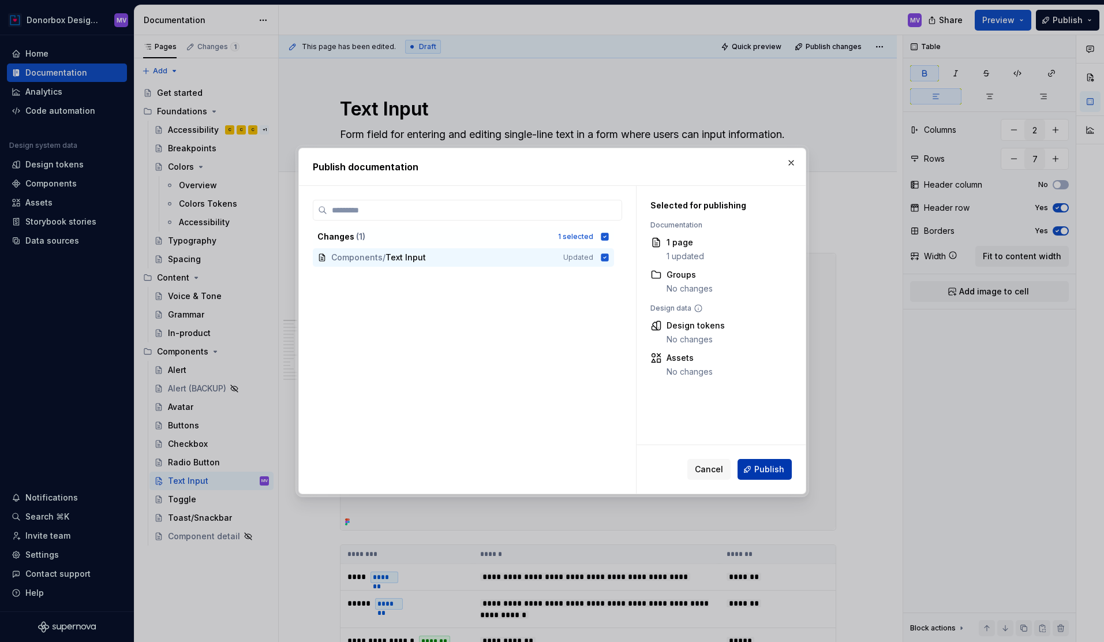
click at [773, 465] on span "Publish" at bounding box center [770, 470] width 30 height 12
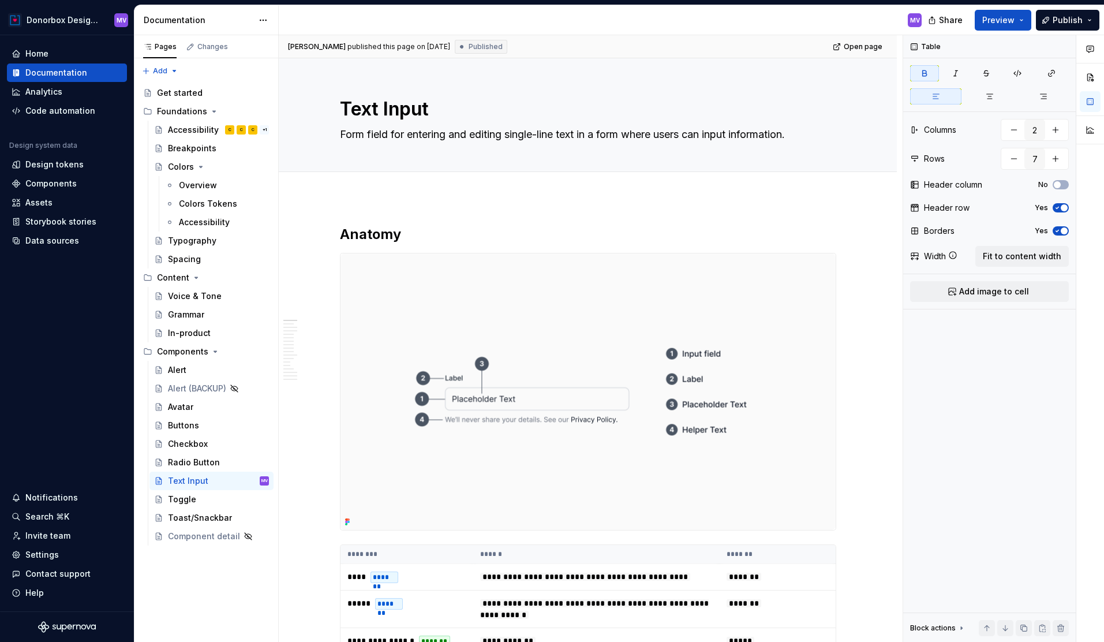
type textarea "*"
